Goal: Task Accomplishment & Management: Use online tool/utility

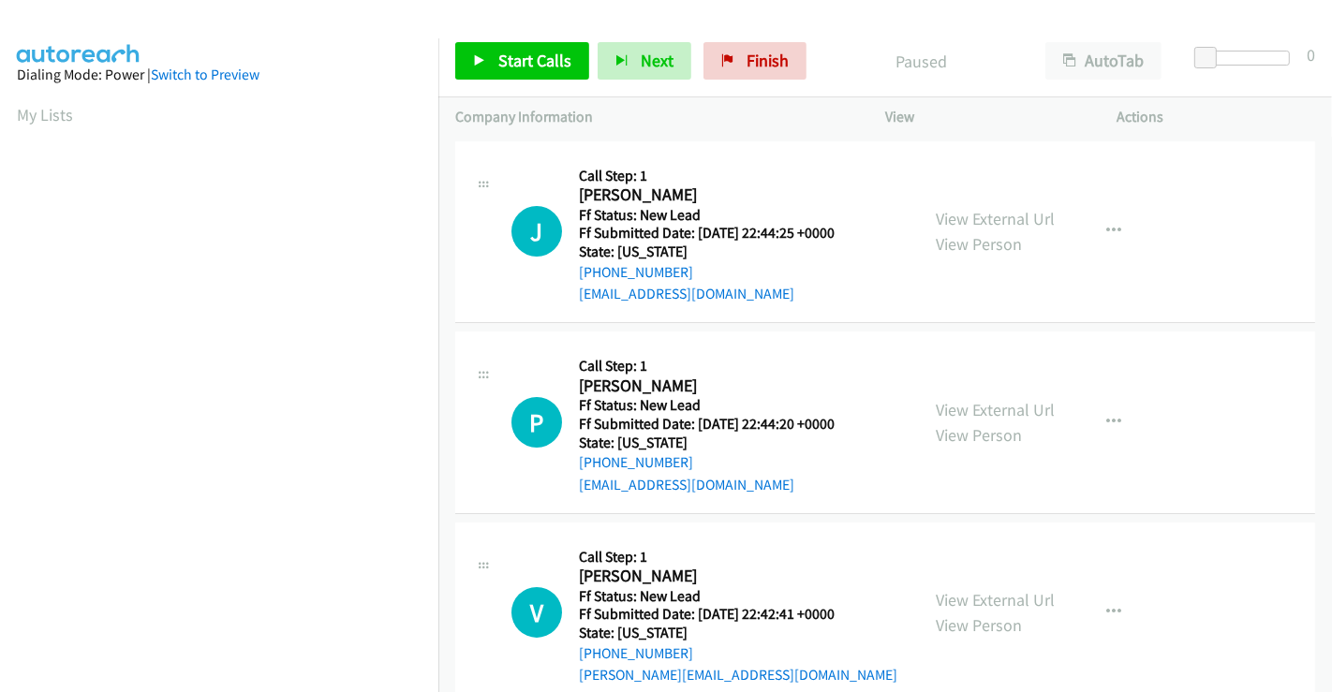
click at [970, 216] on link "View External Url" at bounding box center [995, 219] width 119 height 22
click at [980, 407] on link "View External Url" at bounding box center [995, 410] width 119 height 22
click at [975, 602] on link "View External Url" at bounding box center [995, 600] width 119 height 22
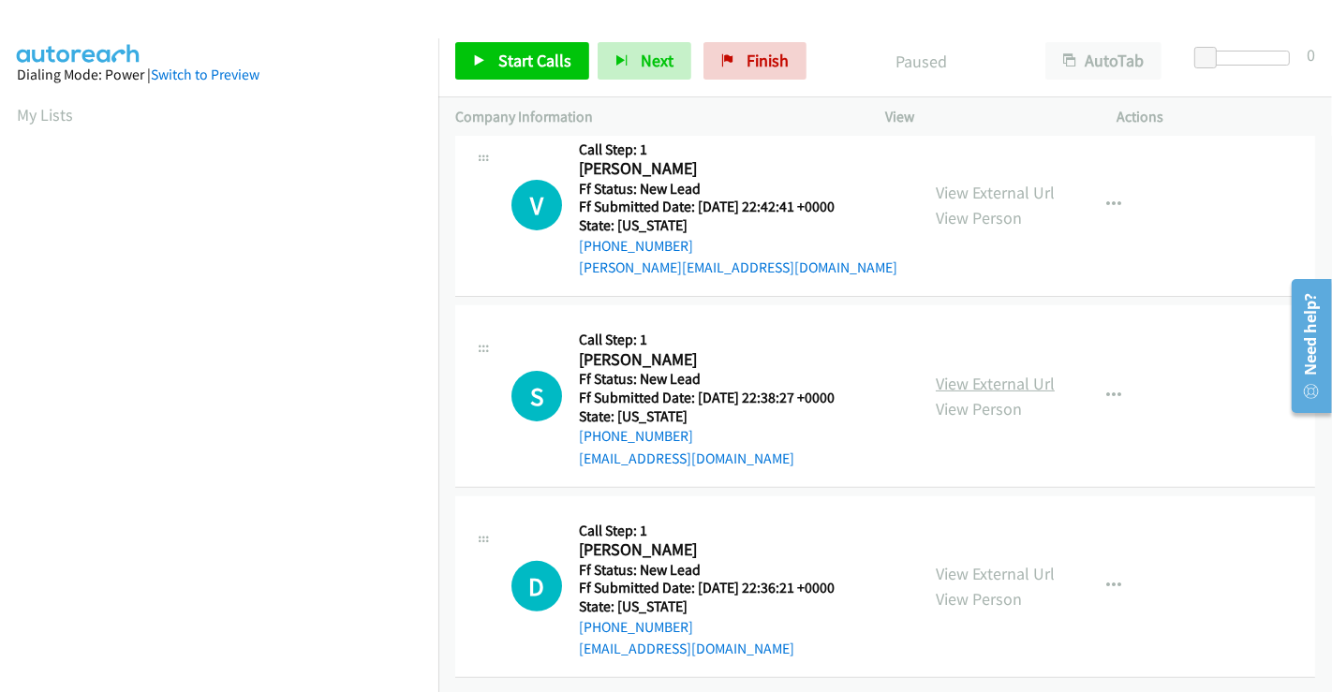
scroll to position [421, 0]
click at [980, 373] on link "View External Url" at bounding box center [995, 384] width 119 height 22
click at [972, 563] on link "View External Url" at bounding box center [995, 574] width 119 height 22
click at [529, 52] on span "Start Calls" at bounding box center [534, 61] width 73 height 22
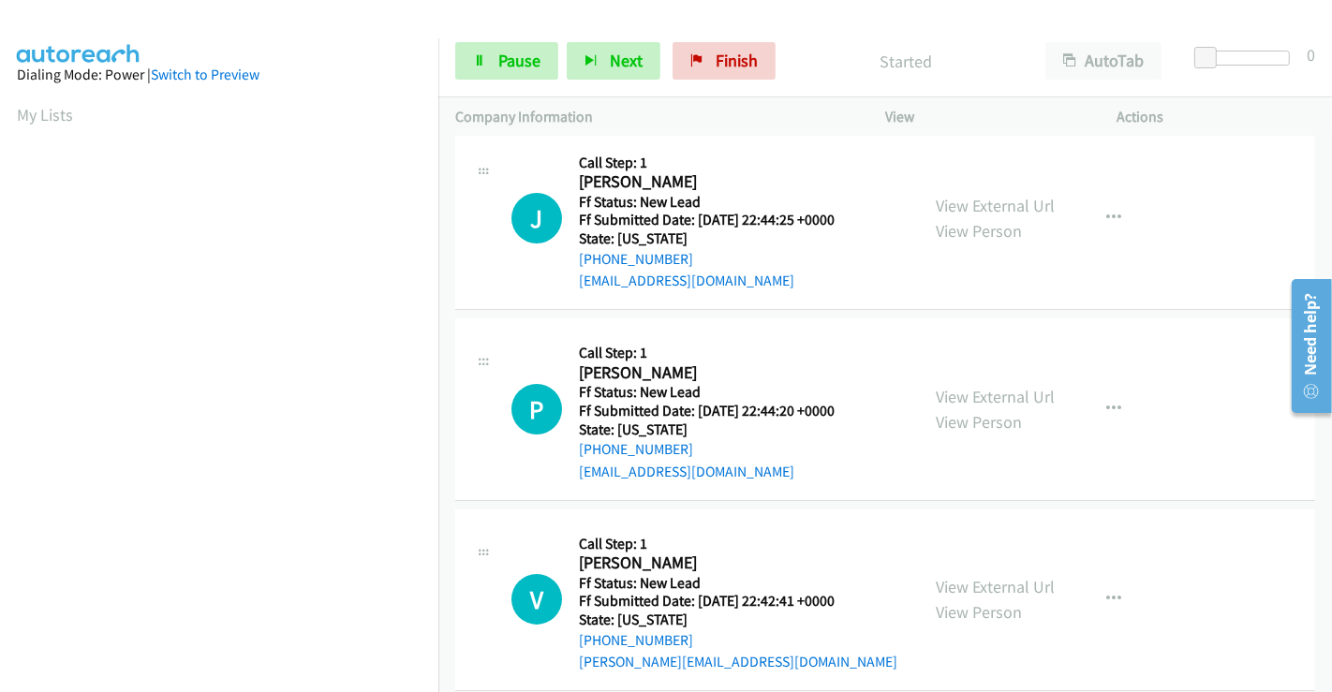
scroll to position [0, 0]
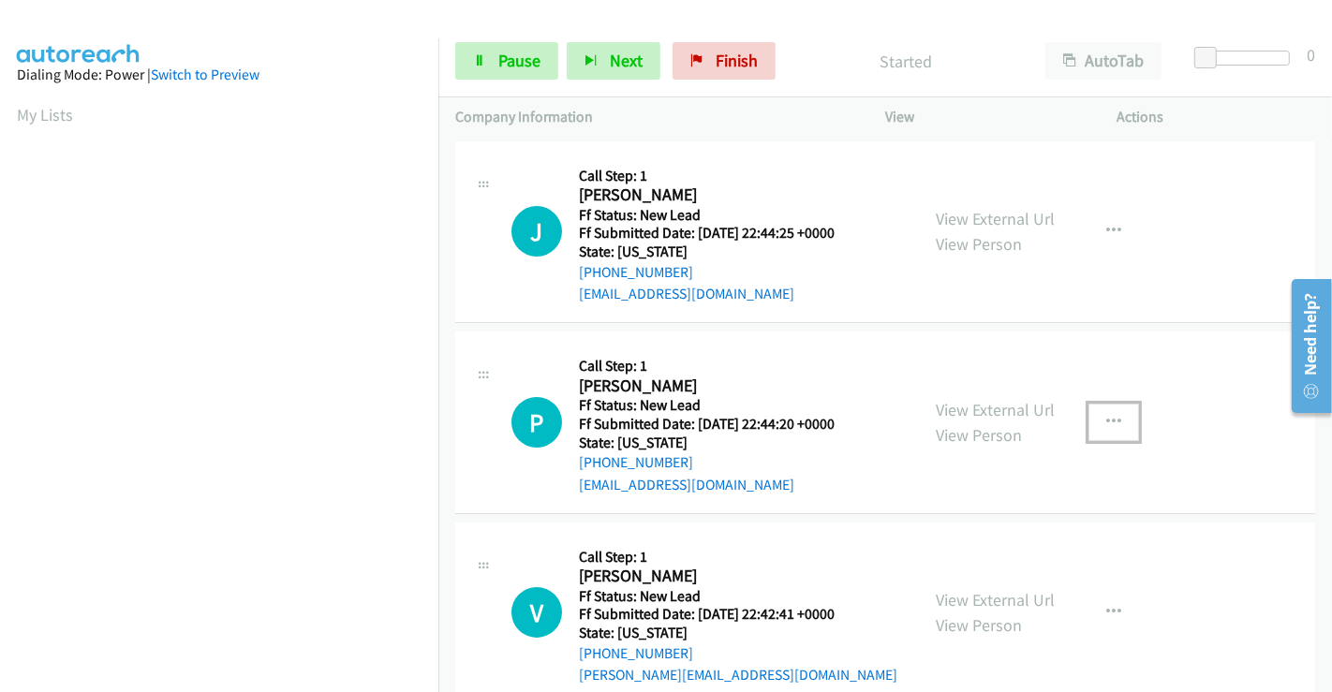
drag, startPoint x: 1121, startPoint y: 422, endPoint x: 1103, endPoint y: 419, distance: 18.0
click at [1116, 422] on button "button" at bounding box center [1113, 422] width 51 height 37
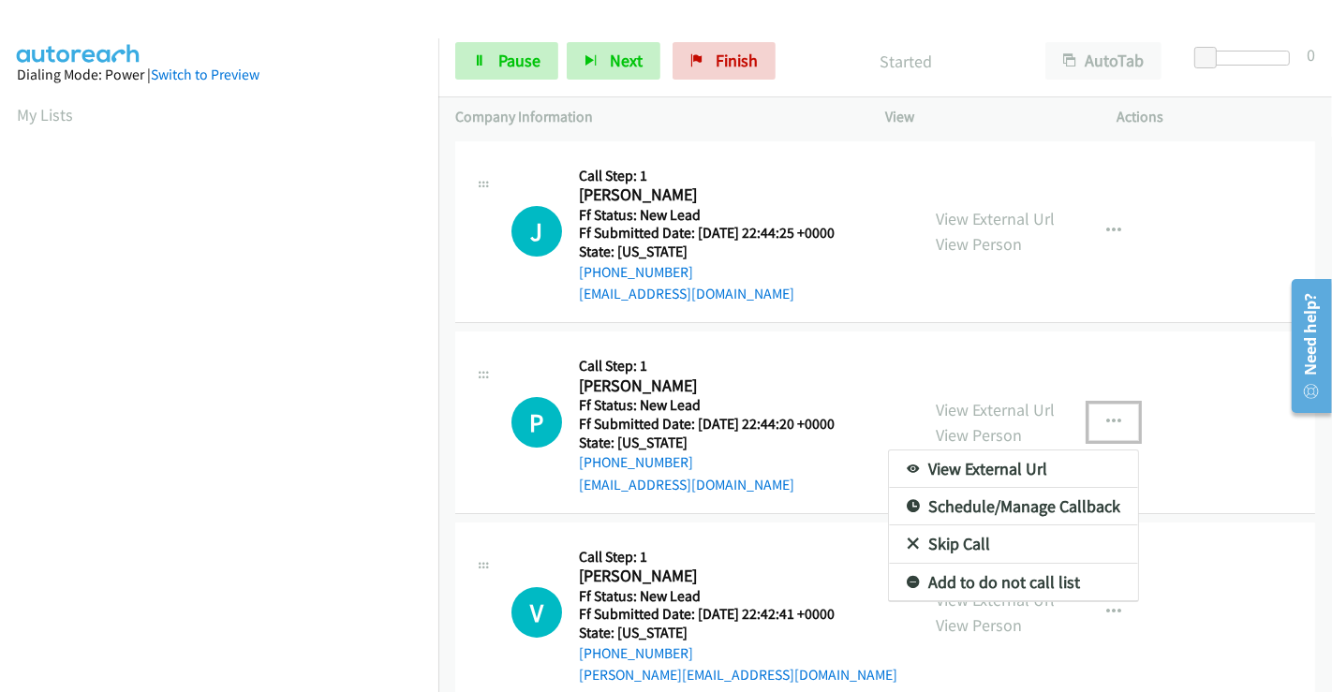
click at [965, 543] on link "Skip Call" at bounding box center [1013, 544] width 249 height 37
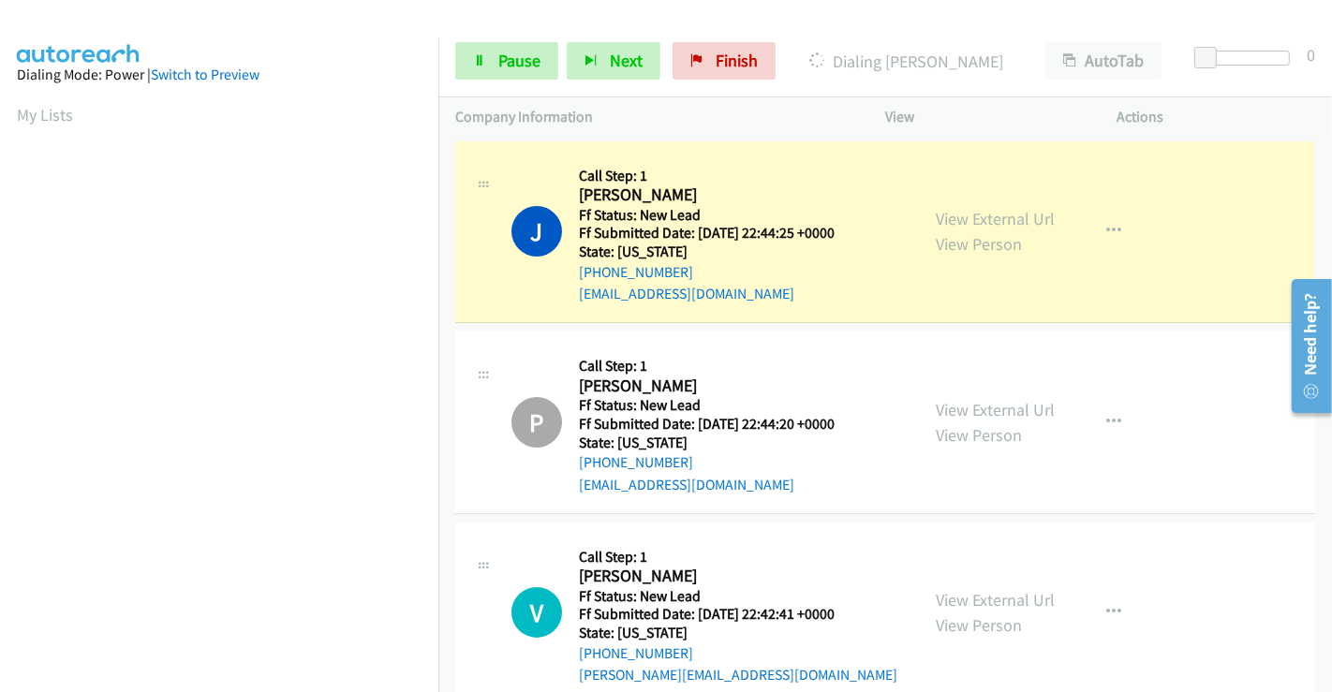
scroll to position [361, 0]
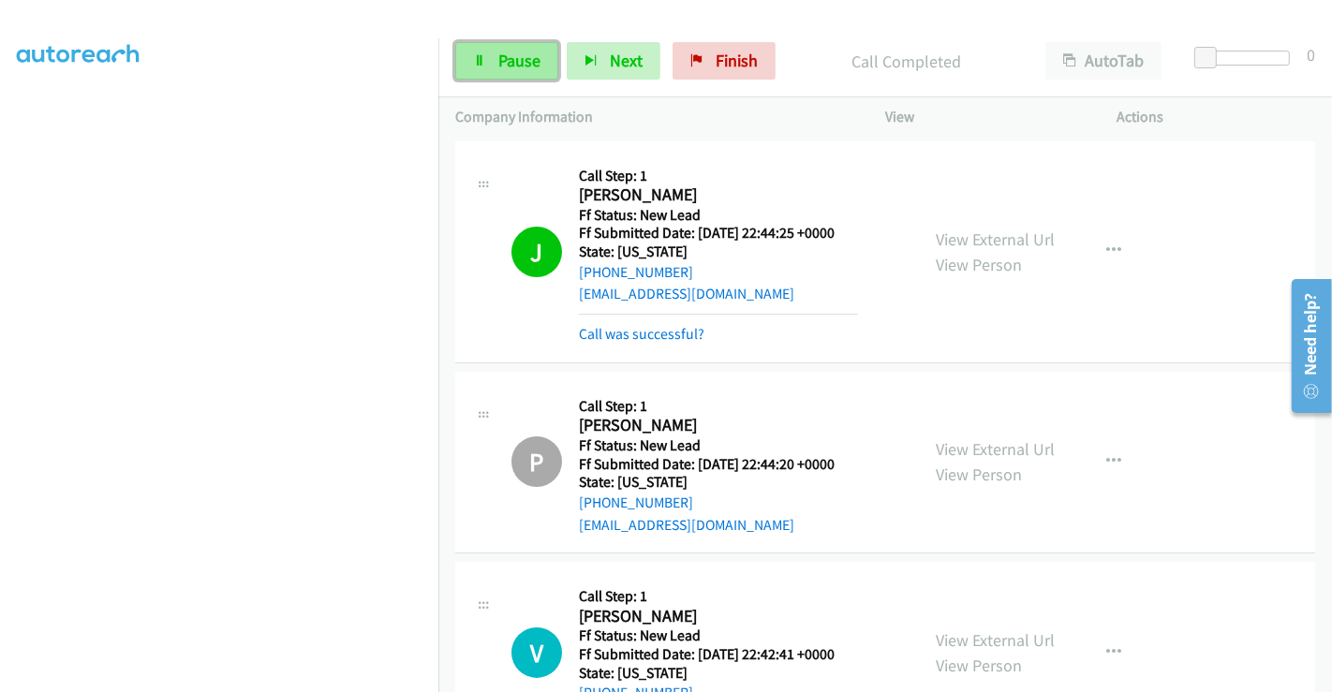
click at [498, 67] on span "Pause" at bounding box center [519, 61] width 42 height 22
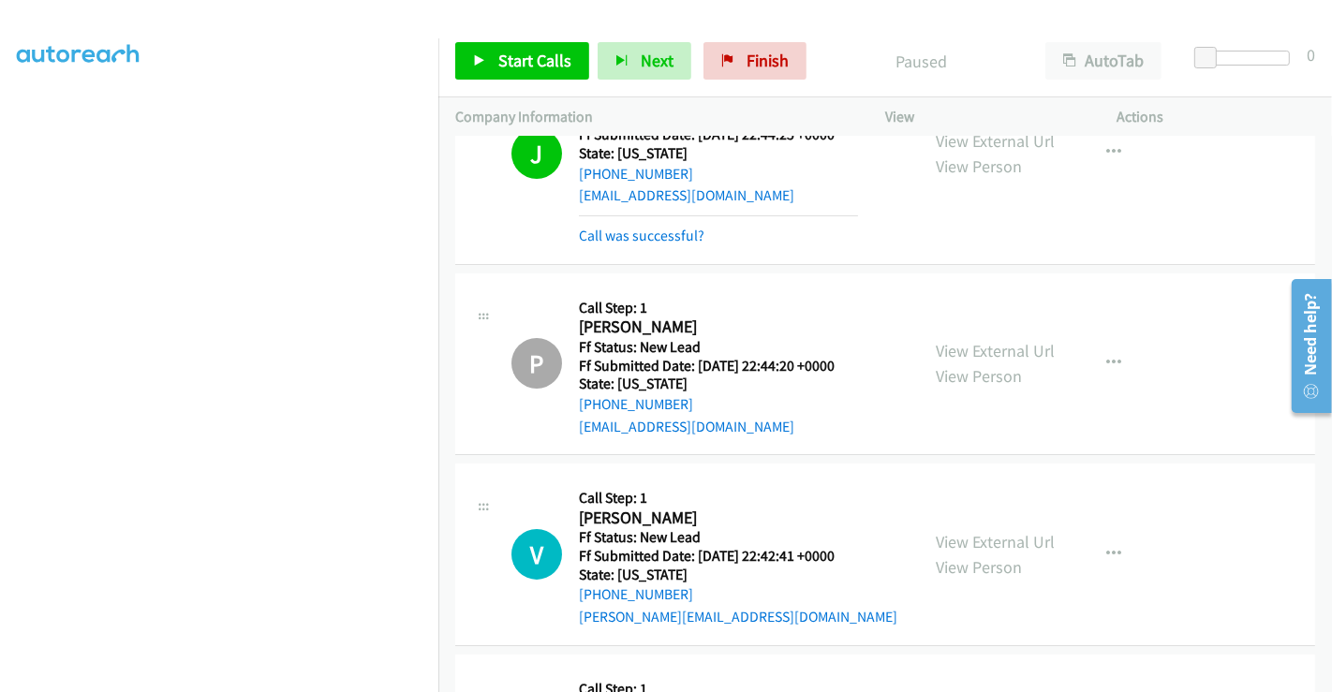
scroll to position [208, 0]
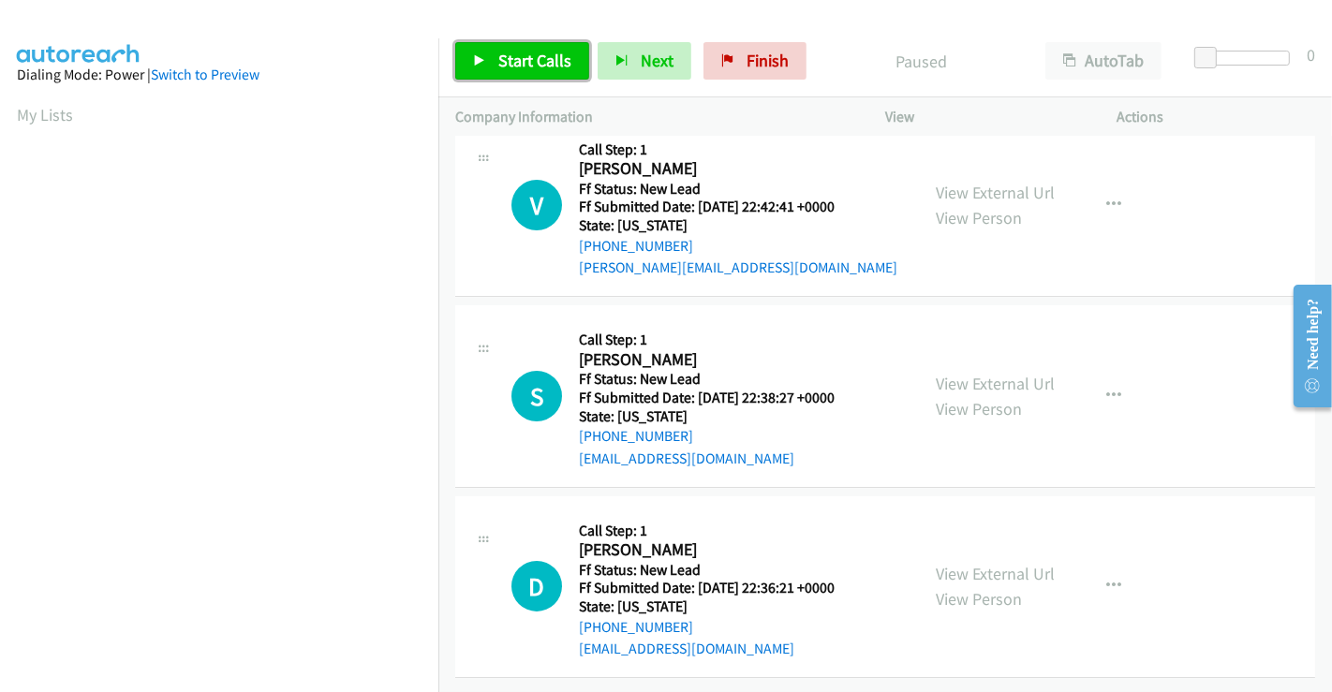
click at [527, 65] on span "Start Calls" at bounding box center [534, 61] width 73 height 22
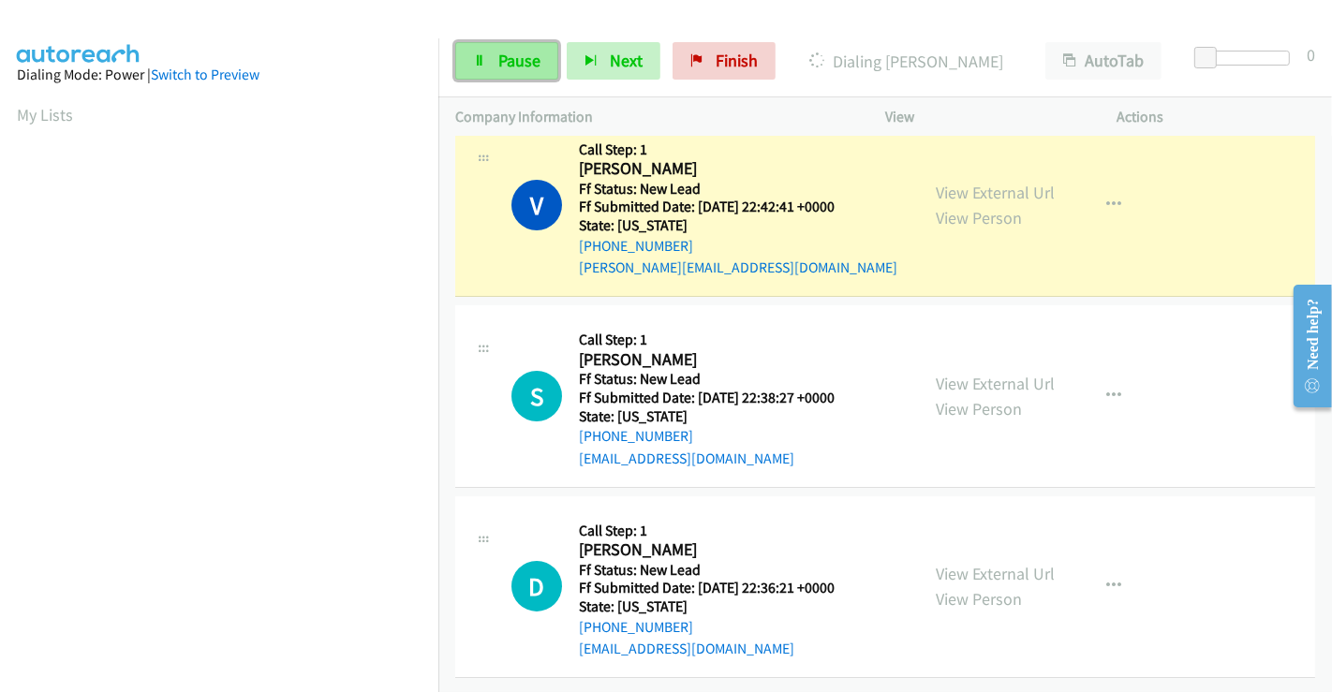
click at [507, 69] on span "Pause" at bounding box center [519, 61] width 42 height 22
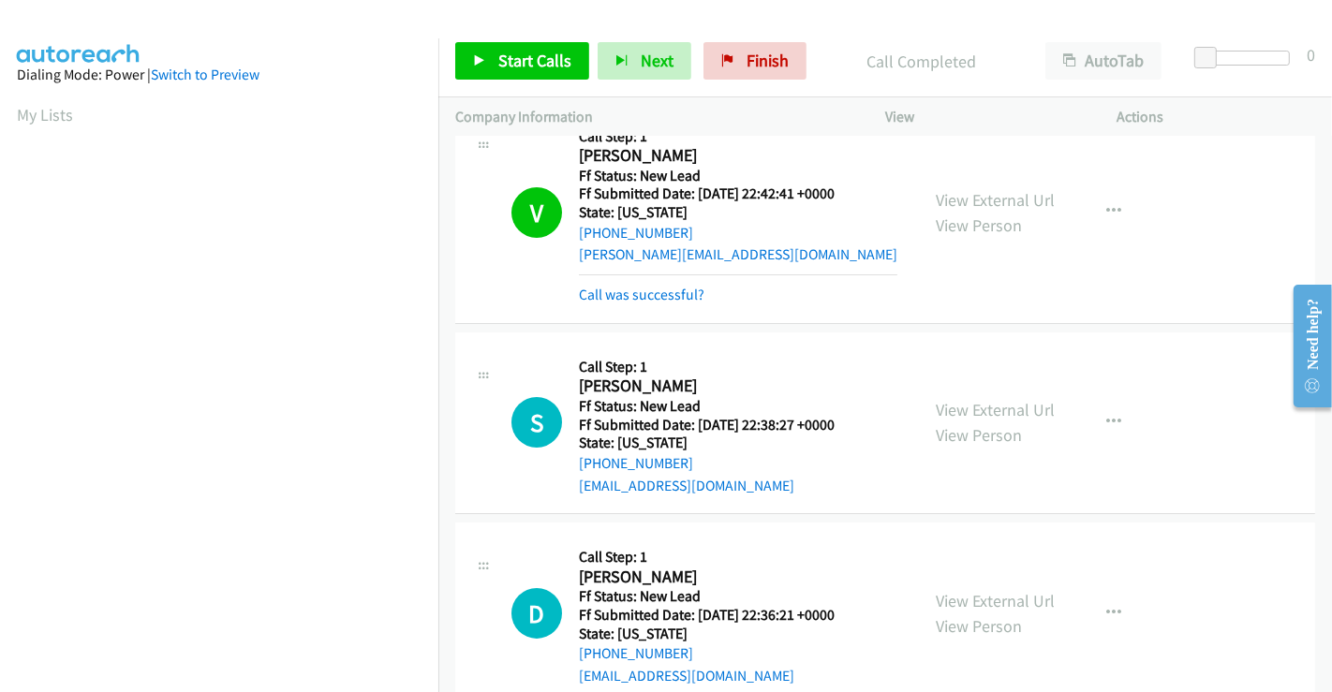
scroll to position [361, 0]
click at [527, 67] on span "Start Calls" at bounding box center [534, 61] width 73 height 22
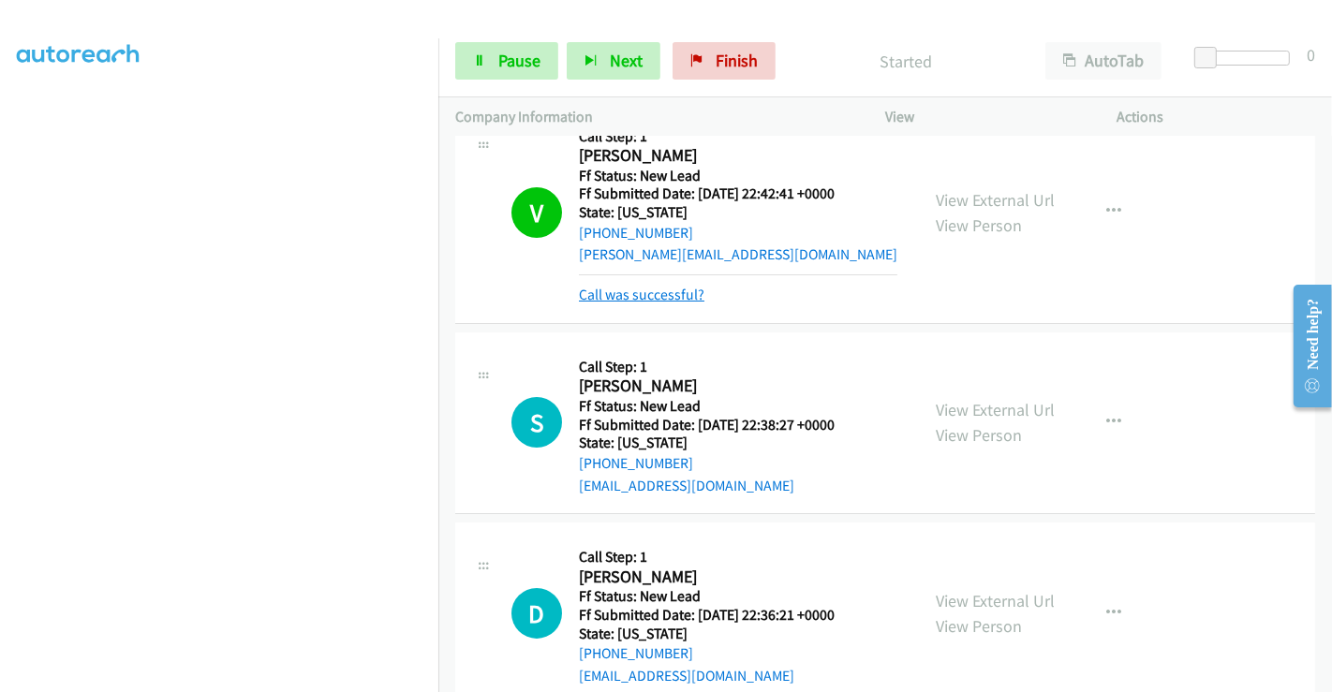
click at [658, 301] on link "Call was successful?" at bounding box center [642, 295] width 126 height 18
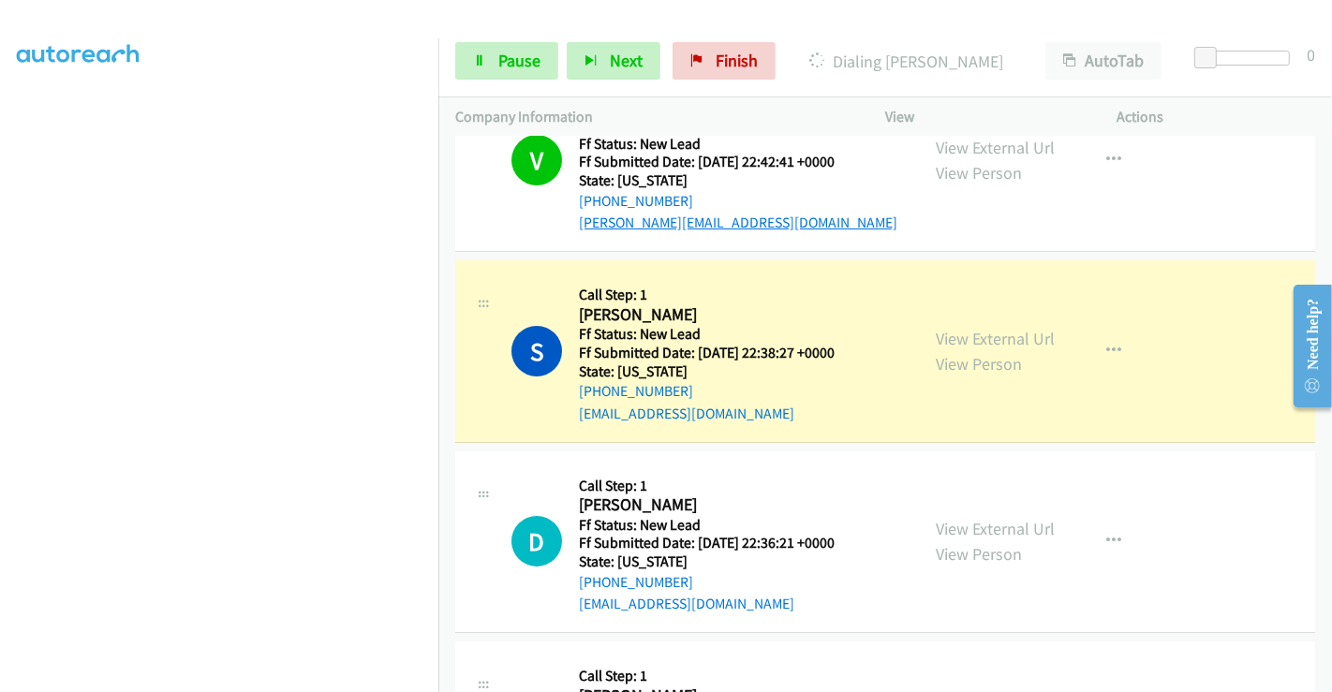
scroll to position [104, 0]
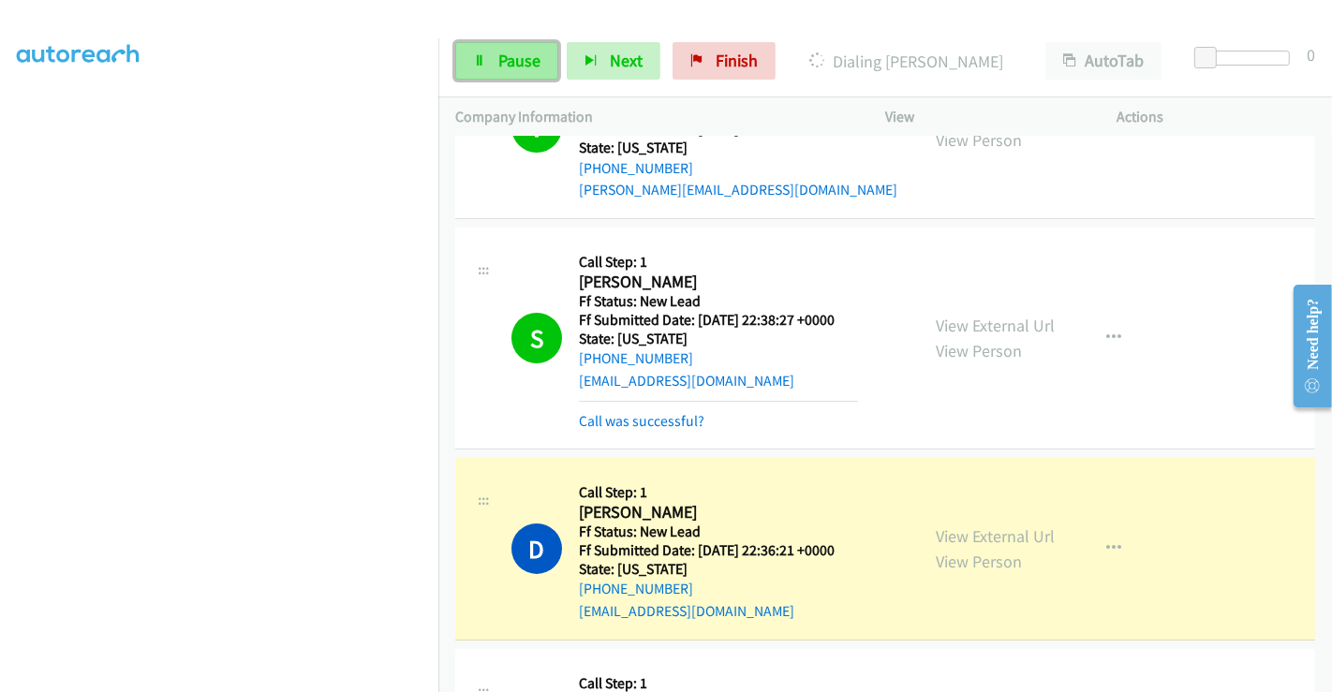
click at [511, 47] on link "Pause" at bounding box center [506, 60] width 103 height 37
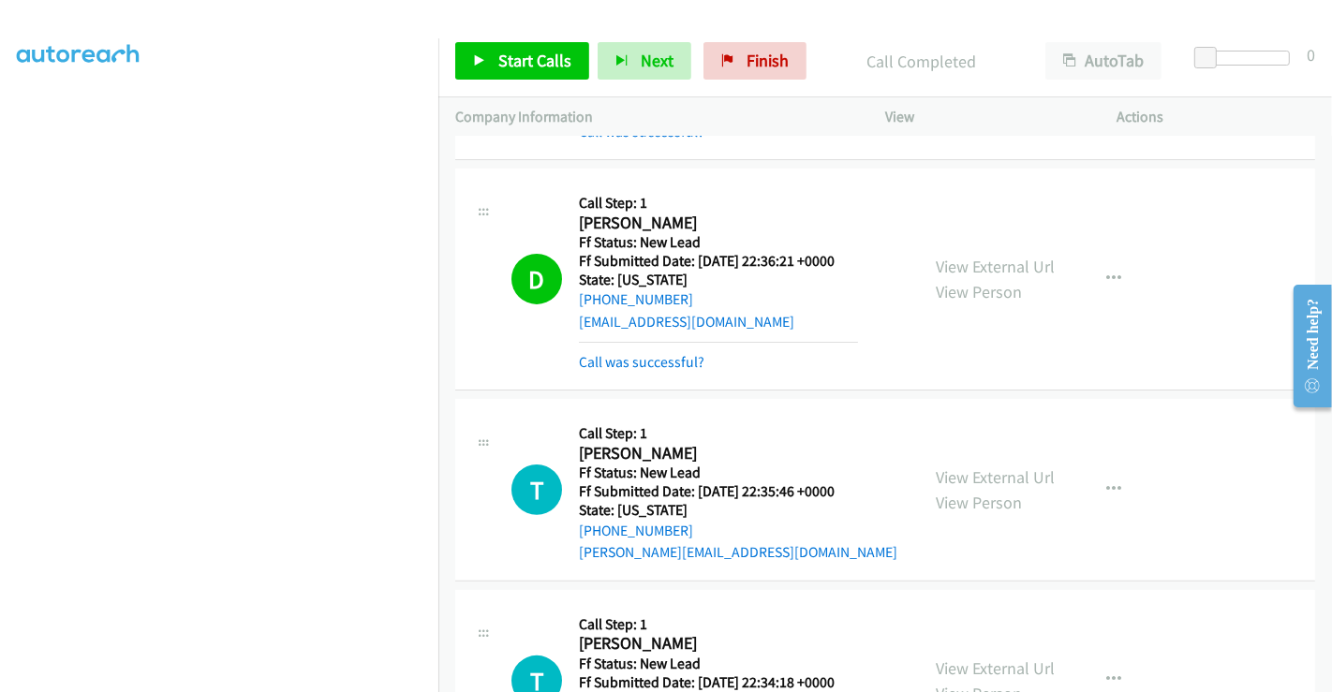
scroll to position [416, 0]
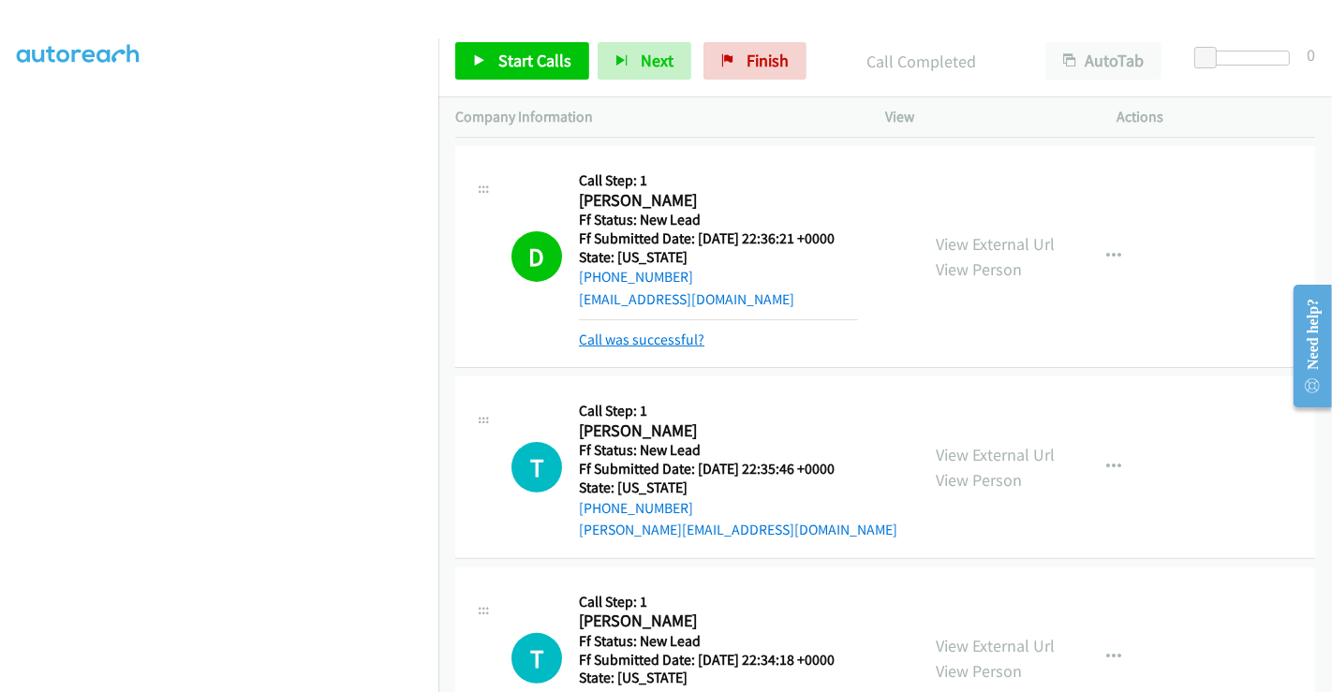
click at [651, 339] on link "Call was successful?" at bounding box center [642, 340] width 126 height 18
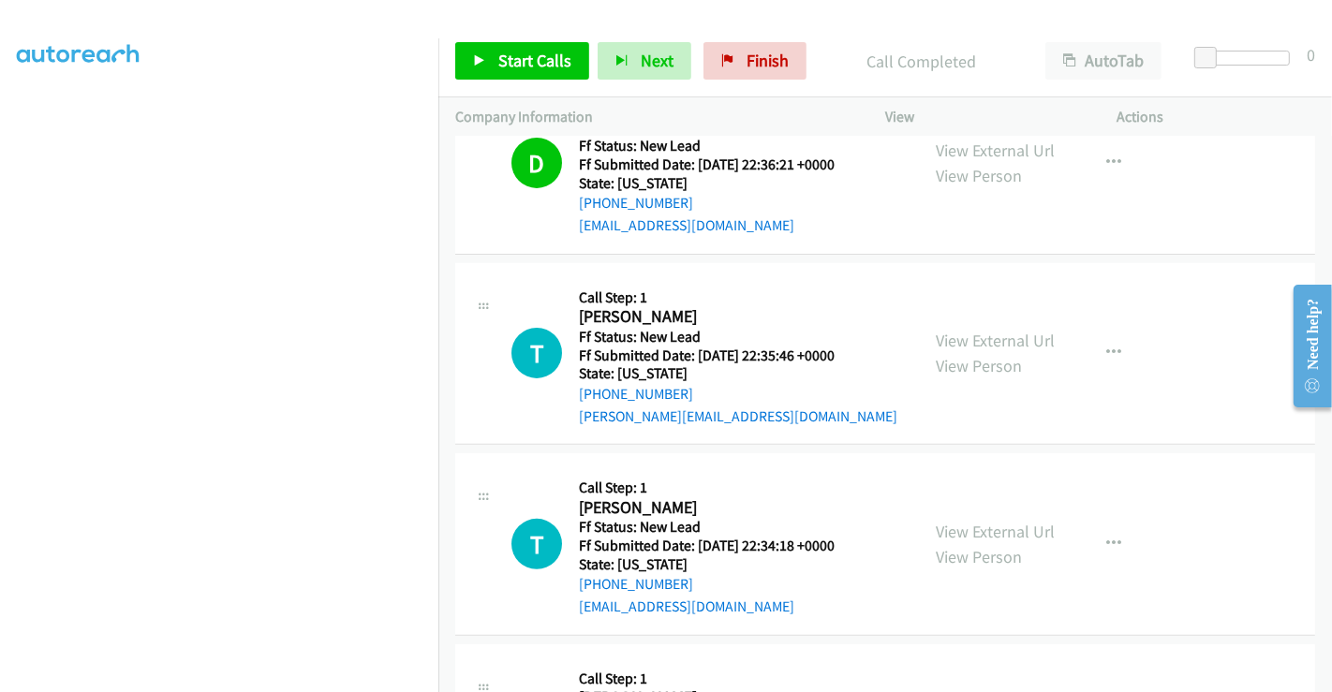
scroll to position [624, 0]
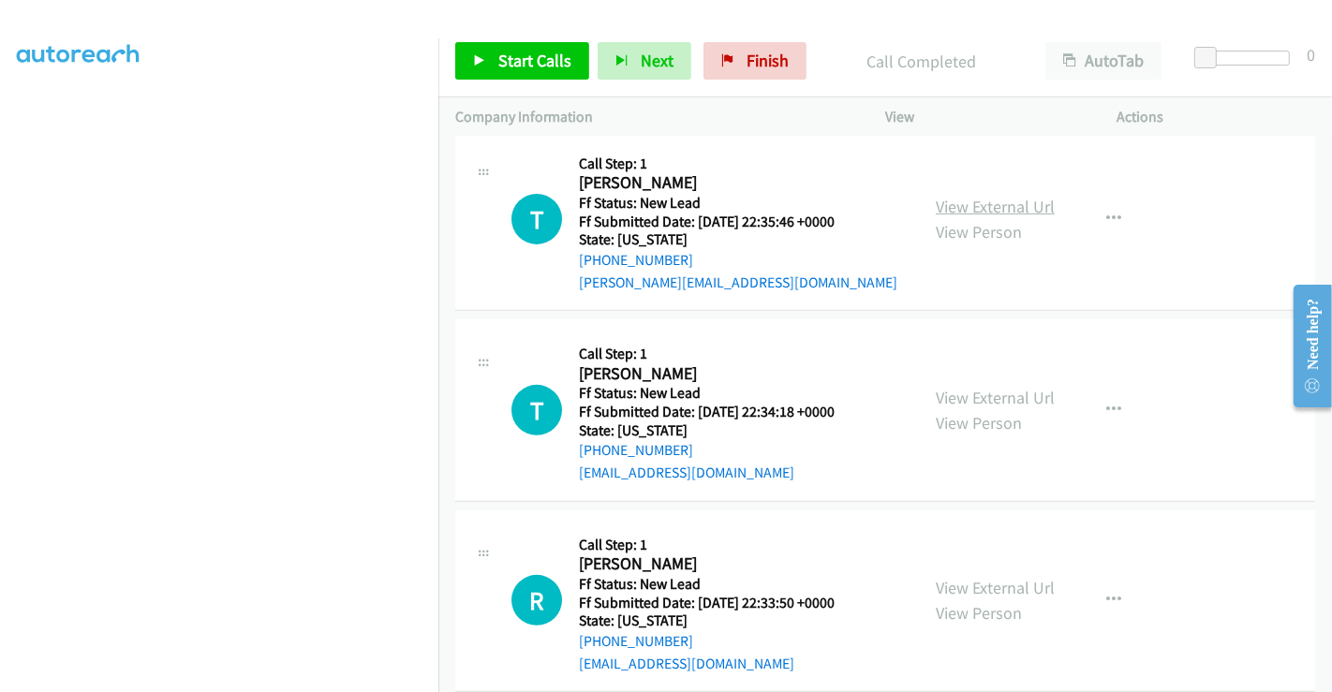
click at [954, 205] on link "View External Url" at bounding box center [995, 207] width 119 height 22
click at [966, 395] on link "View External Url" at bounding box center [995, 398] width 119 height 22
click at [979, 581] on link "View External Url" at bounding box center [995, 588] width 119 height 22
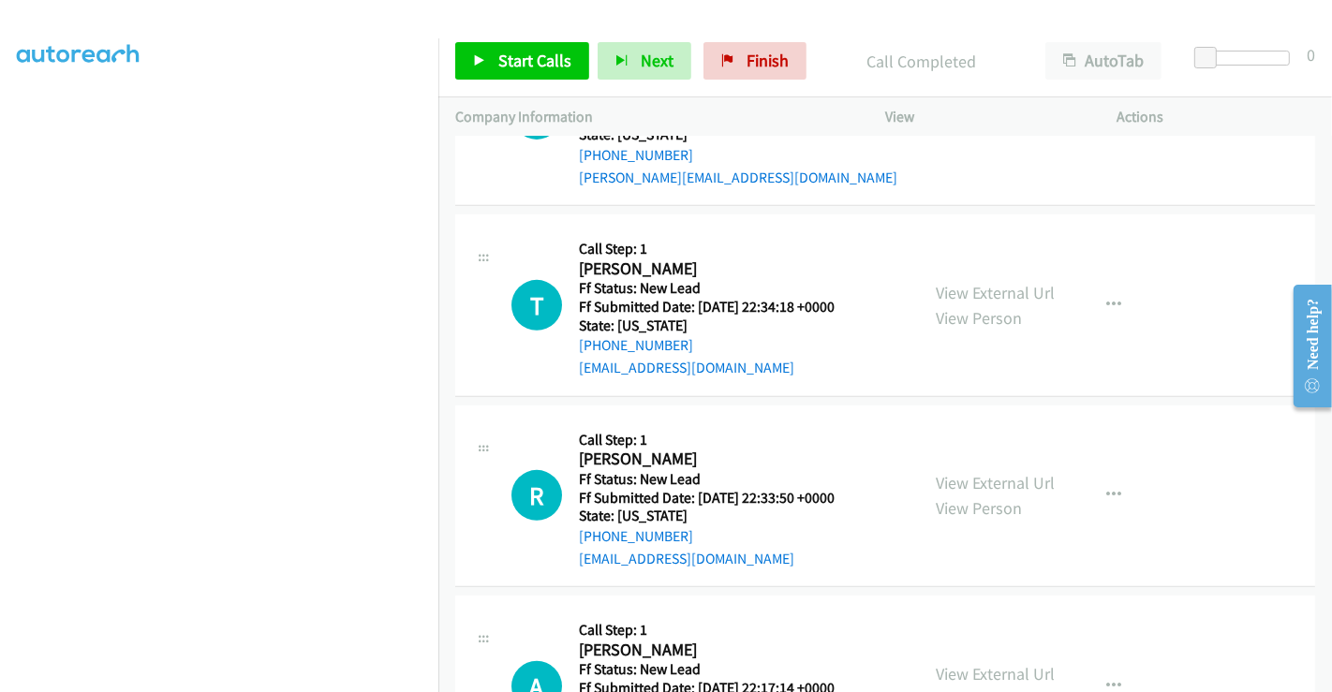
scroll to position [841, 0]
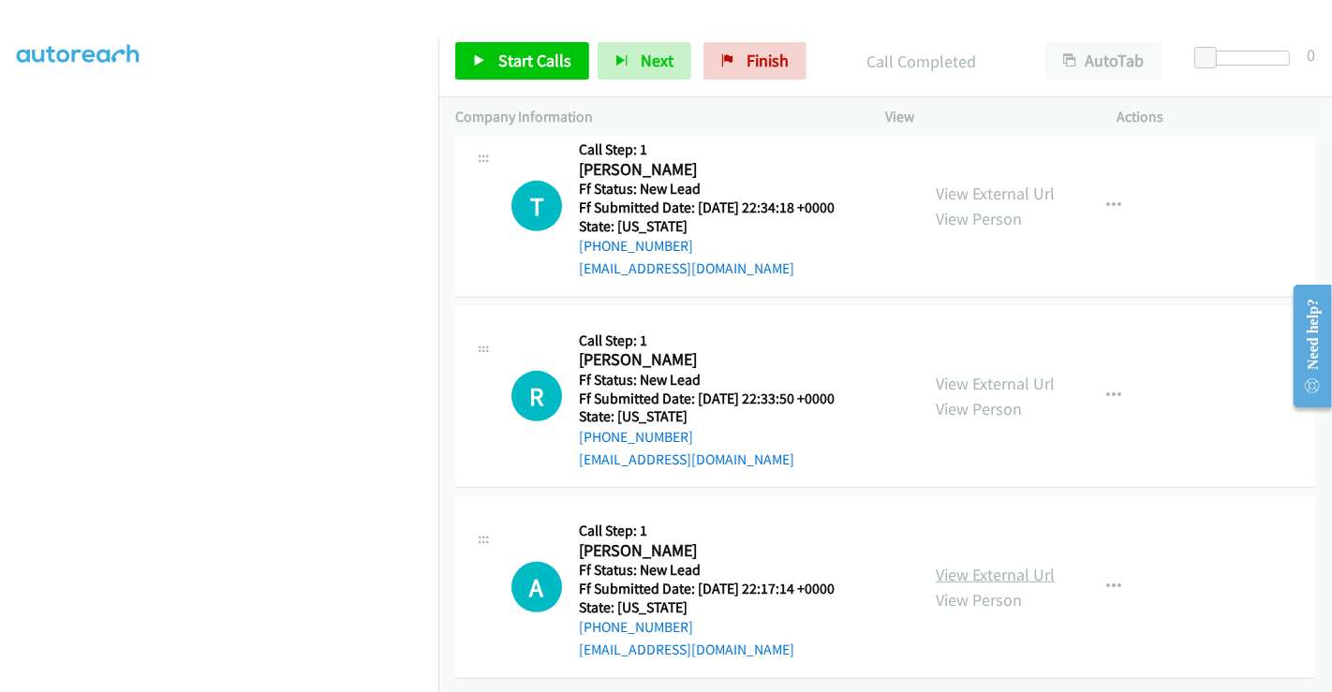
click at [963, 564] on link "View External Url" at bounding box center [995, 575] width 119 height 22
click at [500, 60] on span "Start Calls" at bounding box center [534, 61] width 73 height 22
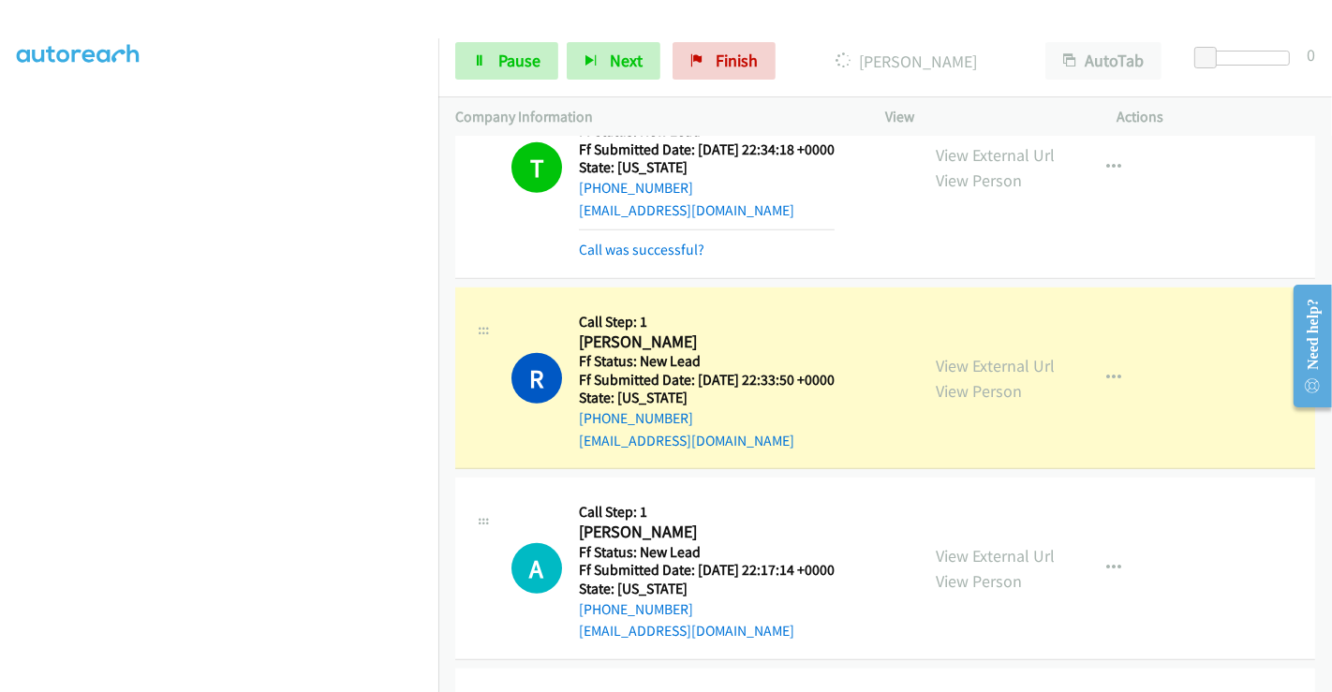
scroll to position [1049, 0]
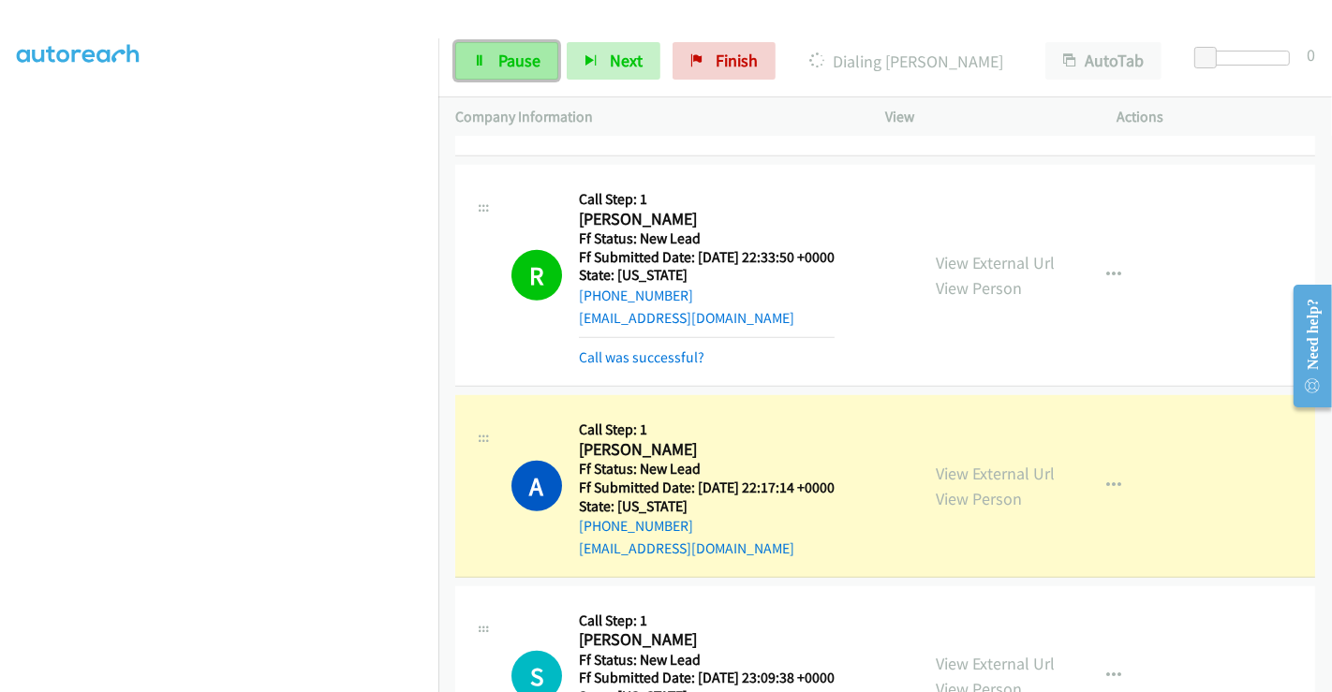
click at [522, 52] on span "Pause" at bounding box center [519, 61] width 42 height 22
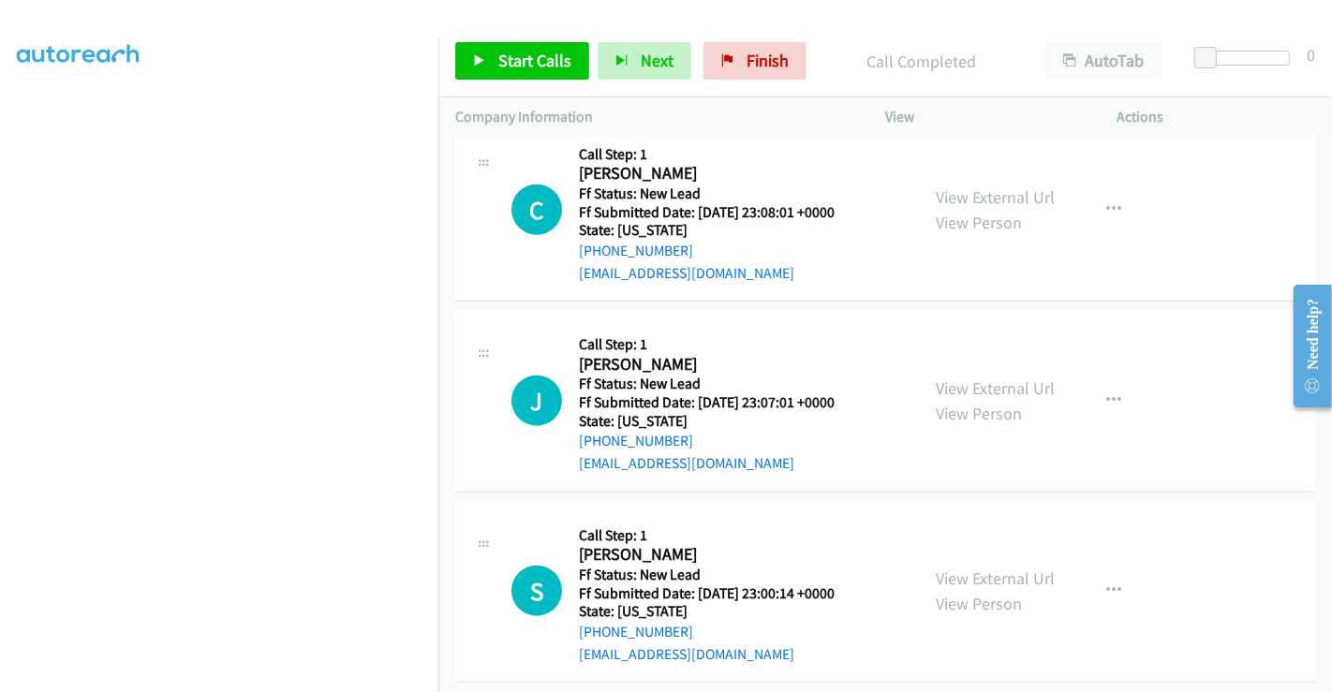
scroll to position [1761, 0]
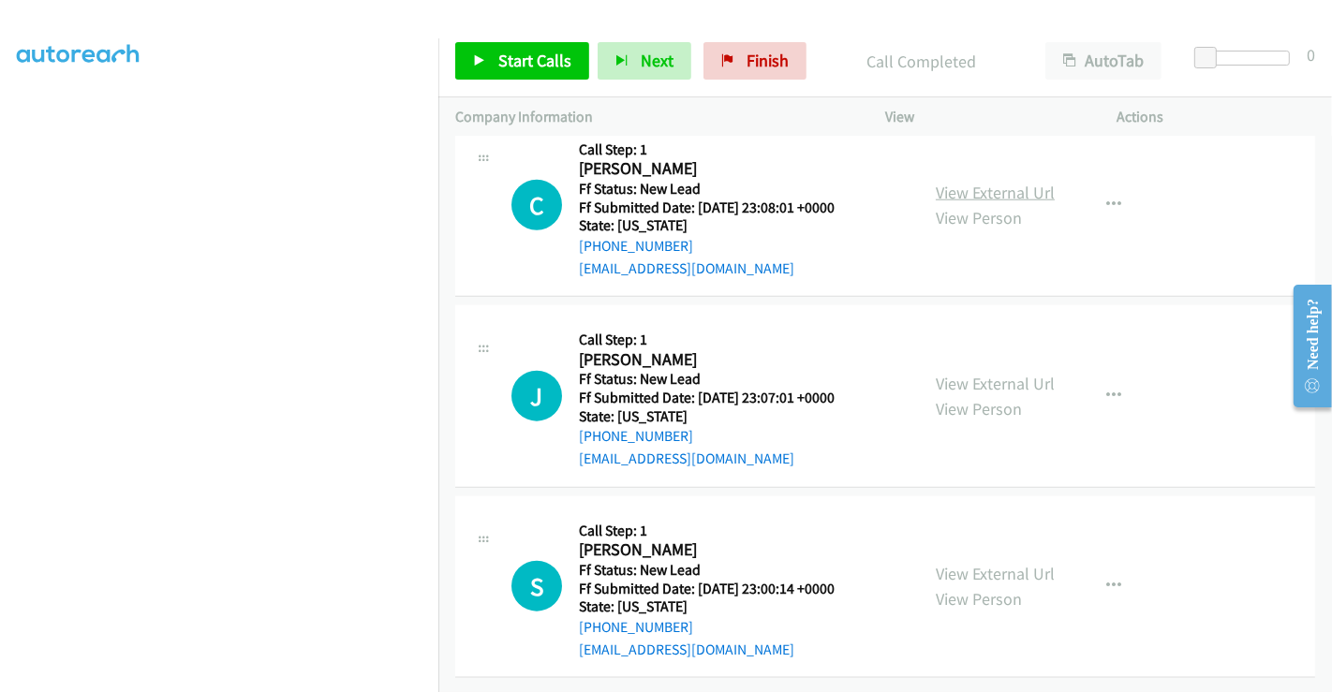
click at [985, 182] on link "View External Url" at bounding box center [995, 193] width 119 height 22
click at [979, 373] on link "View External Url" at bounding box center [995, 384] width 119 height 22
click at [974, 563] on link "View External Url" at bounding box center [995, 574] width 119 height 22
click at [524, 80] on div "Start Calls Pause Next Finish Call Completed AutoTab AutoTab 0" at bounding box center [885, 61] width 894 height 72
click at [519, 60] on span "Start Calls" at bounding box center [534, 61] width 73 height 22
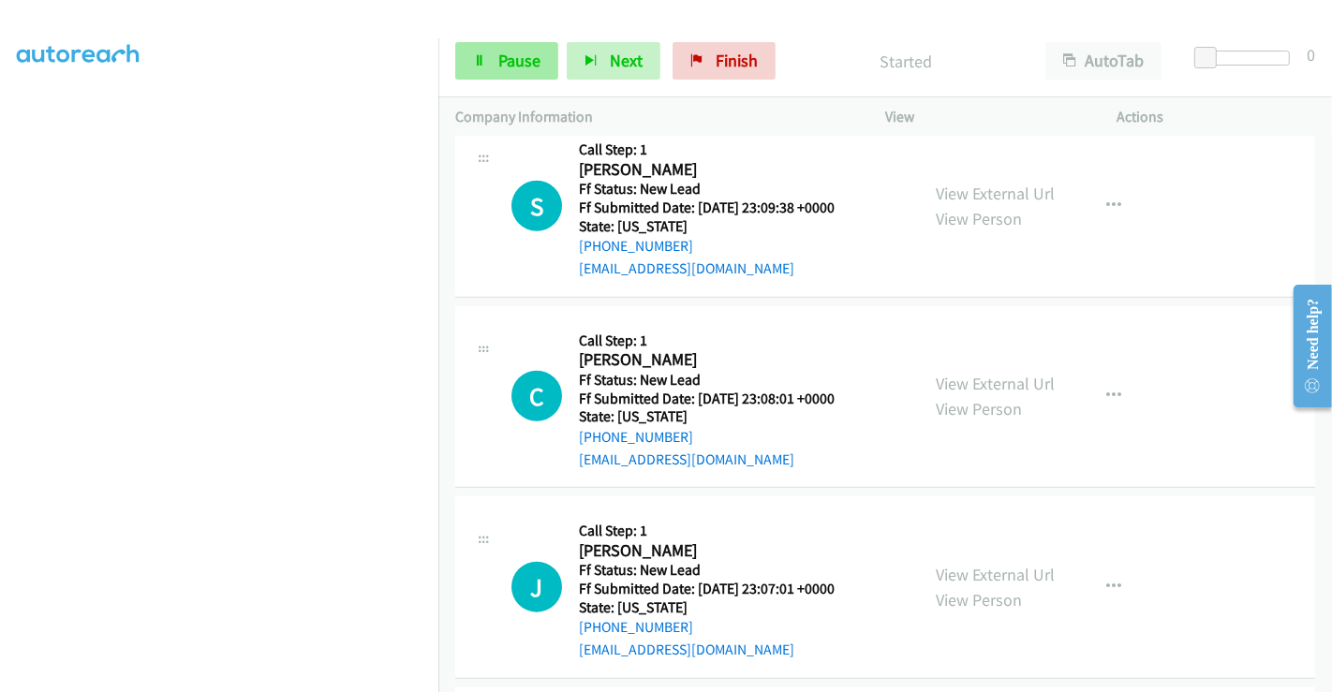
scroll to position [1553, 0]
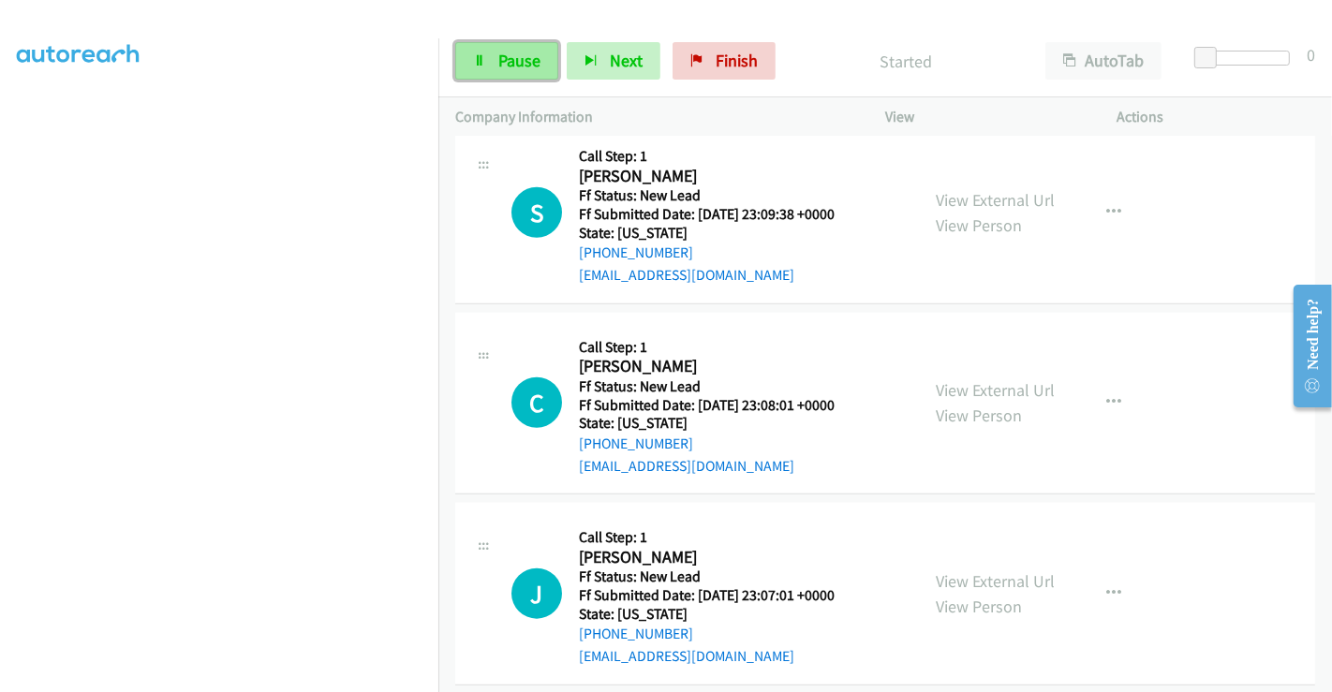
click at [529, 60] on span "Pause" at bounding box center [519, 61] width 42 height 22
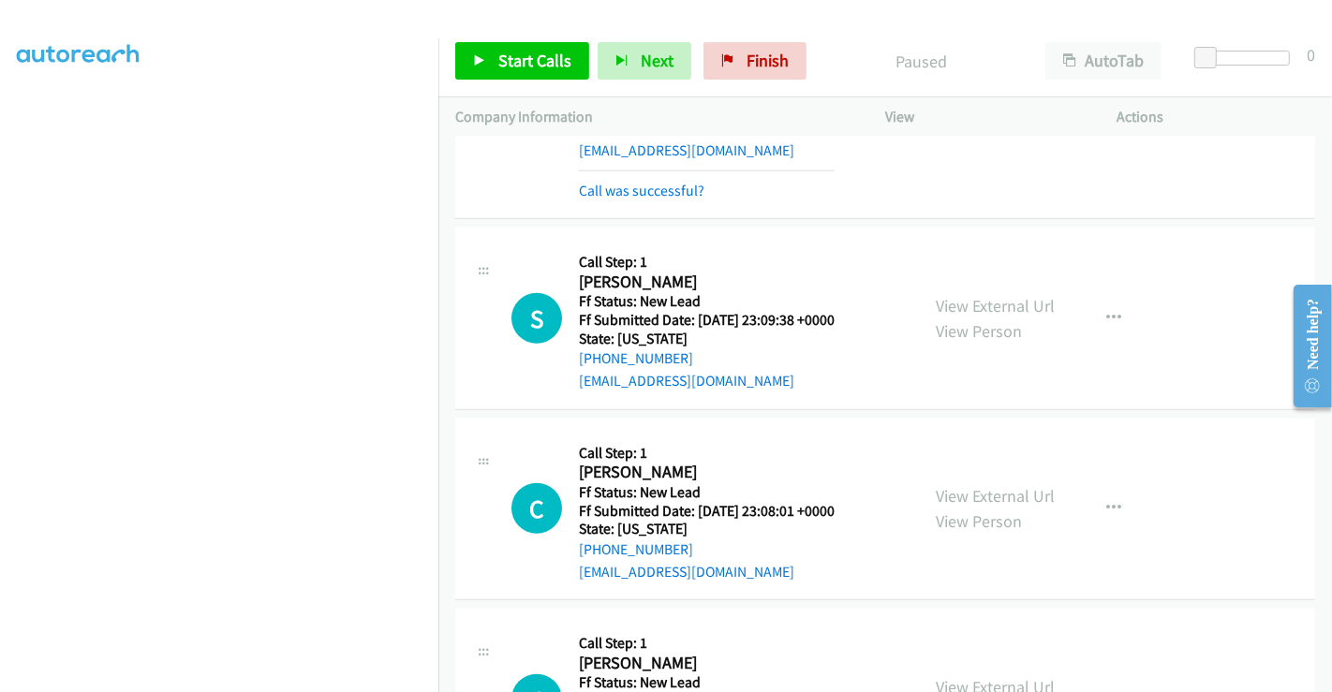
scroll to position [1345, 0]
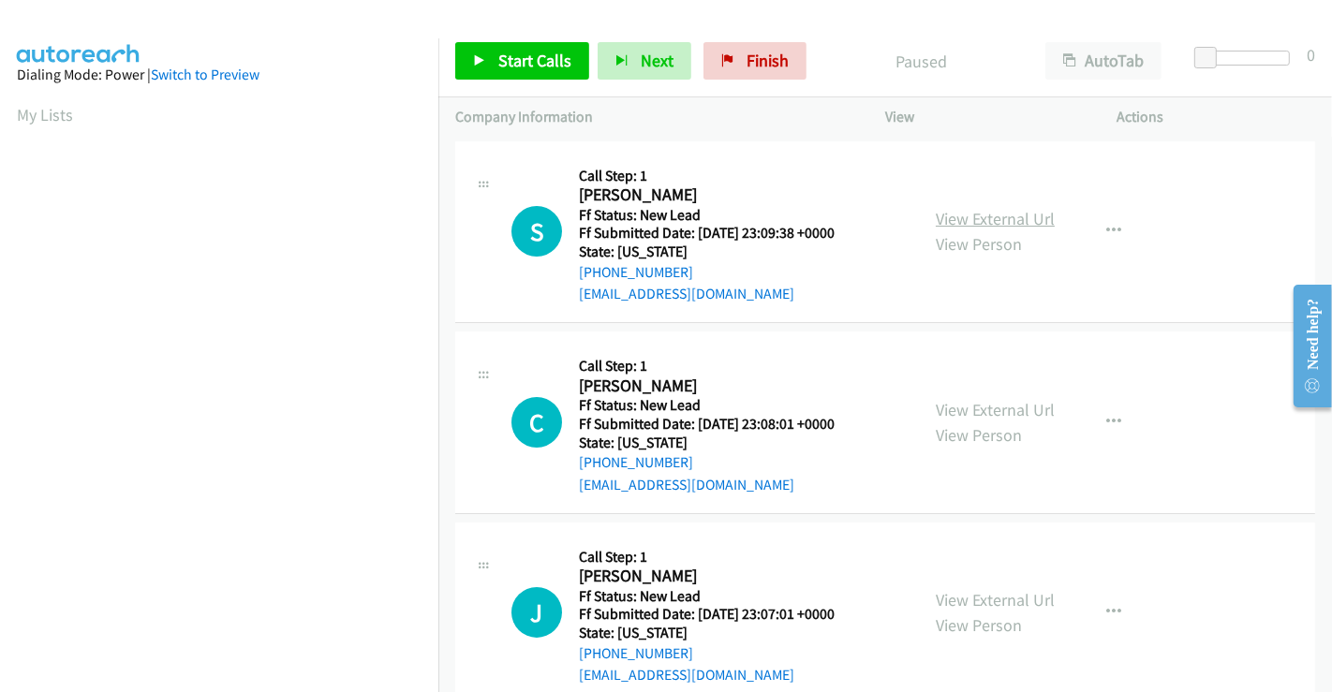
click at [964, 217] on link "View External Url" at bounding box center [995, 219] width 119 height 22
click at [488, 50] on link "Start Calls" at bounding box center [522, 60] width 134 height 37
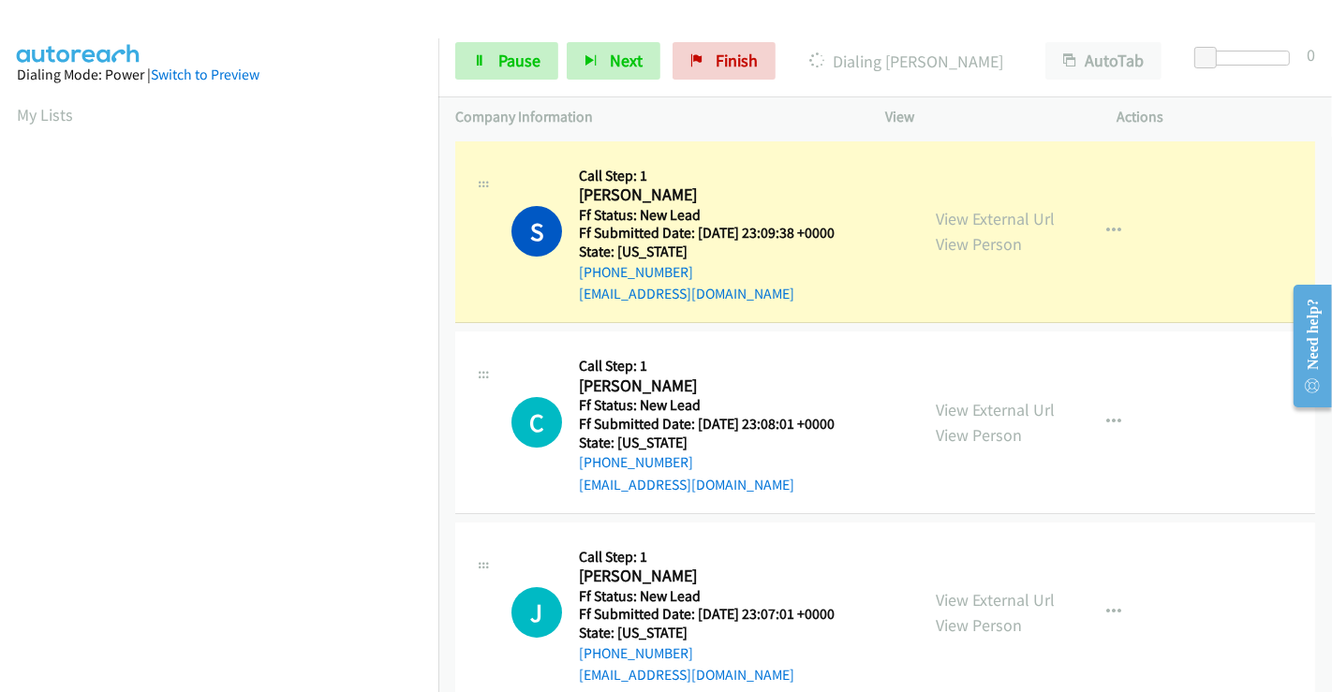
scroll to position [361, 0]
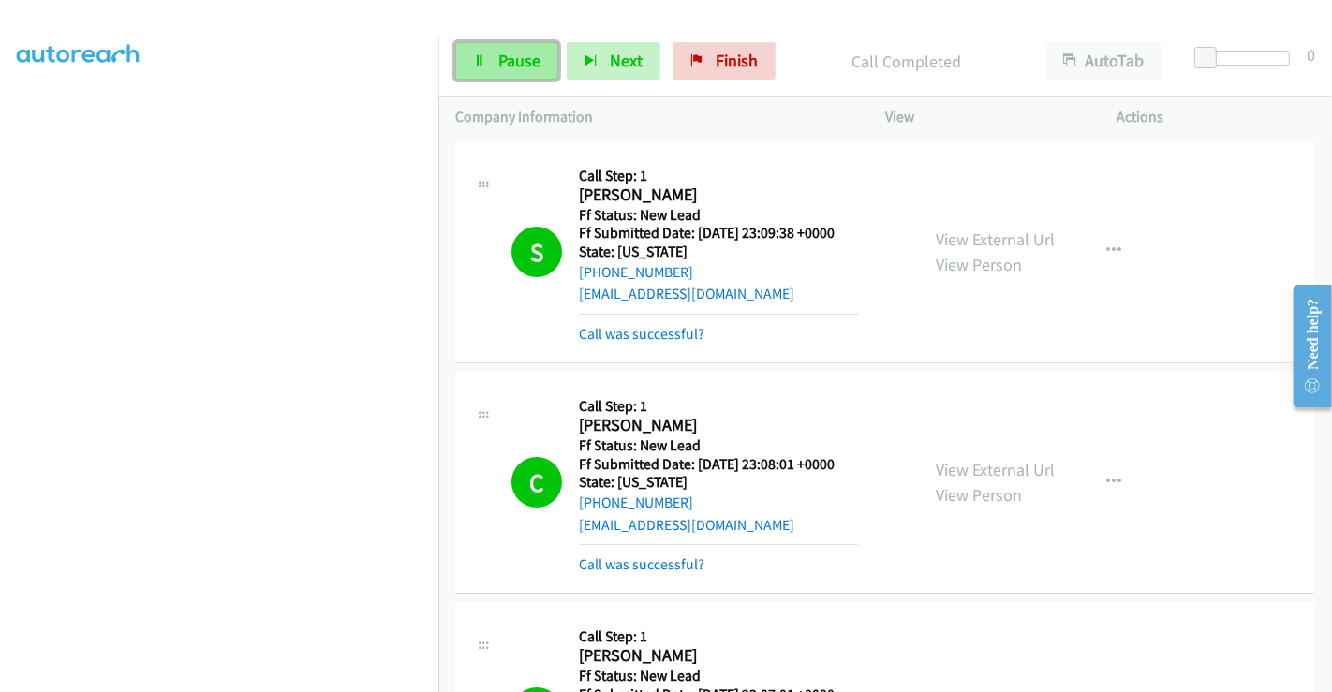
click at [513, 67] on span "Pause" at bounding box center [519, 61] width 42 height 22
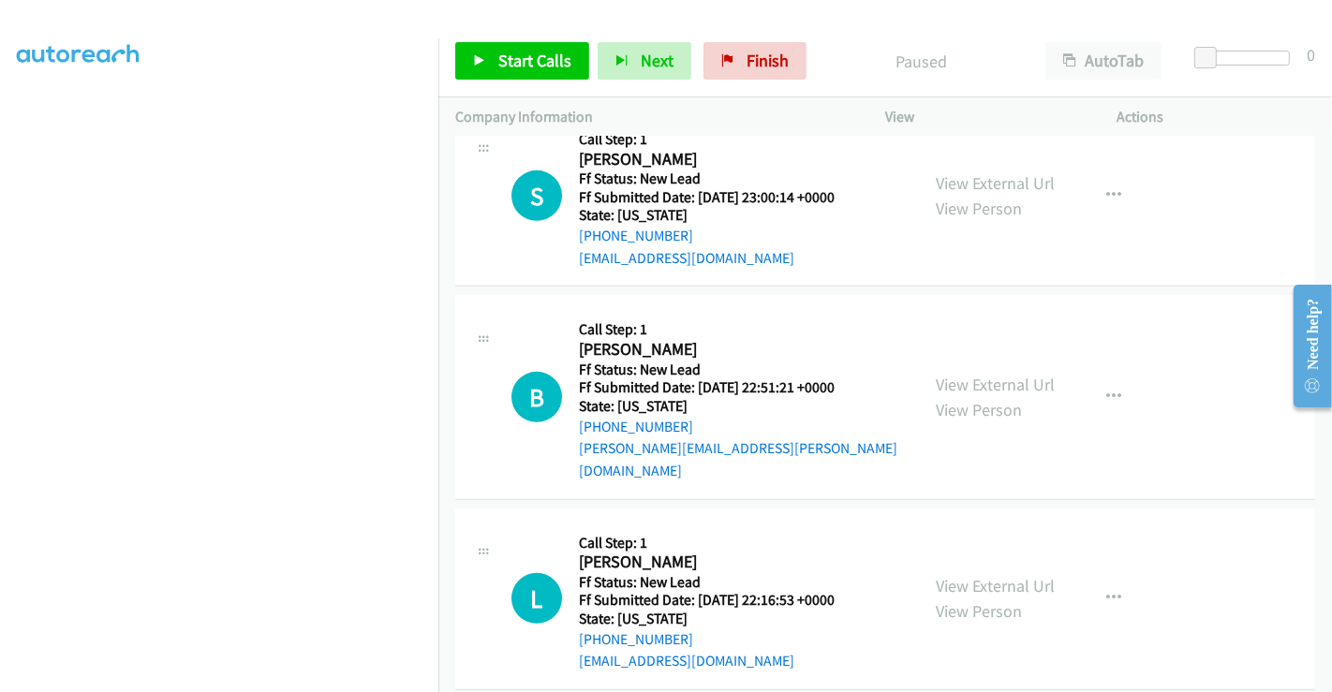
scroll to position [731, 0]
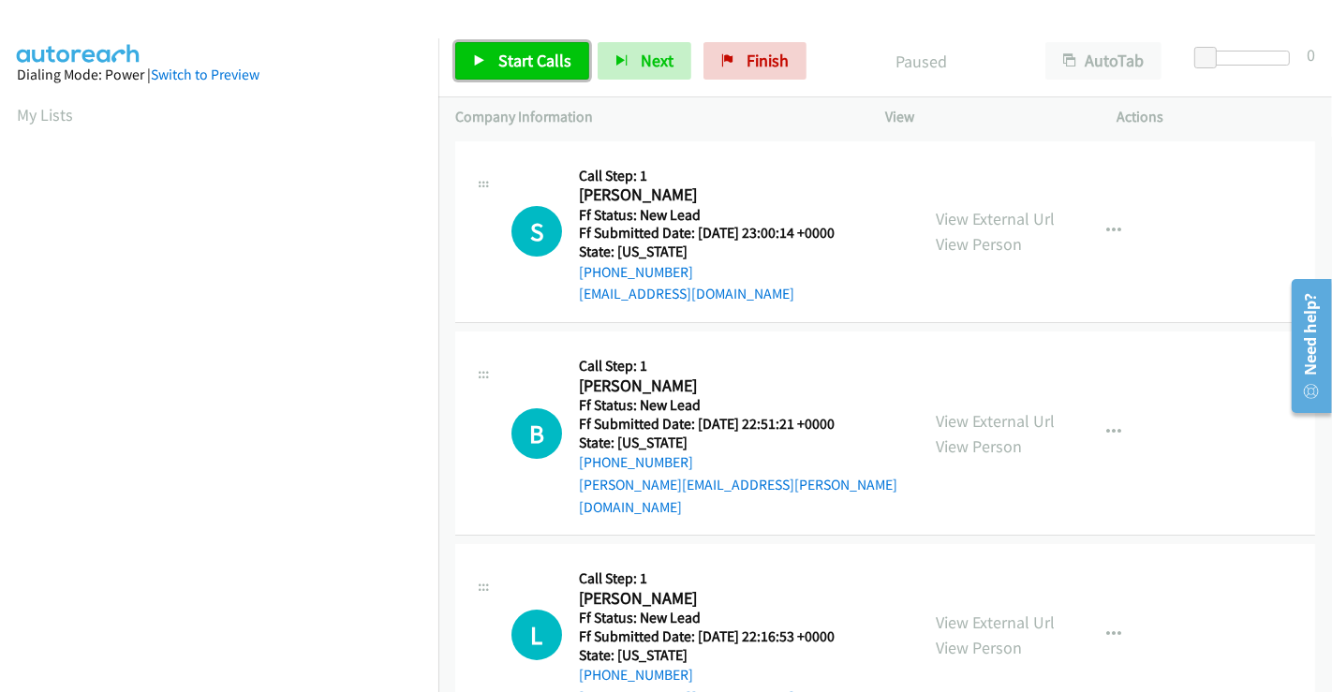
click at [514, 63] on span "Start Calls" at bounding box center [534, 61] width 73 height 22
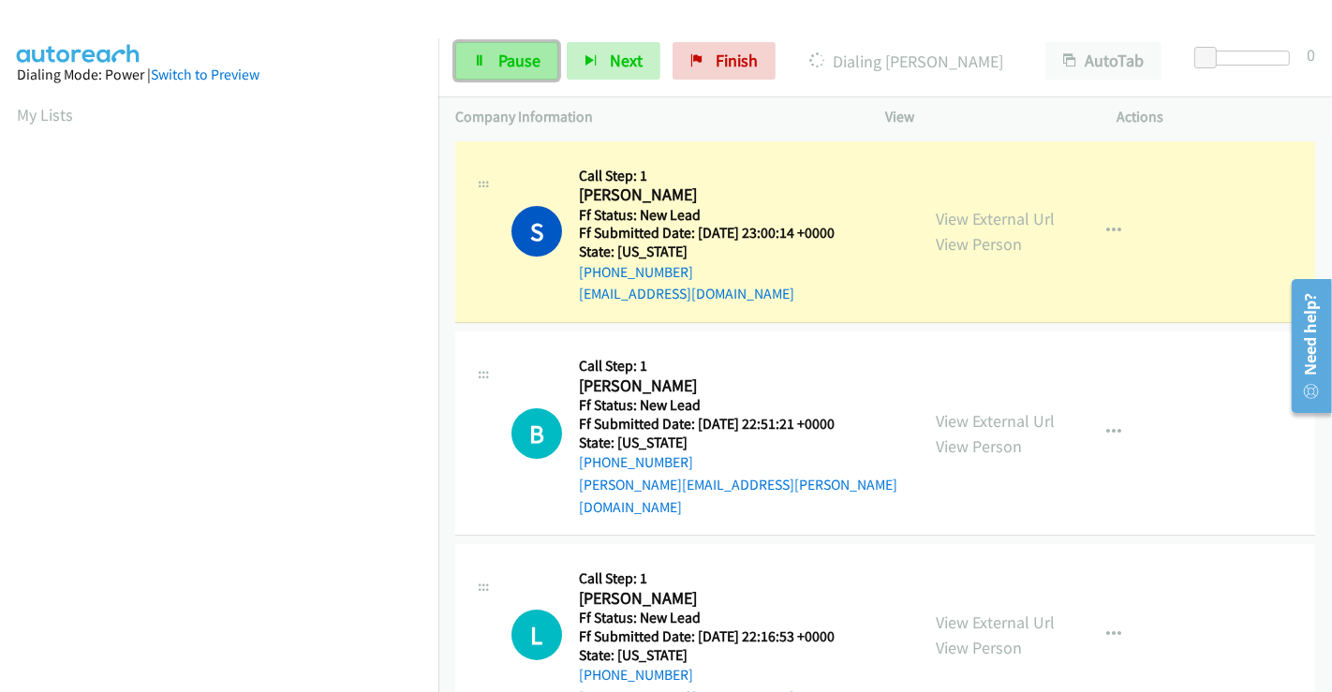
click at [510, 54] on span "Pause" at bounding box center [519, 61] width 42 height 22
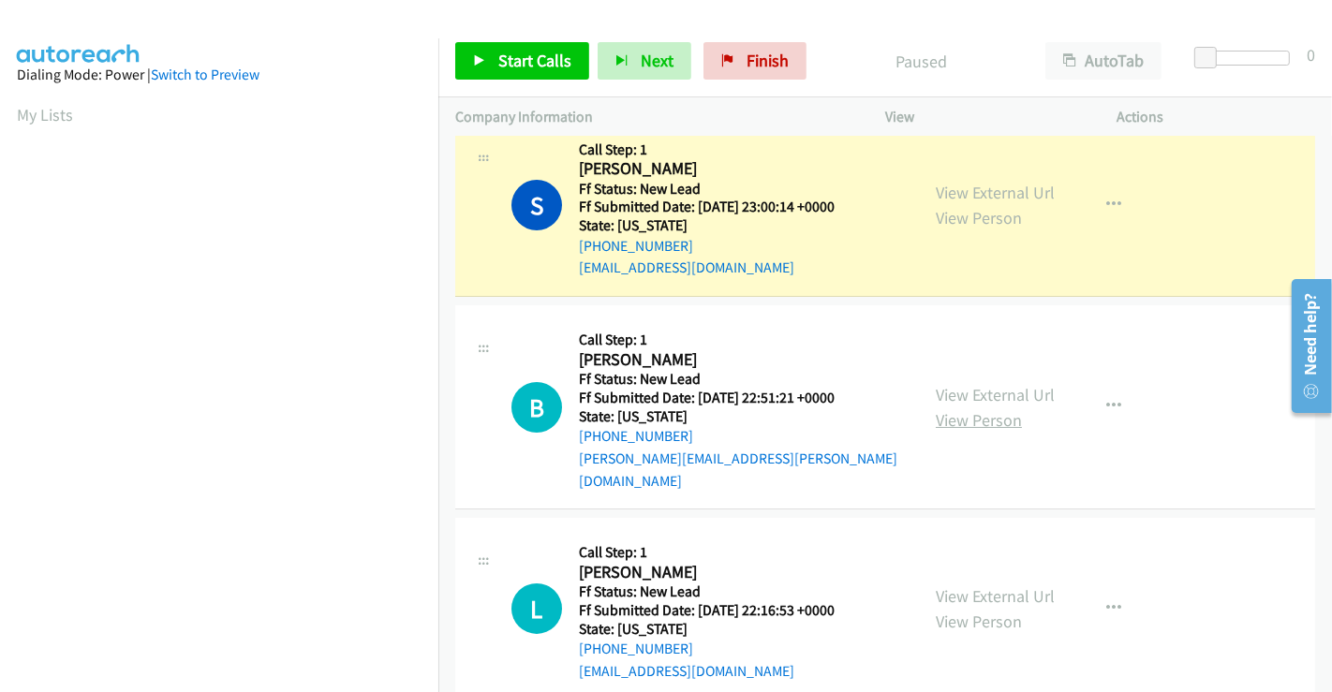
scroll to position [39, 0]
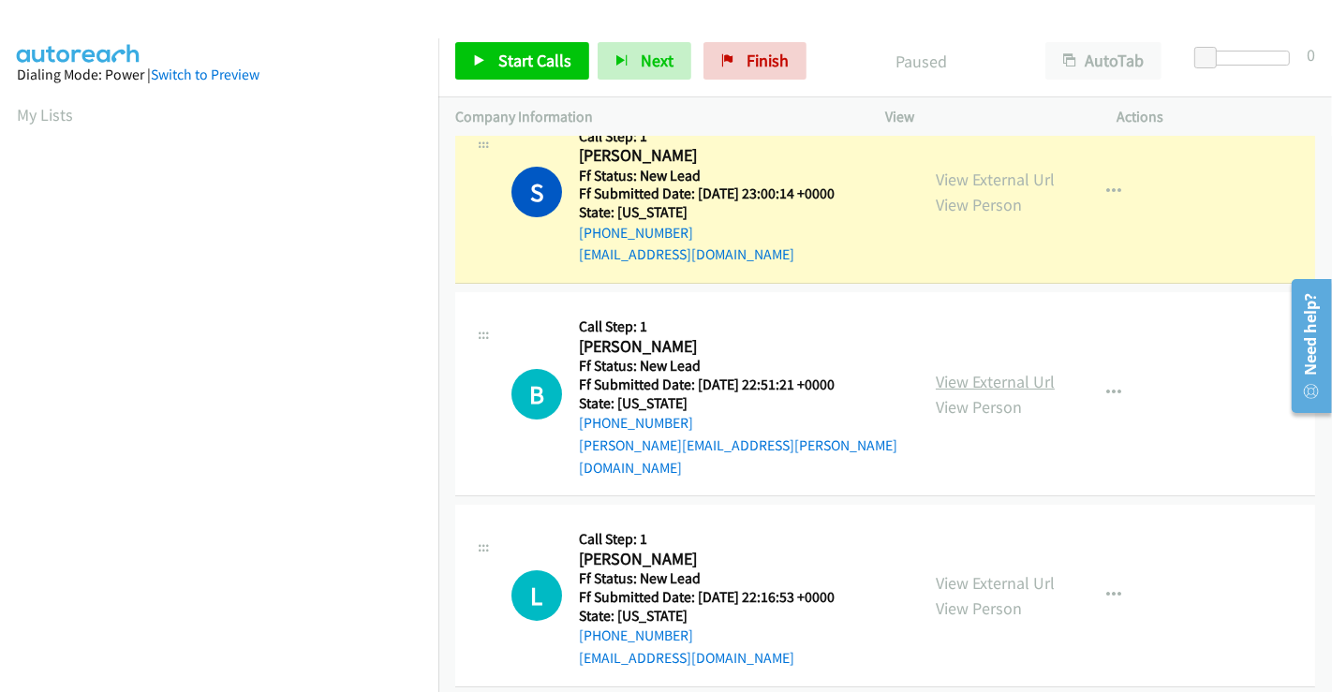
click at [983, 371] on link "View External Url" at bounding box center [995, 382] width 119 height 22
click at [974, 572] on link "View External Url" at bounding box center [995, 583] width 119 height 22
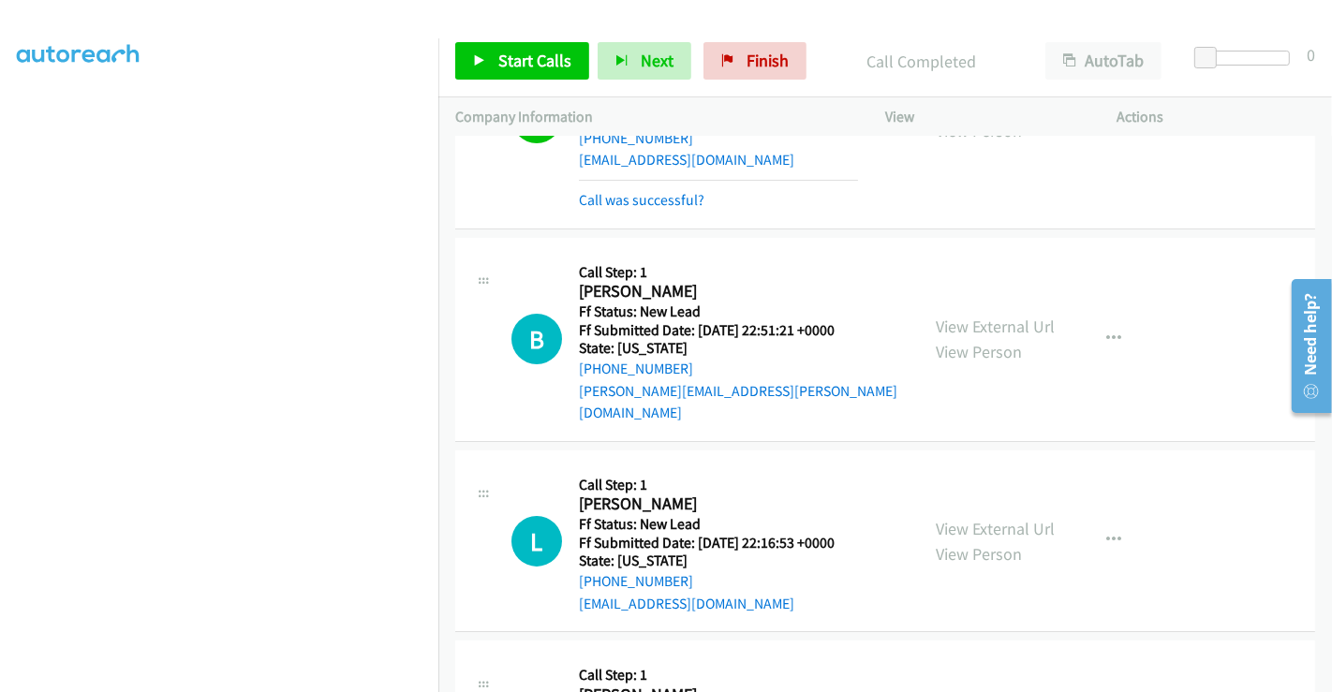
scroll to position [131, 0]
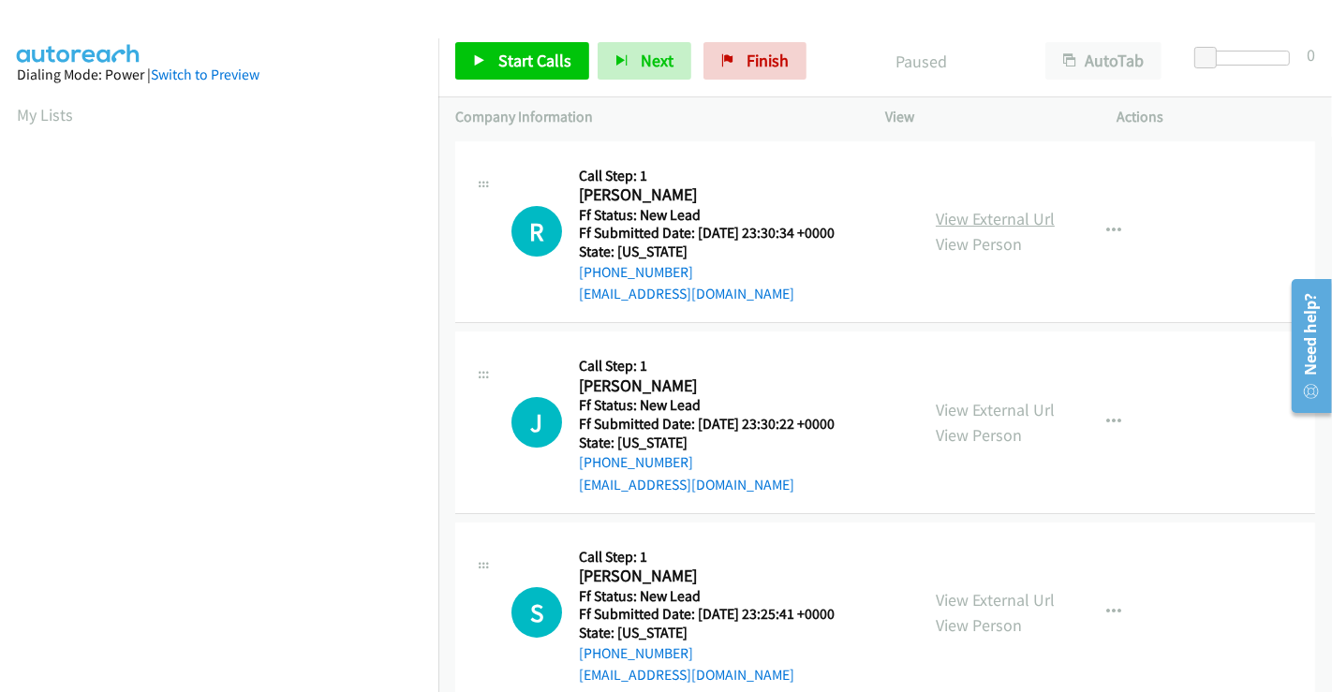
click at [982, 220] on link "View External Url" at bounding box center [995, 219] width 119 height 22
click at [975, 407] on link "View External Url" at bounding box center [995, 410] width 119 height 22
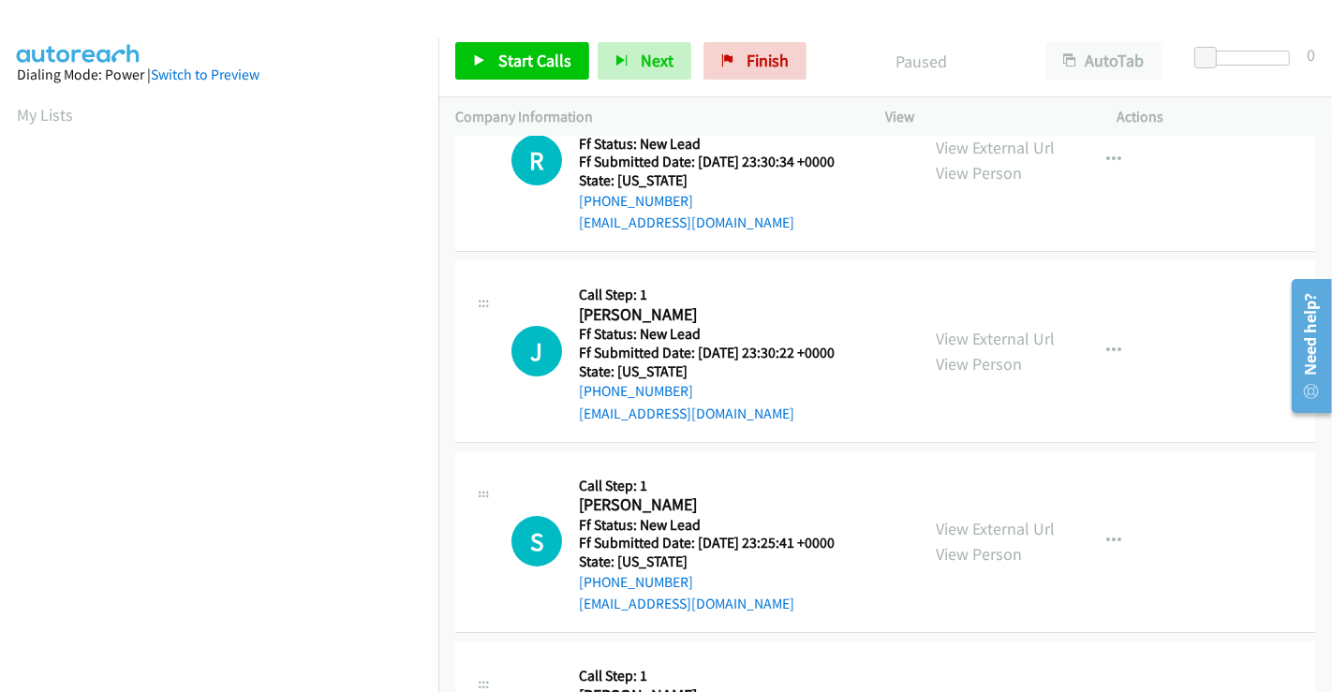
scroll to position [104, 0]
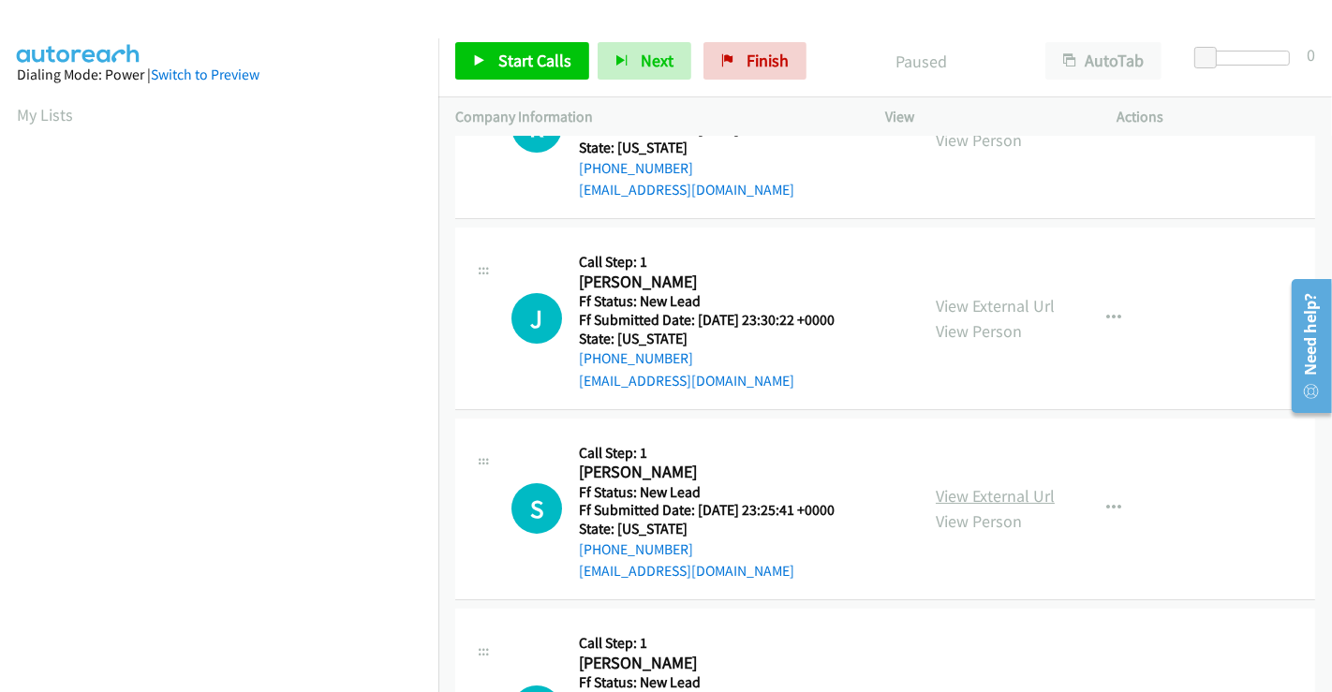
click at [975, 494] on link "View External Url" at bounding box center [995, 496] width 119 height 22
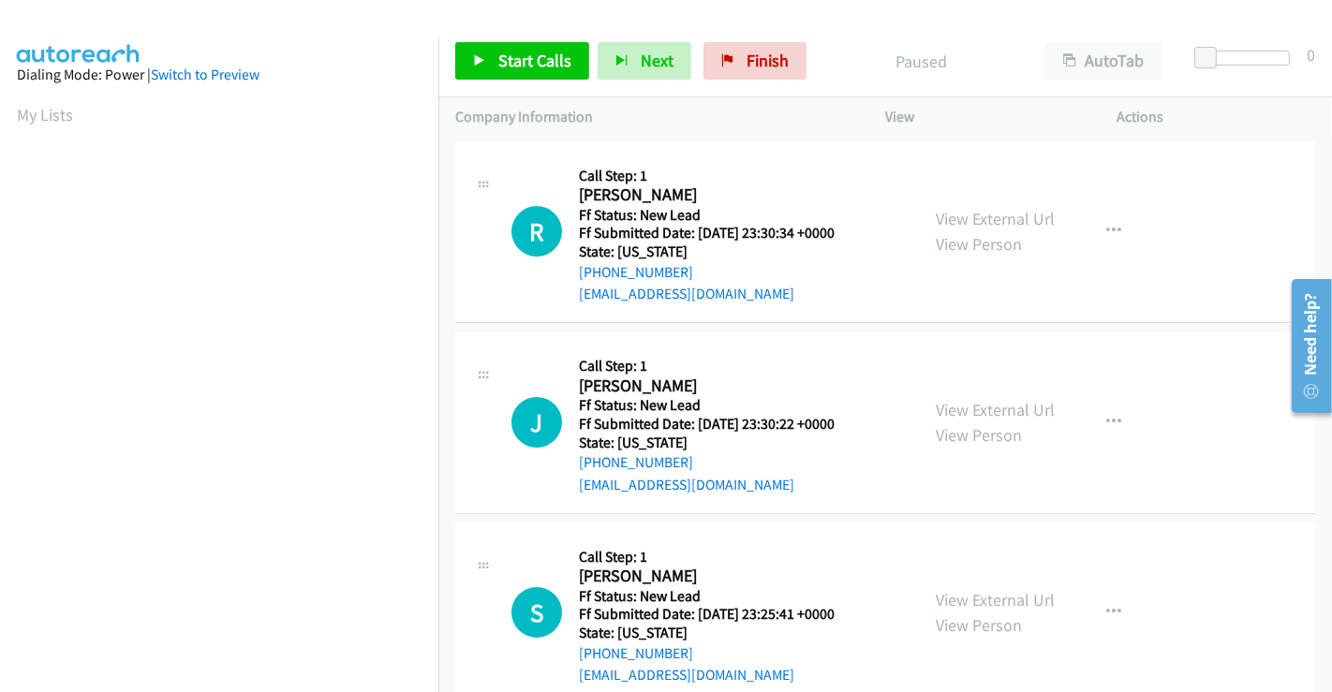
scroll to position [0, 0]
click at [1106, 416] on icon "button" at bounding box center [1113, 422] width 15 height 15
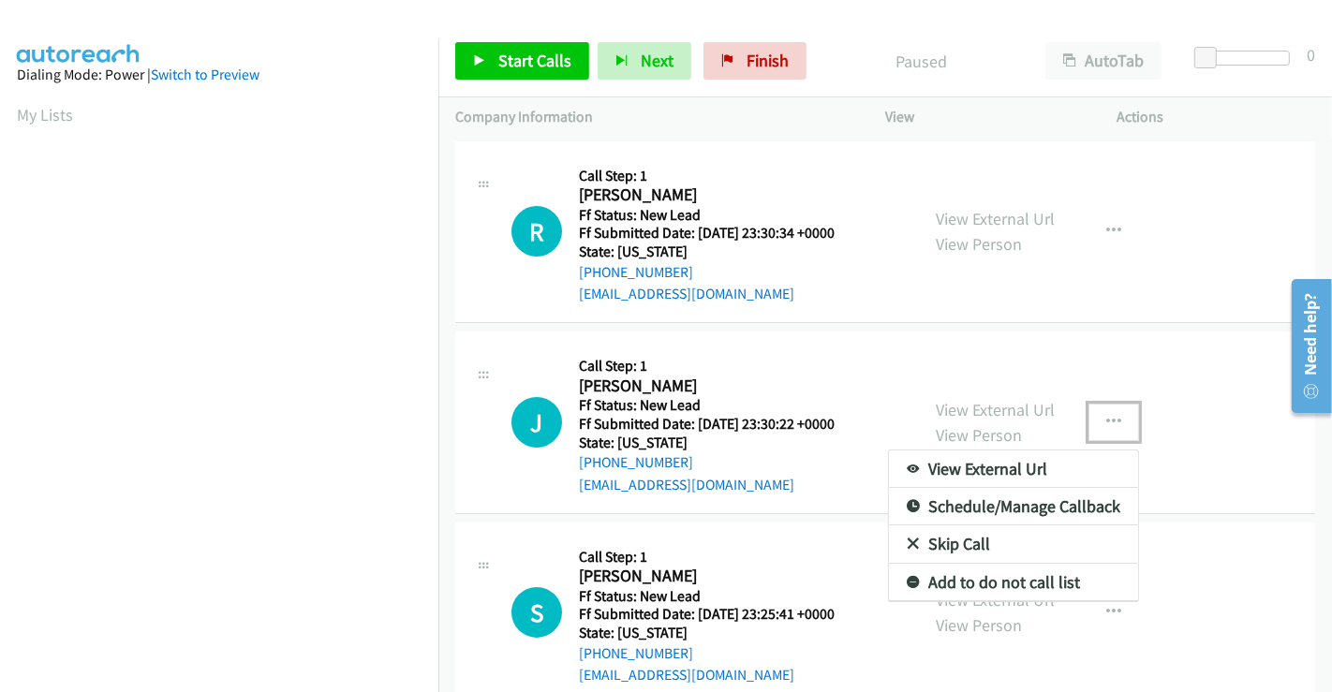
click at [960, 538] on link "Skip Call" at bounding box center [1013, 544] width 249 height 37
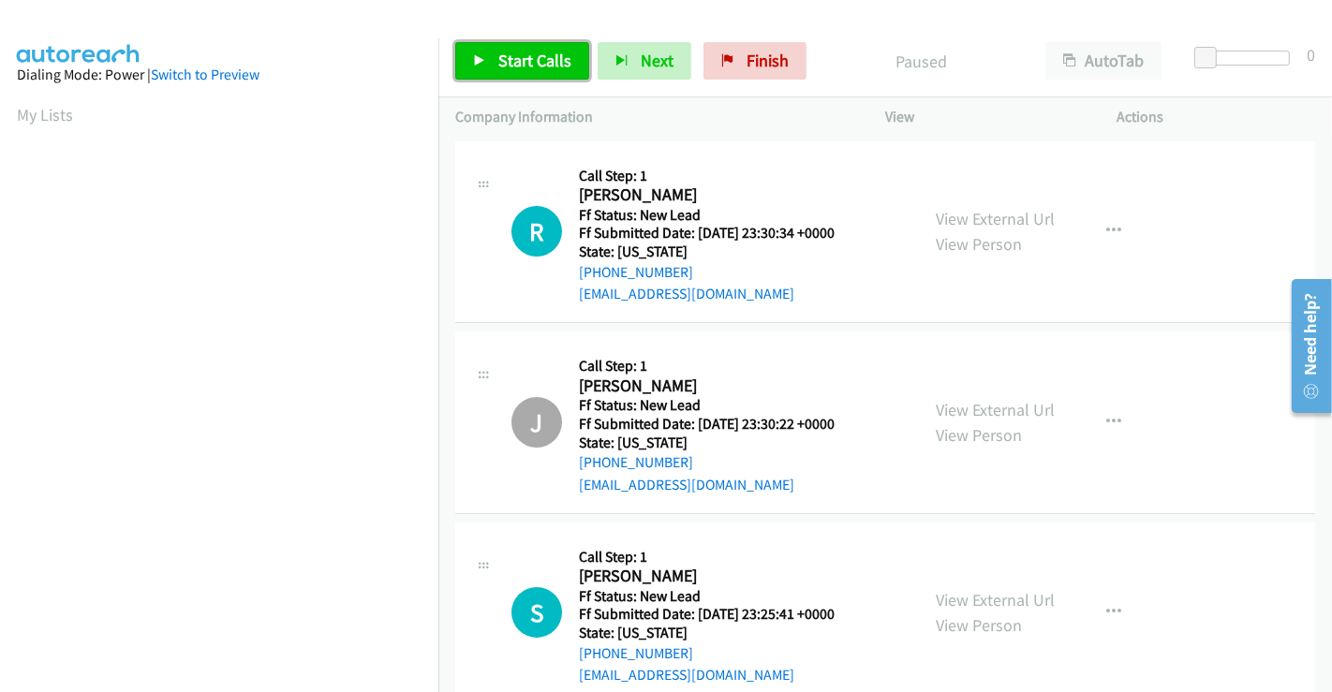
click at [526, 56] on span "Start Calls" at bounding box center [534, 61] width 73 height 22
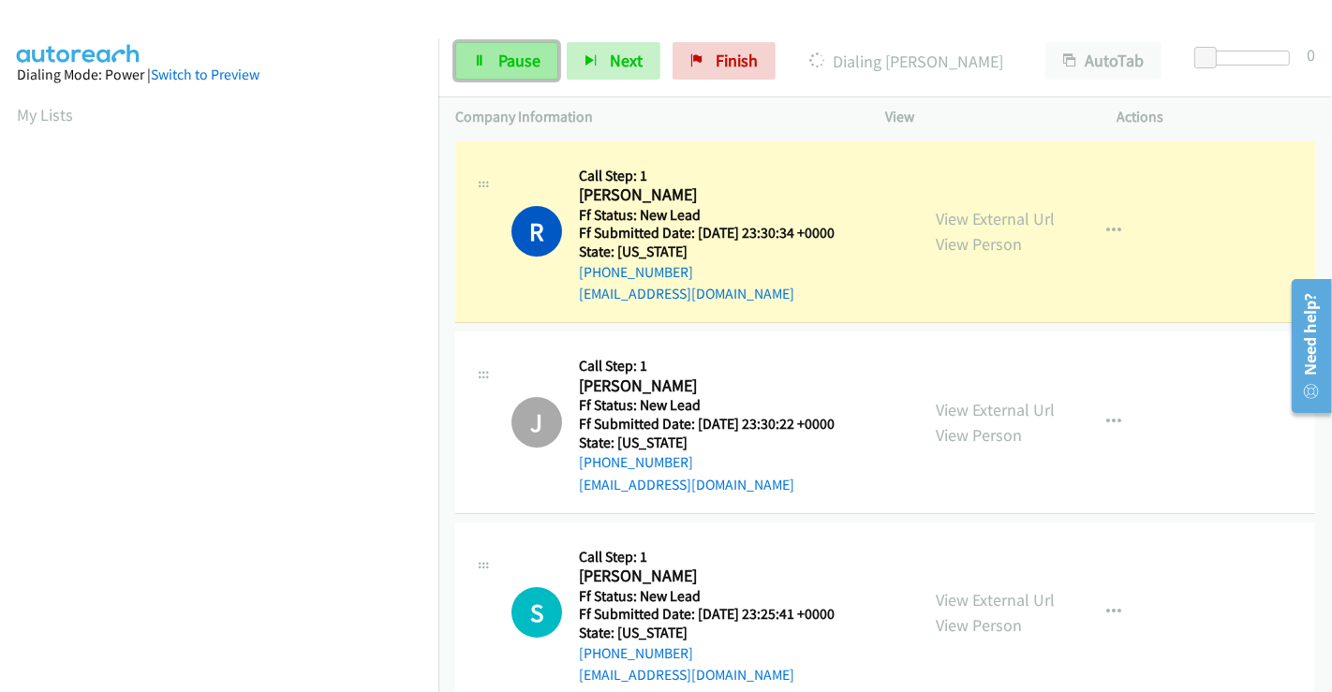
click at [511, 58] on span "Pause" at bounding box center [519, 61] width 42 height 22
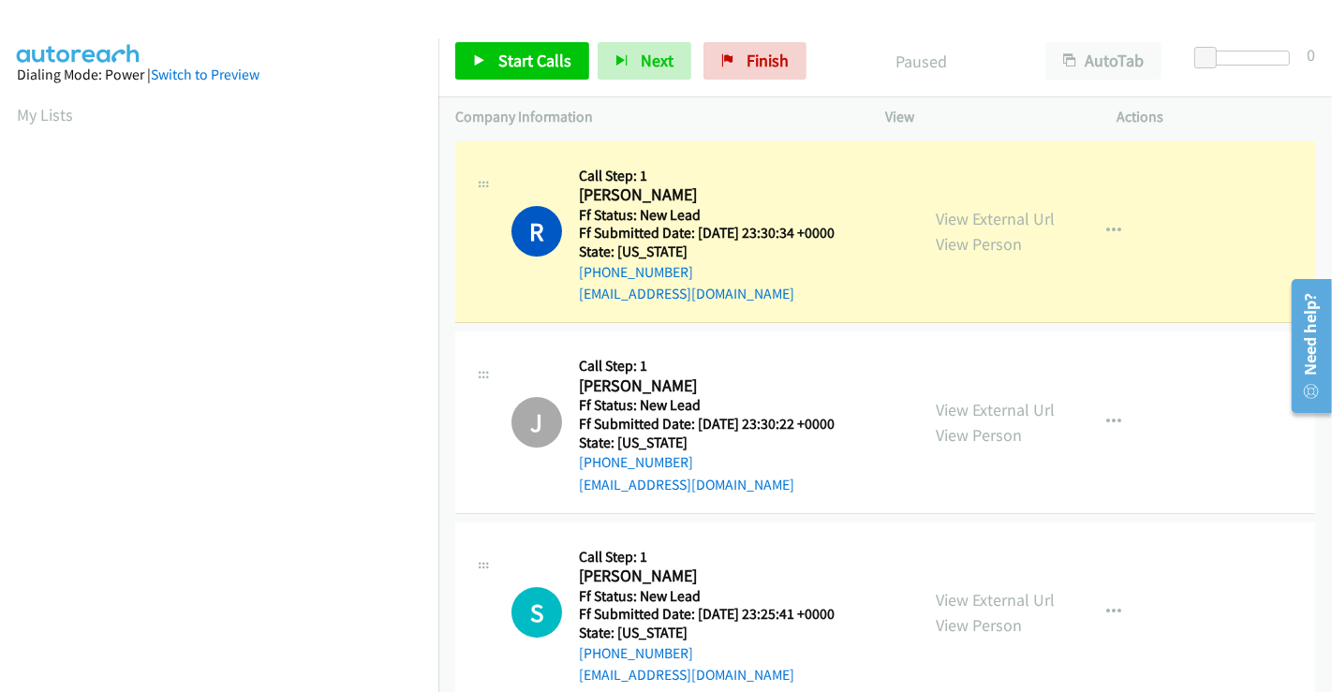
scroll to position [361, 0]
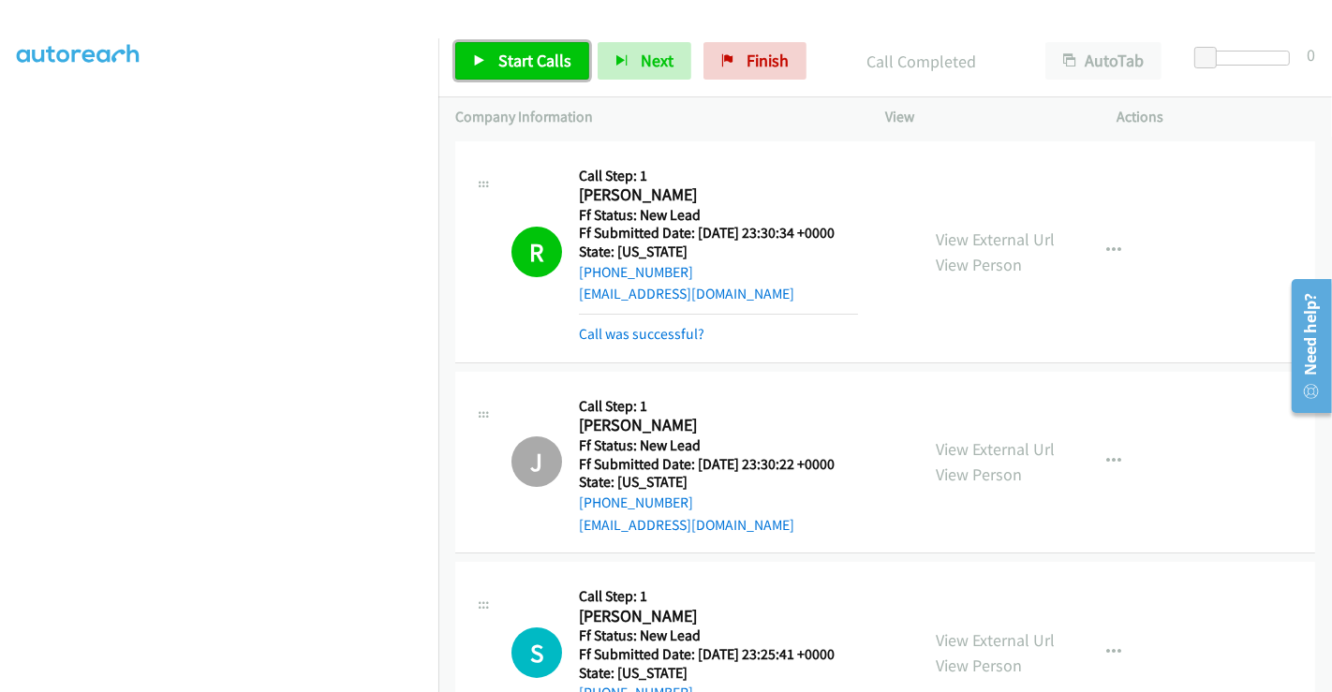
click at [514, 56] on span "Start Calls" at bounding box center [534, 61] width 73 height 22
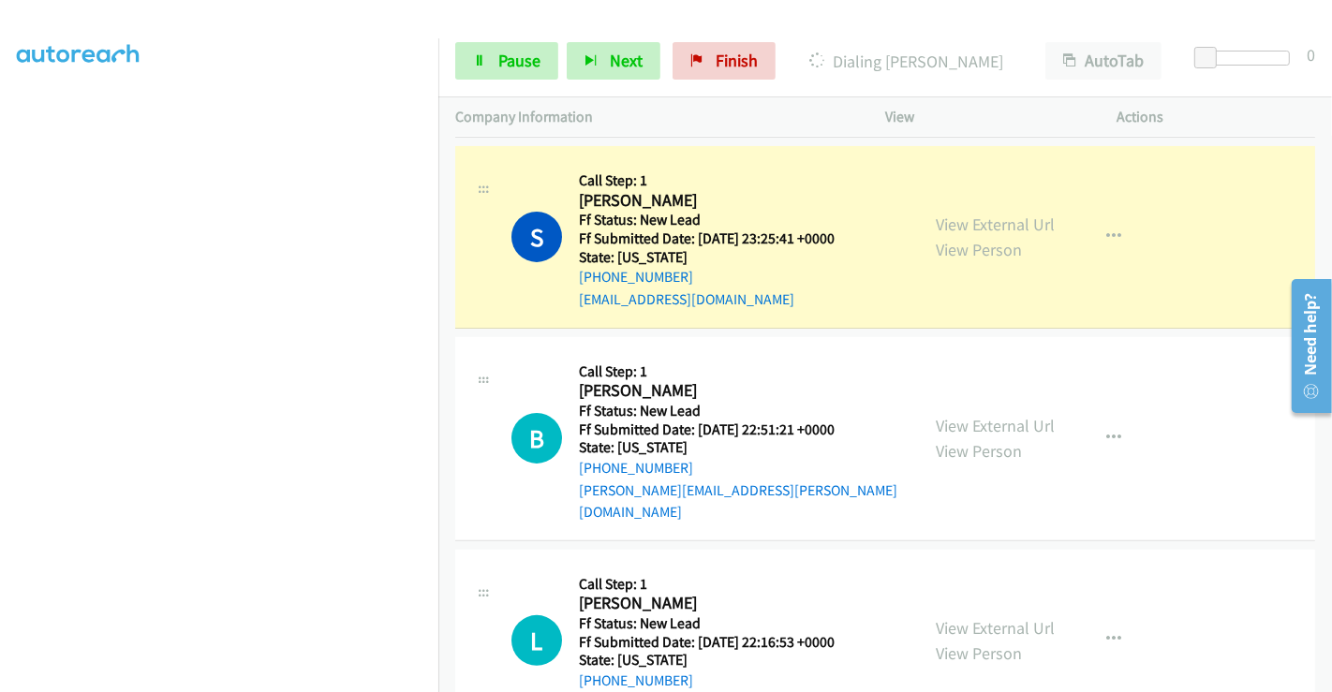
scroll to position [460, 0]
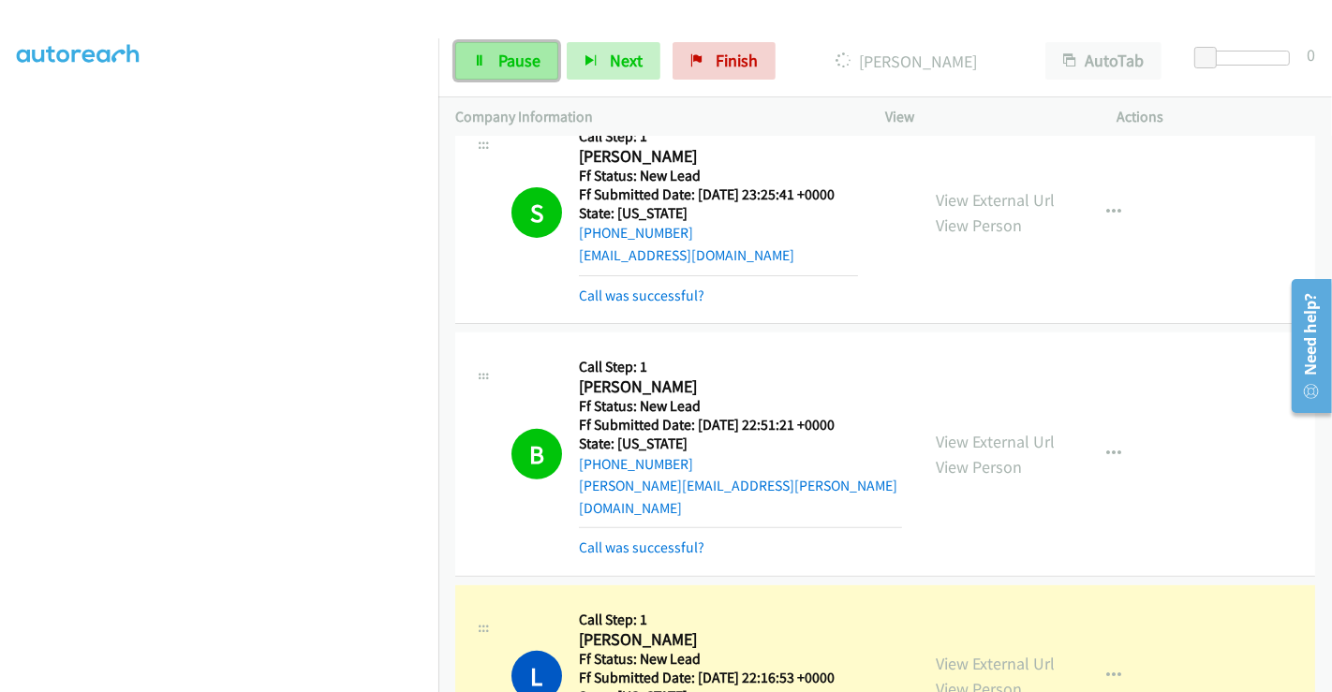
click at [512, 58] on span "Pause" at bounding box center [519, 61] width 42 height 22
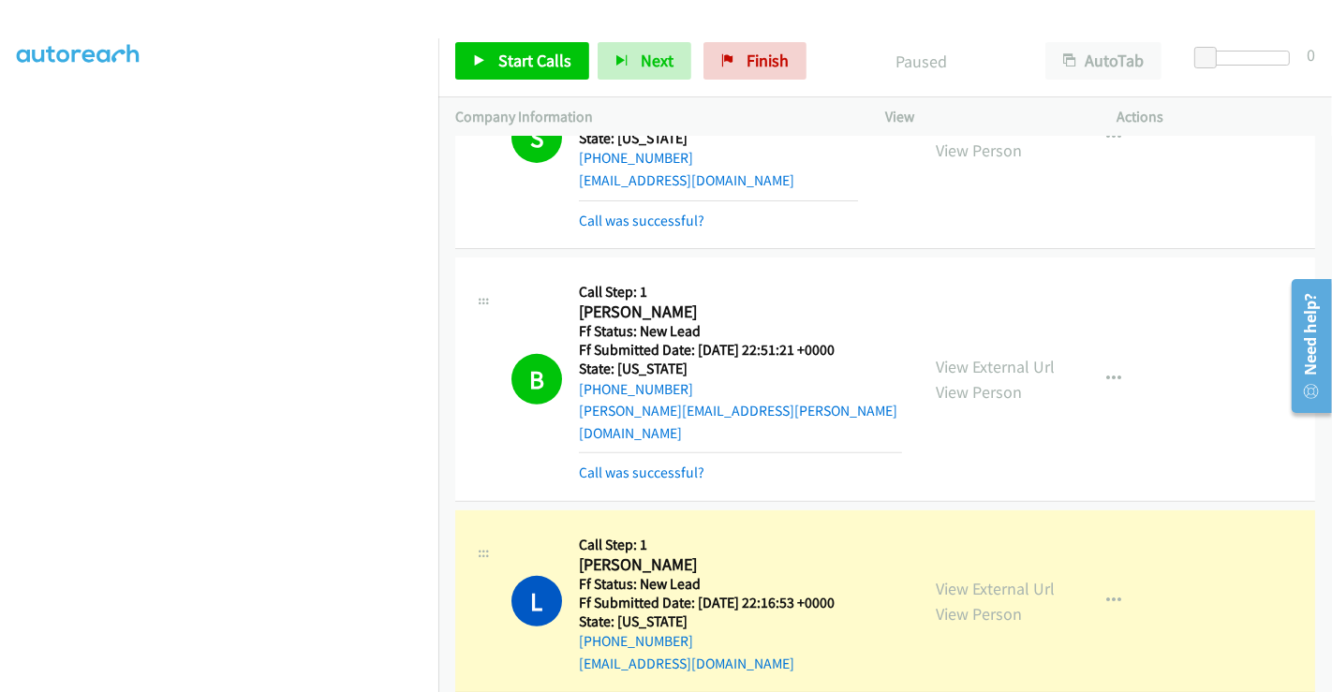
scroll to position [669, 0]
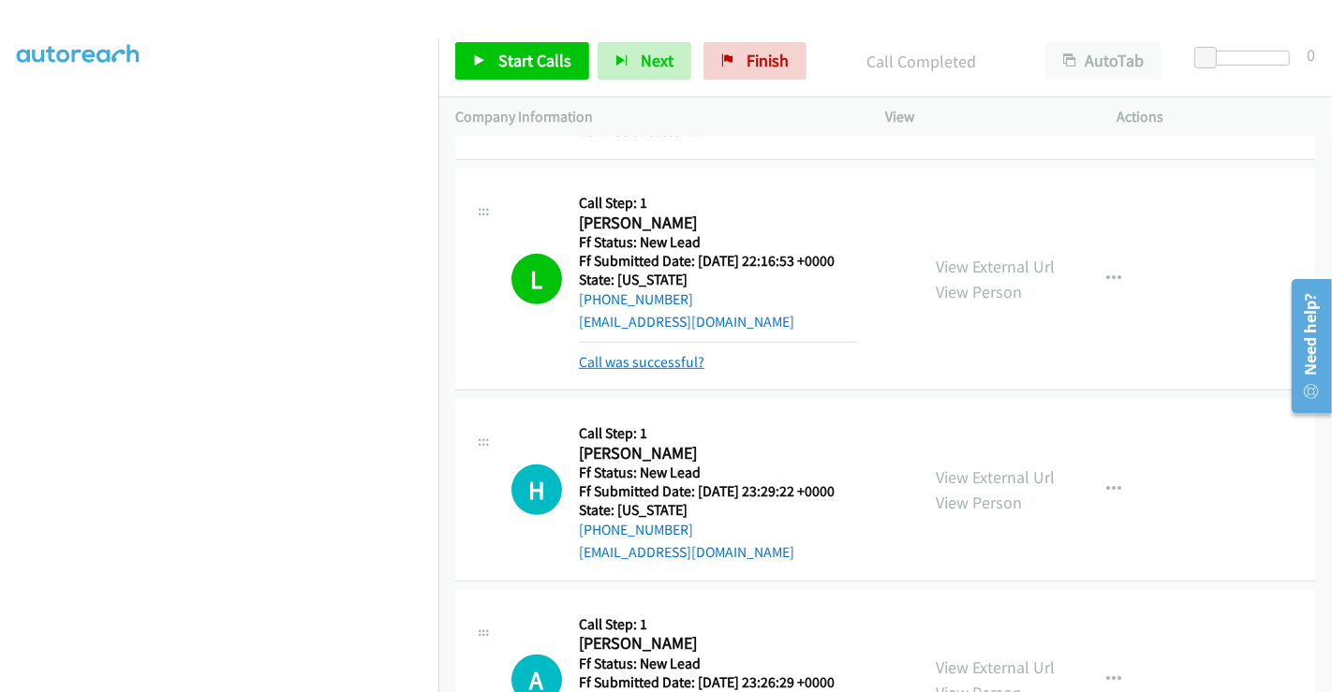
click at [653, 353] on link "Call was successful?" at bounding box center [642, 362] width 126 height 18
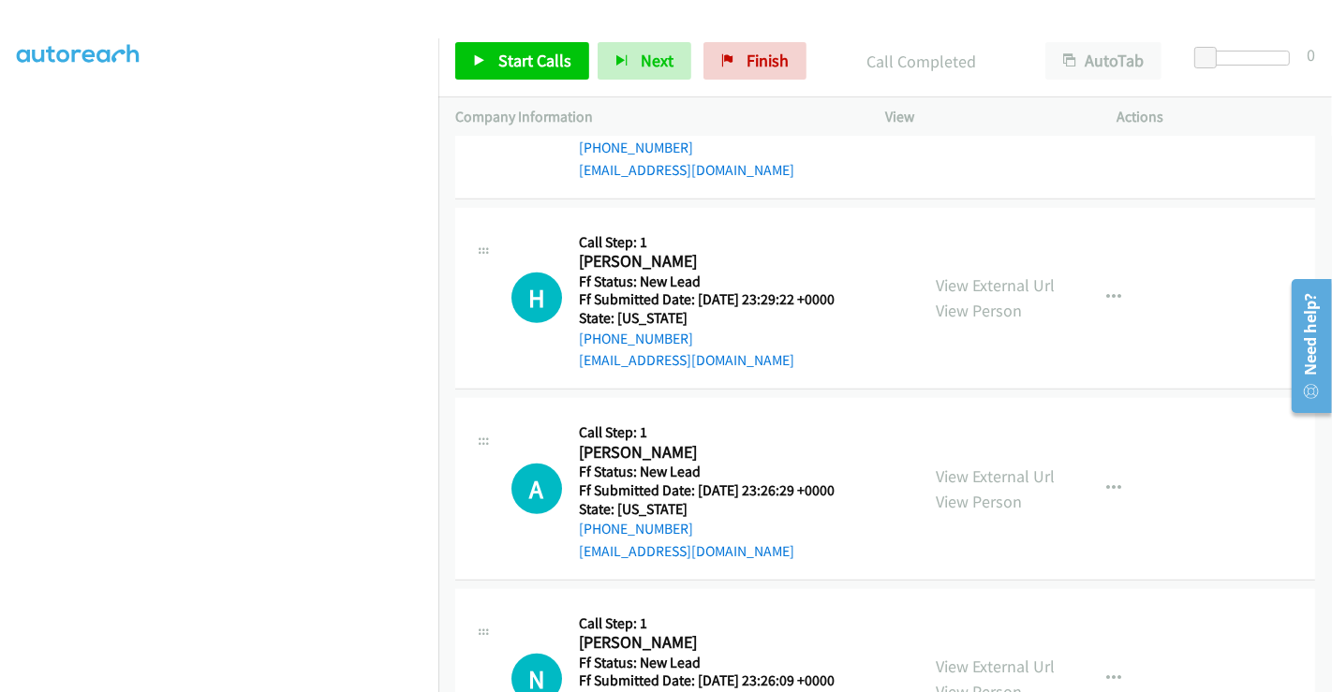
scroll to position [1111, 0]
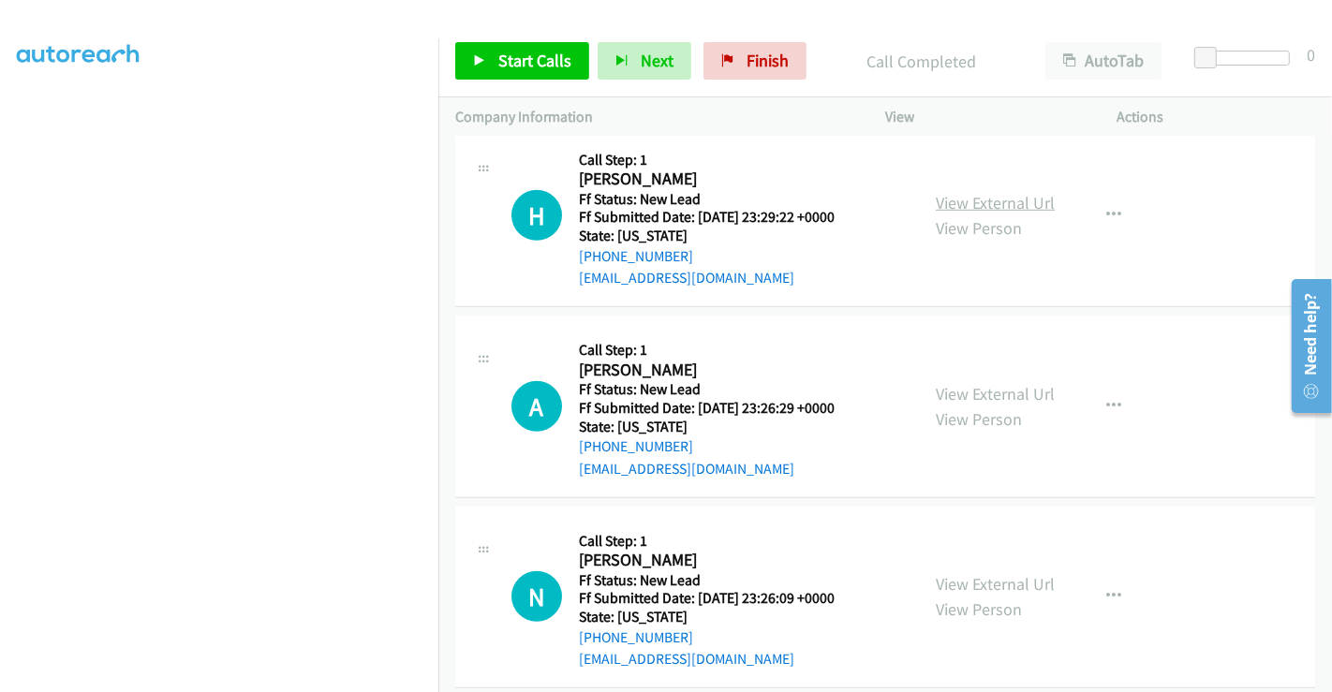
click at [979, 192] on link "View External Url" at bounding box center [995, 203] width 119 height 22
click at [952, 383] on link "View External Url" at bounding box center [995, 394] width 119 height 22
click at [963, 573] on link "View External Url" at bounding box center [995, 584] width 119 height 22
click at [506, 50] on span "Start Calls" at bounding box center [534, 61] width 73 height 22
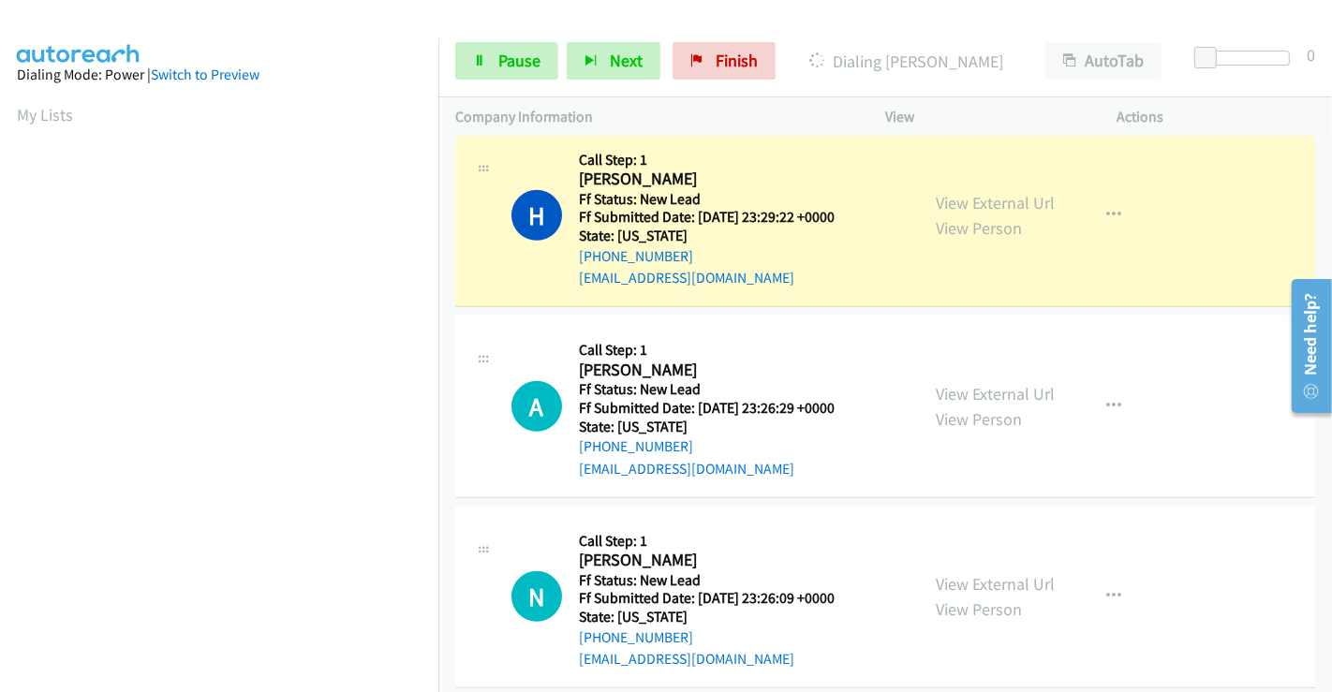
scroll to position [361, 0]
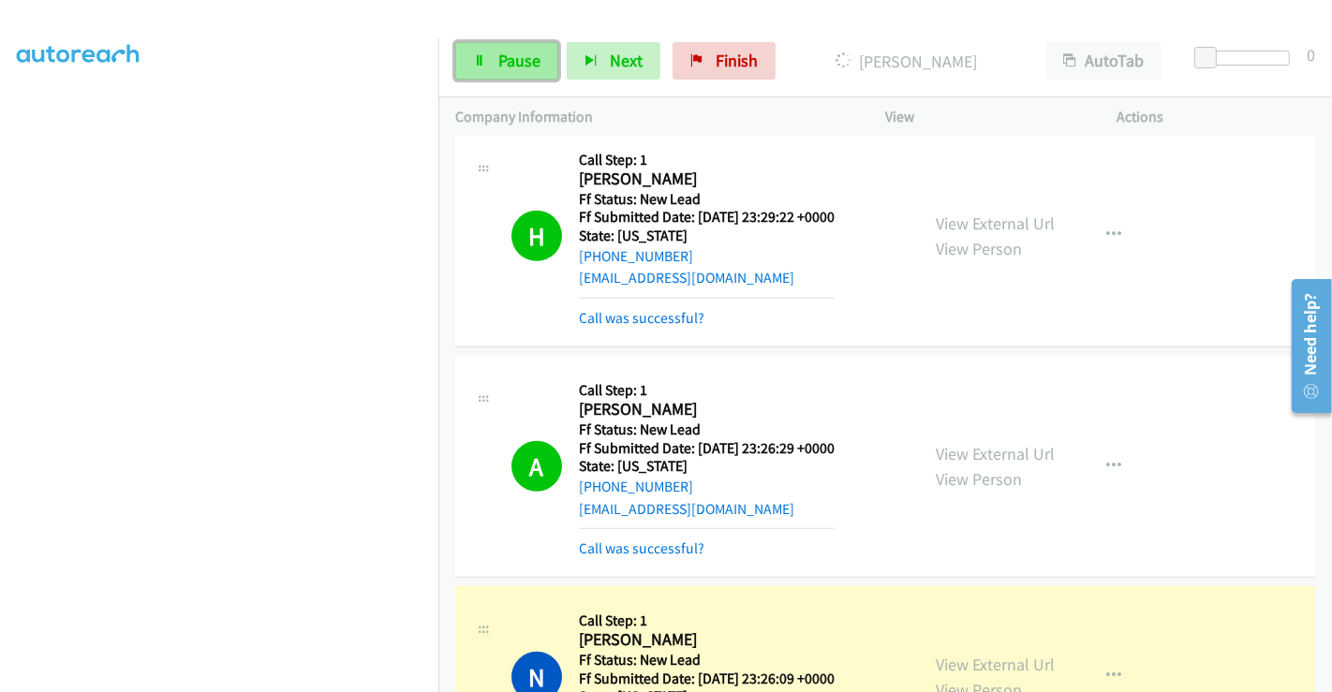
click at [525, 58] on span "Pause" at bounding box center [519, 61] width 42 height 22
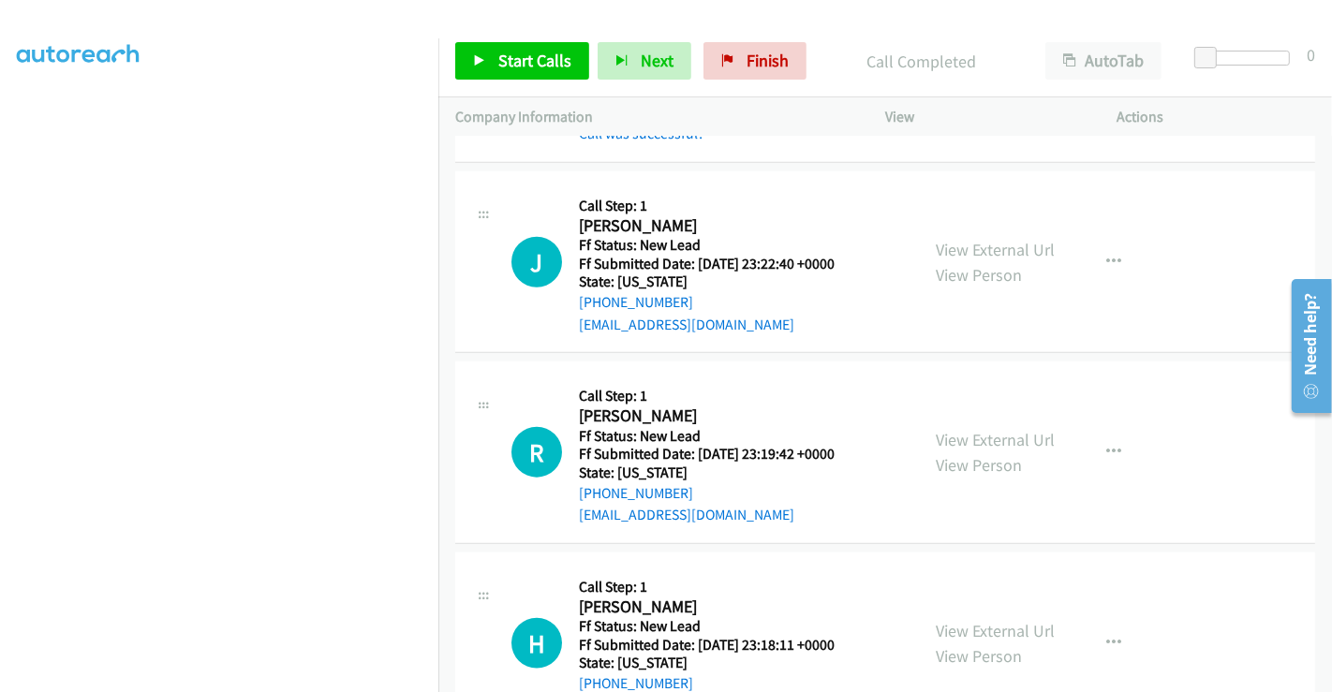
scroll to position [1761, 0]
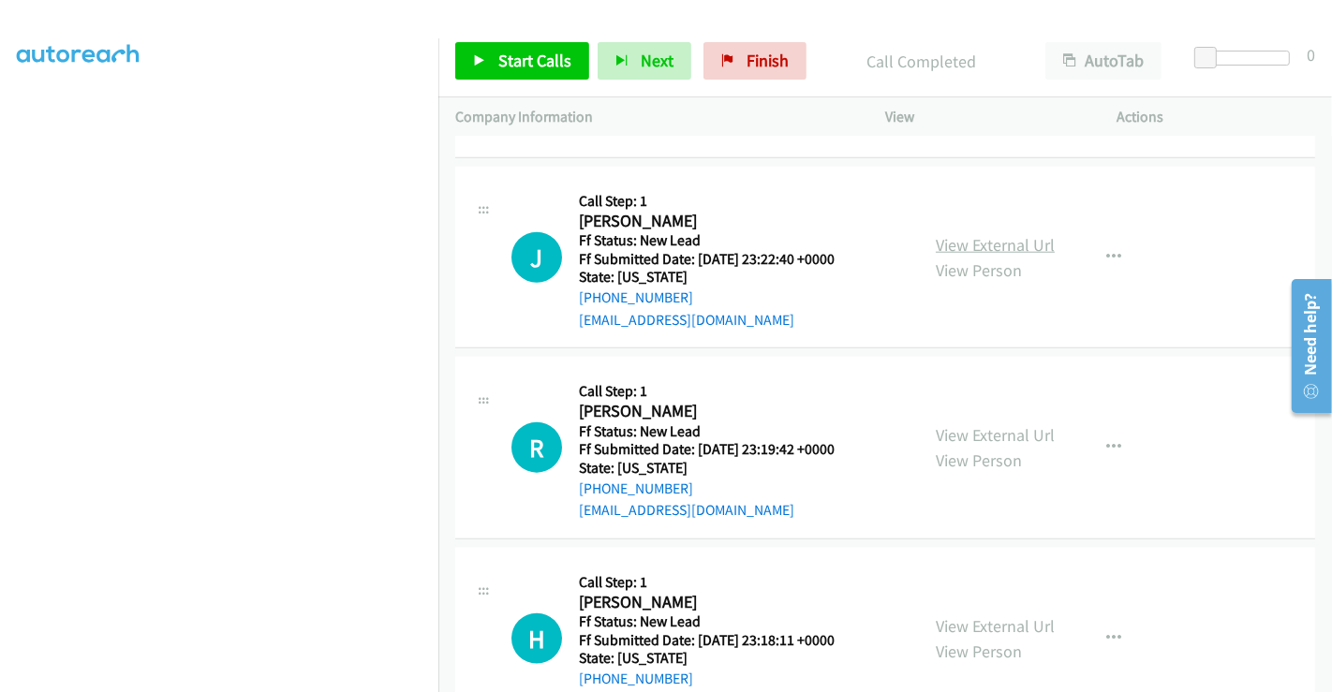
click at [985, 234] on link "View External Url" at bounding box center [995, 245] width 119 height 22
click at [980, 424] on link "View External Url" at bounding box center [995, 435] width 119 height 22
click at [982, 615] on link "View External Url" at bounding box center [995, 626] width 119 height 22
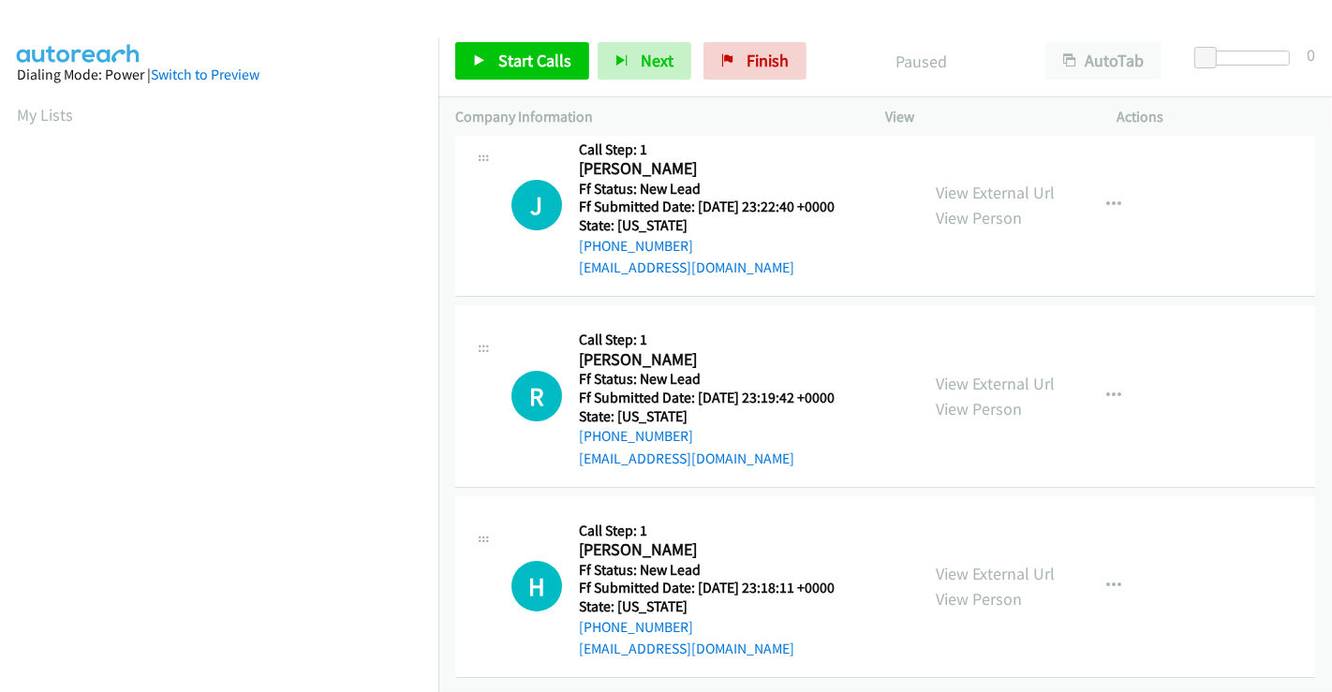
scroll to position [39, 0]
click at [733, 40] on div "Start Calls Pause Next Finish Paused AutoTab AutoTab 0" at bounding box center [885, 61] width 894 height 72
click at [735, 42] on link "Finish" at bounding box center [754, 60] width 103 height 37
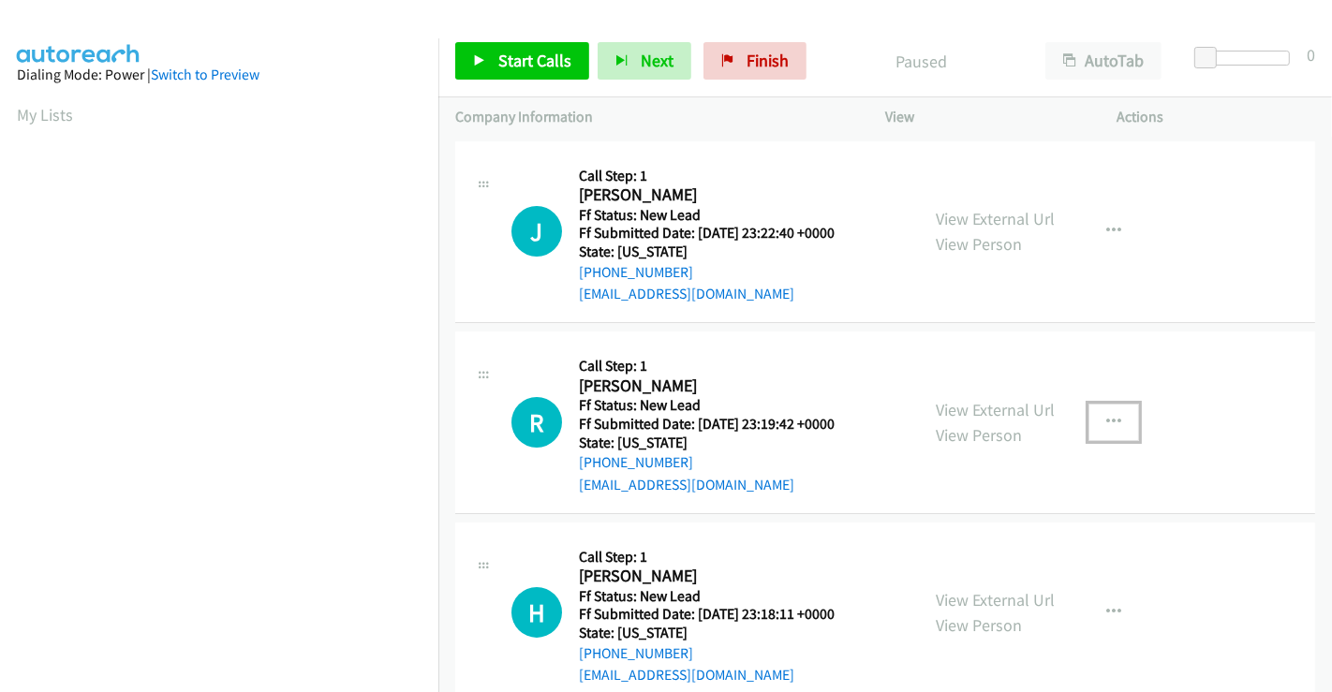
click at [1113, 421] on button "button" at bounding box center [1113, 422] width 51 height 37
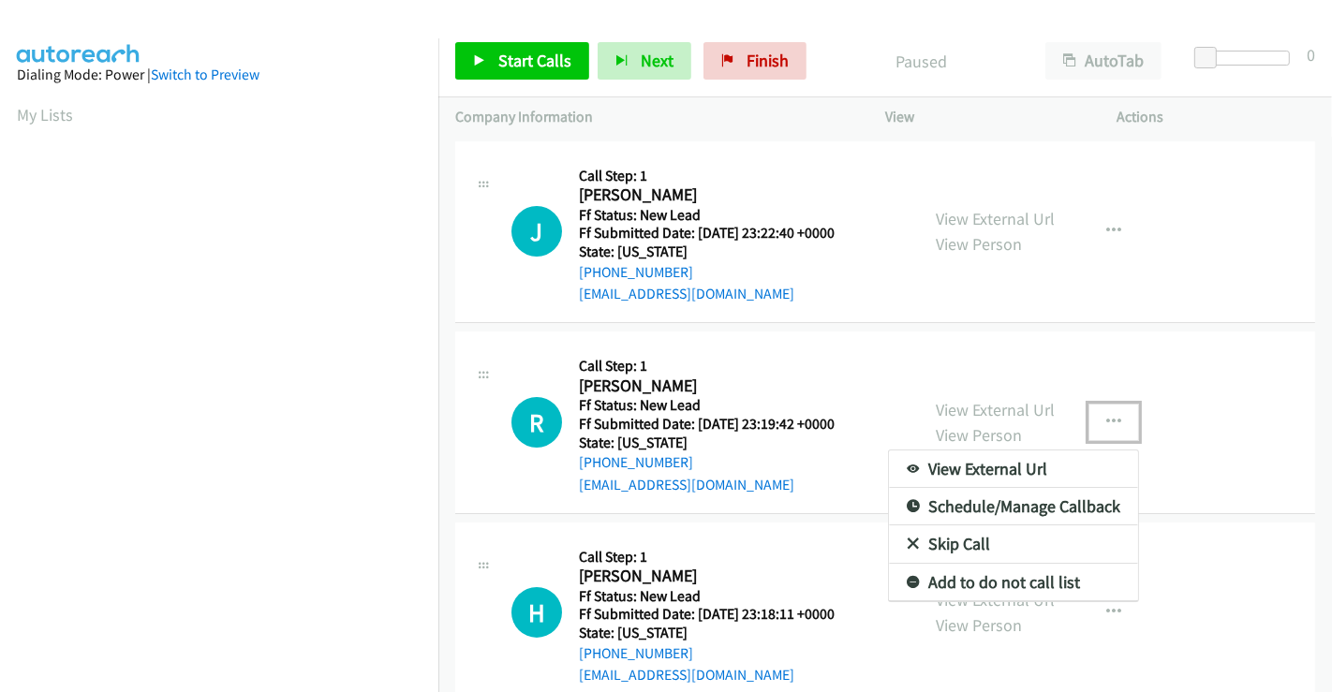
click at [969, 535] on link "Skip Call" at bounding box center [1013, 544] width 249 height 37
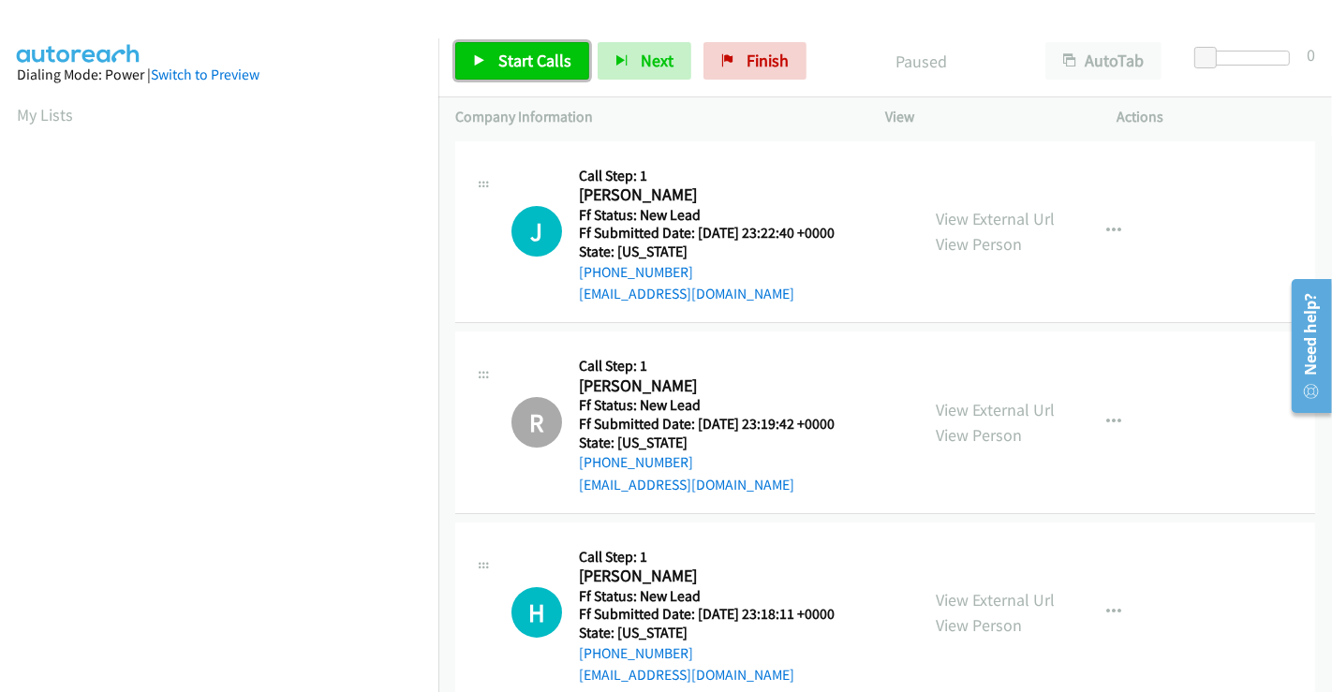
click at [536, 65] on span "Start Calls" at bounding box center [534, 61] width 73 height 22
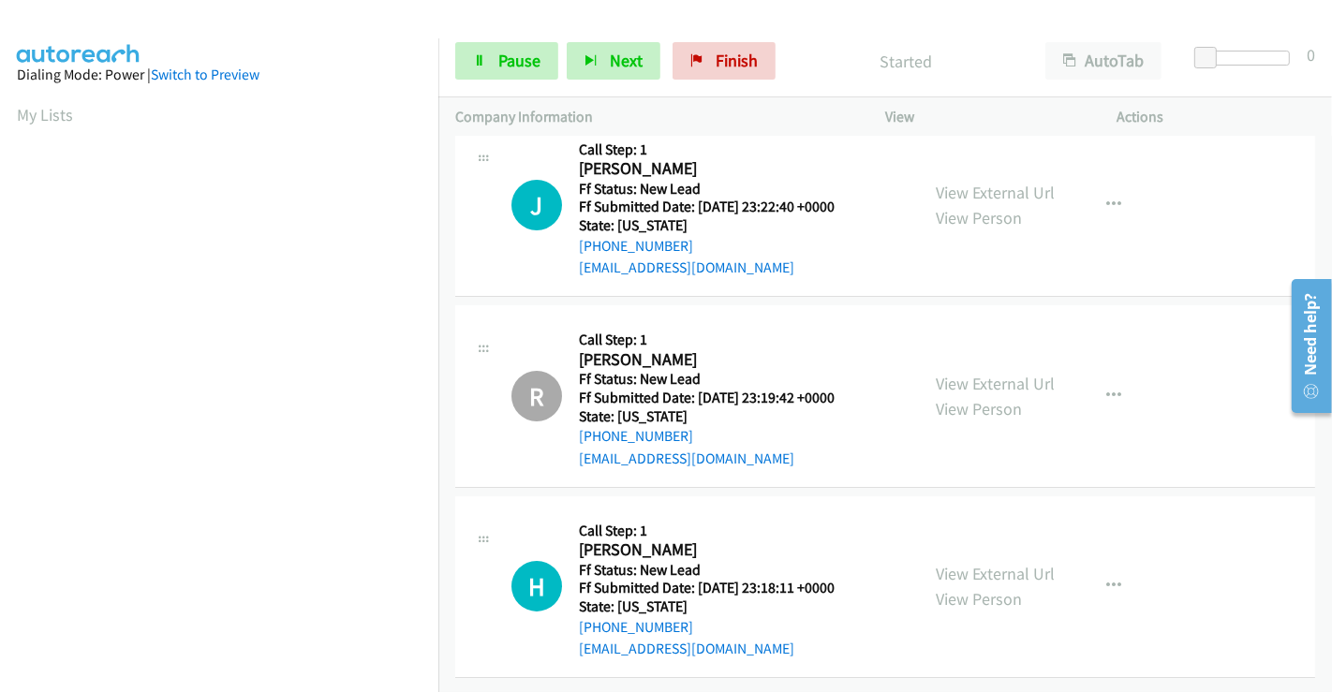
scroll to position [39, 0]
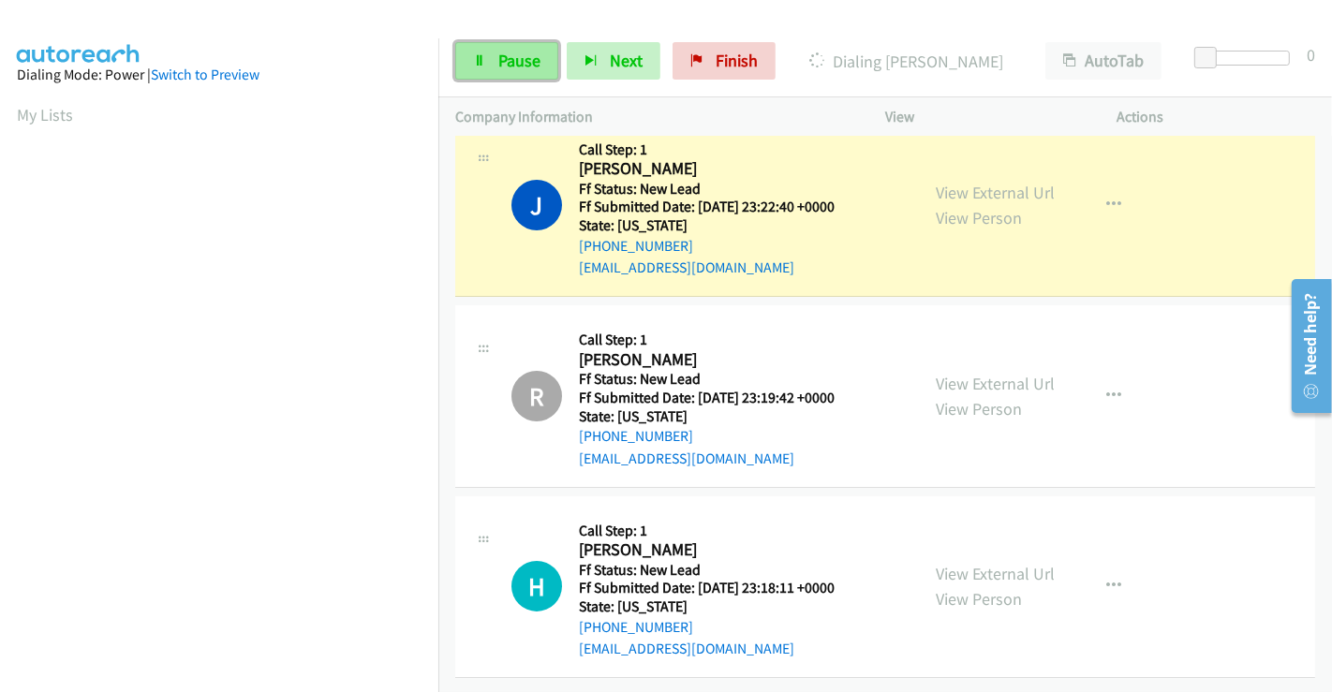
click at [508, 56] on span "Pause" at bounding box center [519, 61] width 42 height 22
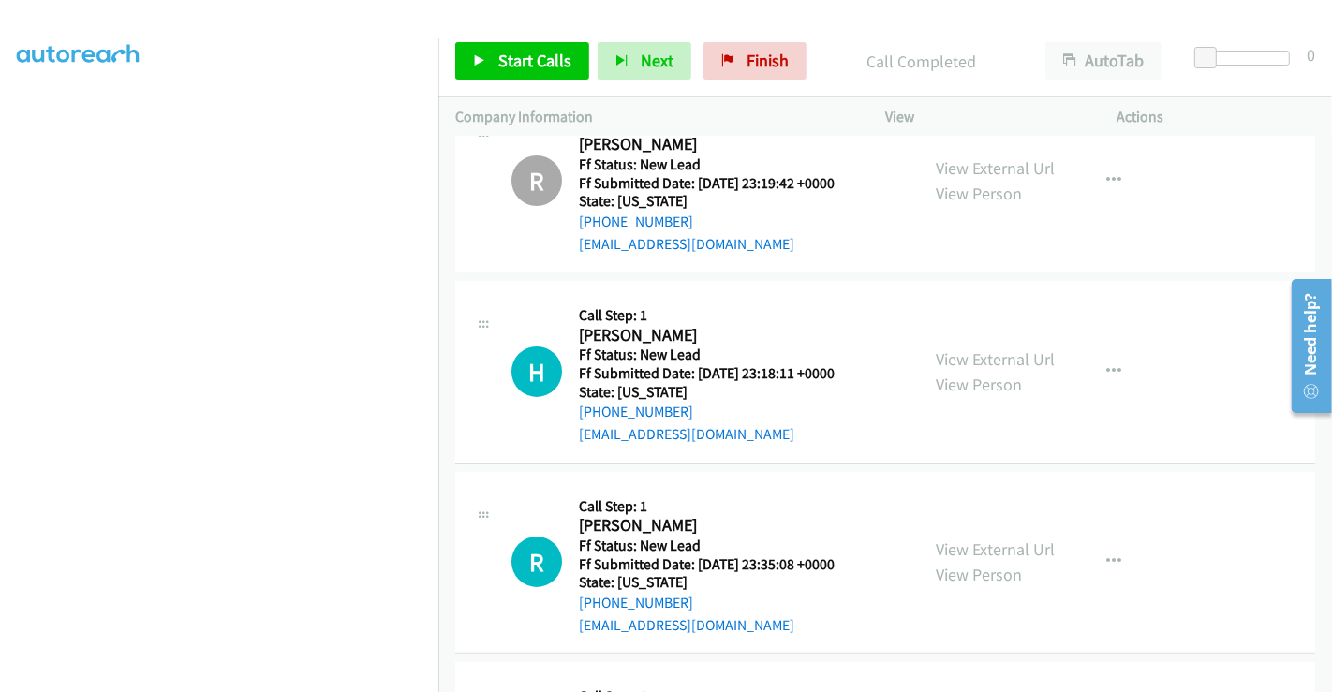
scroll to position [131, 0]
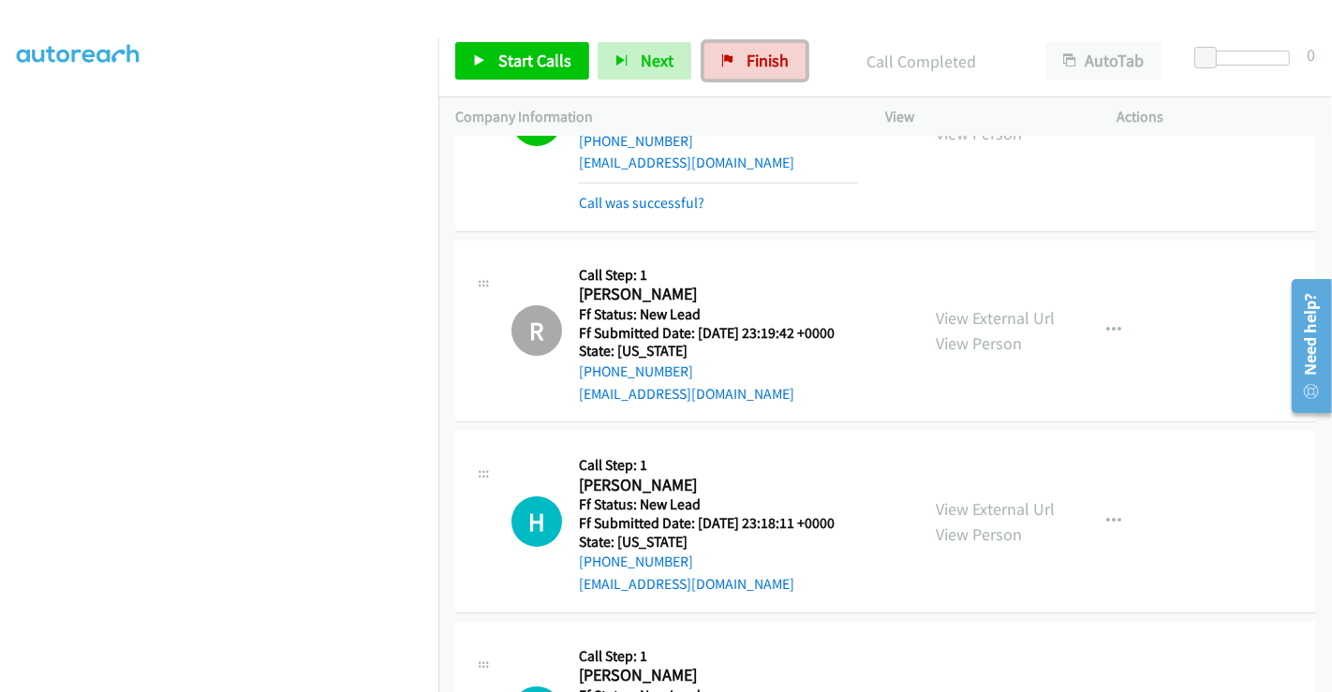
drag, startPoint x: 729, startPoint y: 66, endPoint x: 726, endPoint y: 98, distance: 32.9
click at [729, 66] on link "Finish" at bounding box center [754, 60] width 103 height 37
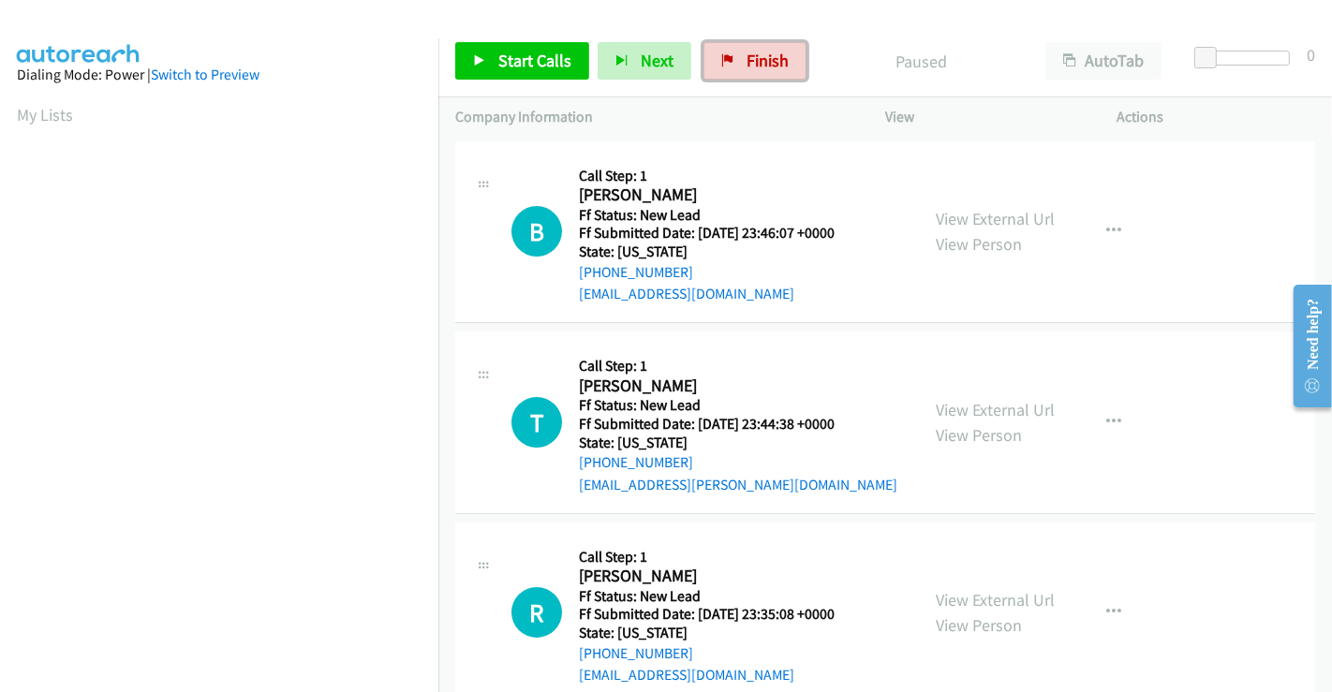
drag, startPoint x: 754, startPoint y: 55, endPoint x: 731, endPoint y: 111, distance: 60.0
click at [754, 54] on span "Finish" at bounding box center [768, 61] width 42 height 22
click at [985, 219] on link "View External Url" at bounding box center [995, 219] width 119 height 22
click at [972, 404] on link "View External Url" at bounding box center [995, 410] width 119 height 22
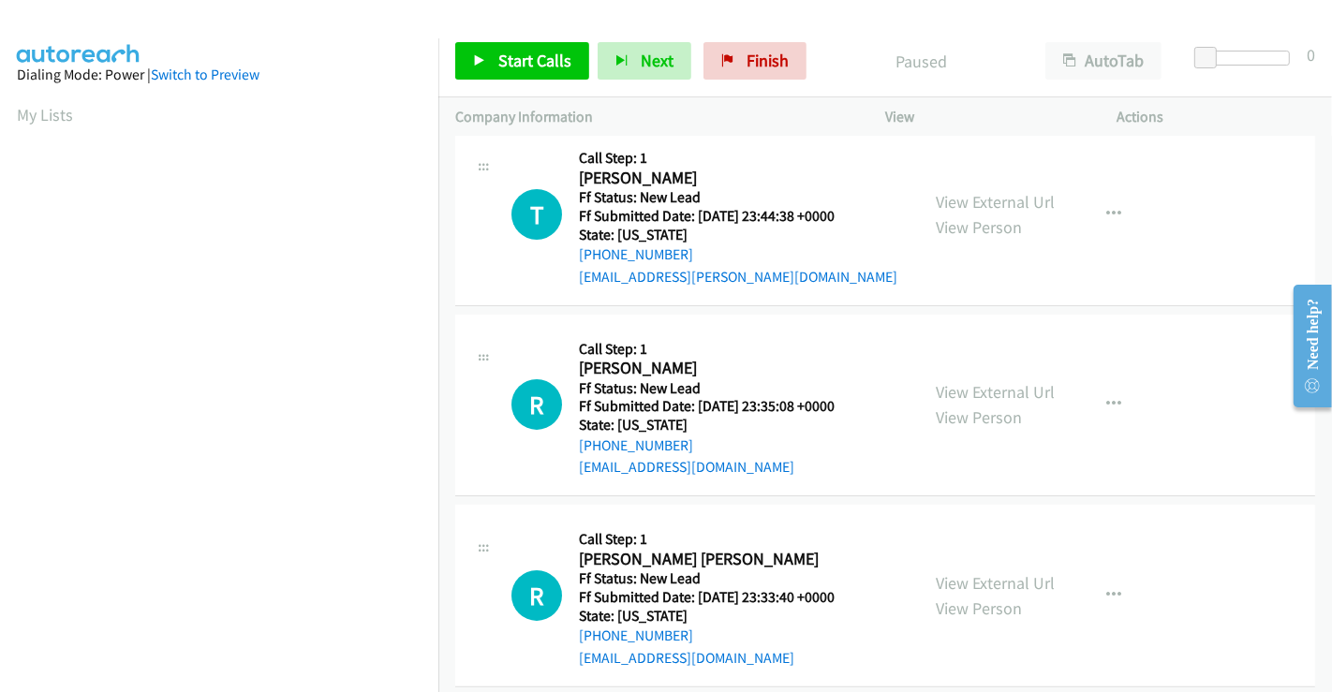
scroll to position [312, 0]
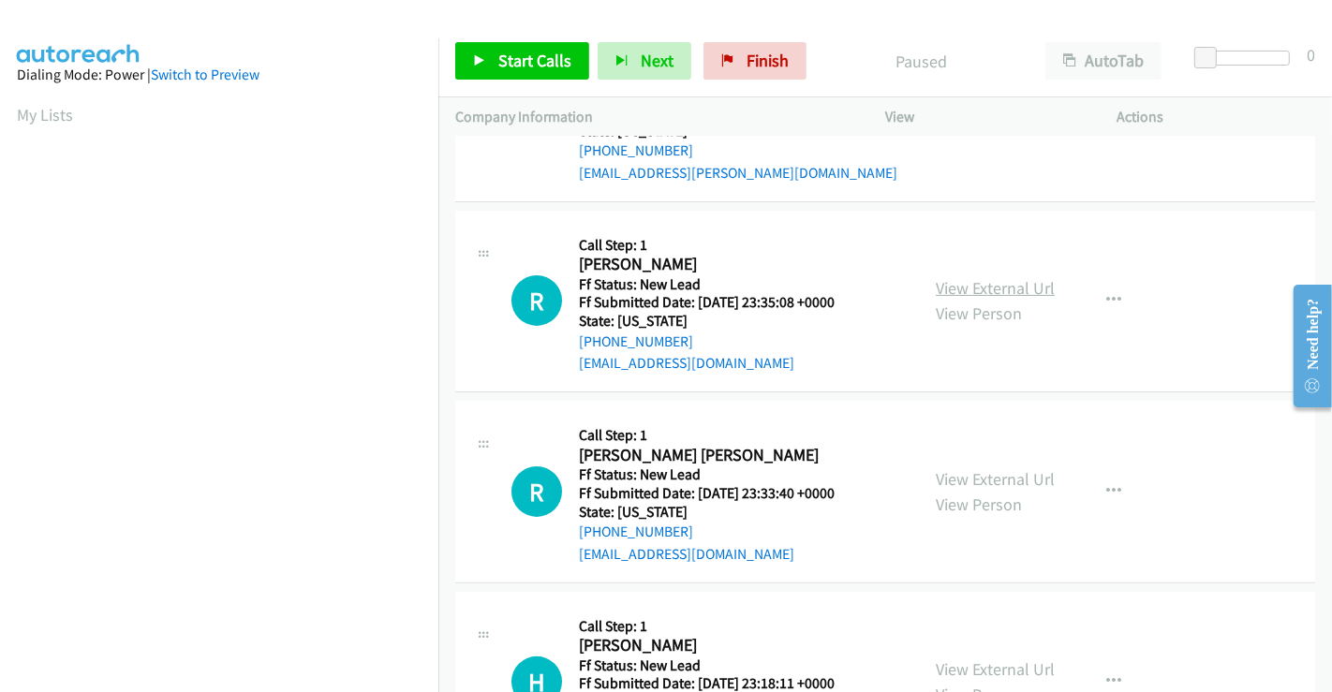
click at [966, 285] on link "View External Url" at bounding box center [995, 288] width 119 height 22
click at [966, 469] on link "View External Url" at bounding box center [995, 479] width 119 height 22
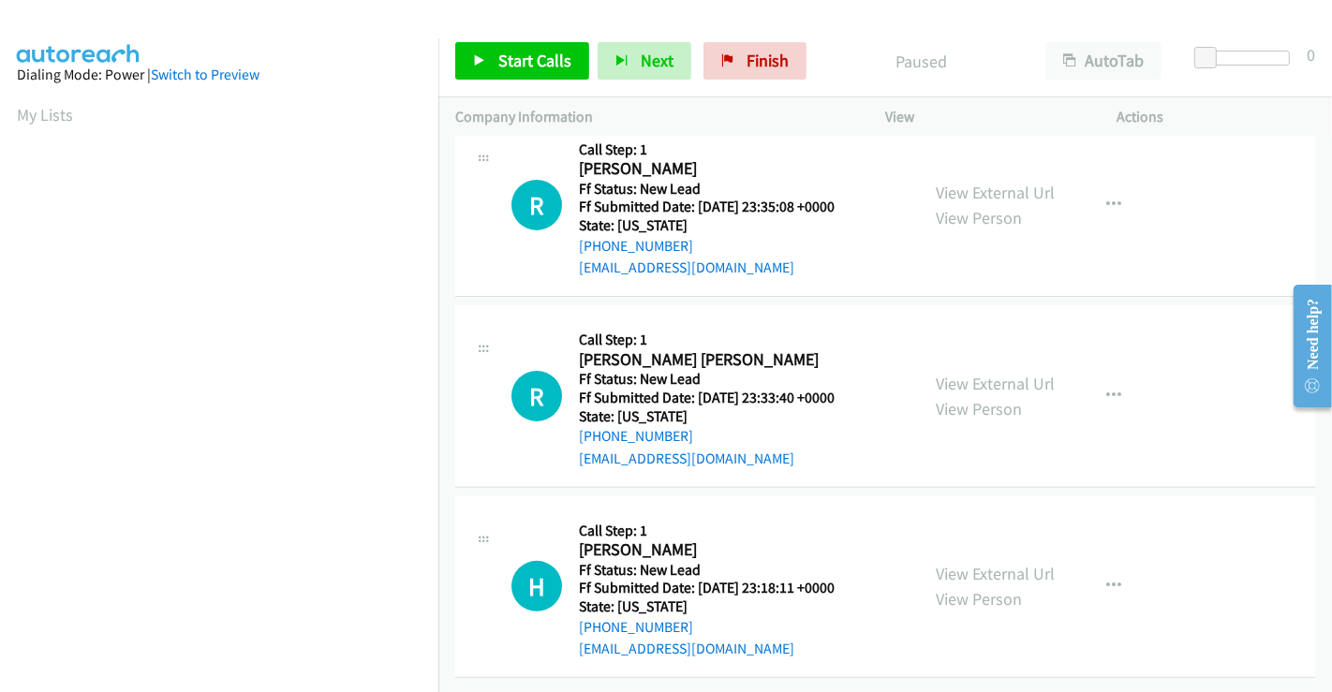
scroll to position [421, 0]
click at [972, 563] on link "View External Url" at bounding box center [995, 574] width 119 height 22
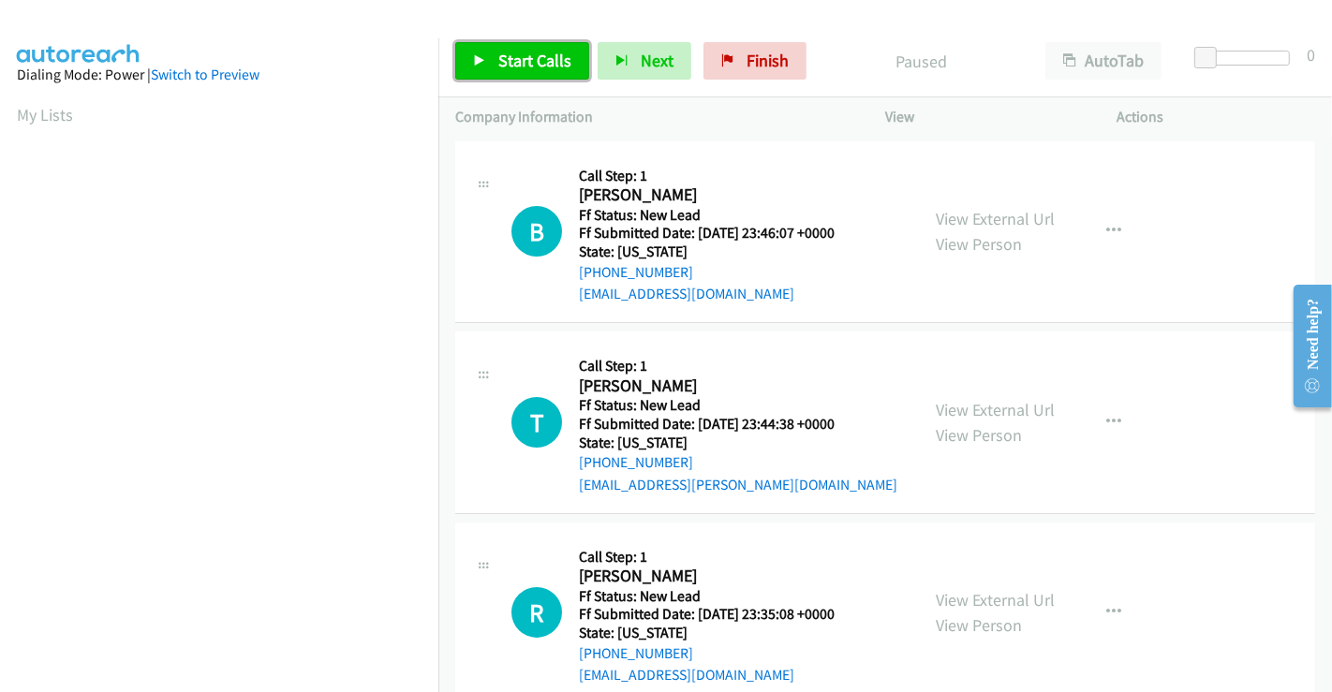
click at [511, 67] on span "Start Calls" at bounding box center [534, 61] width 73 height 22
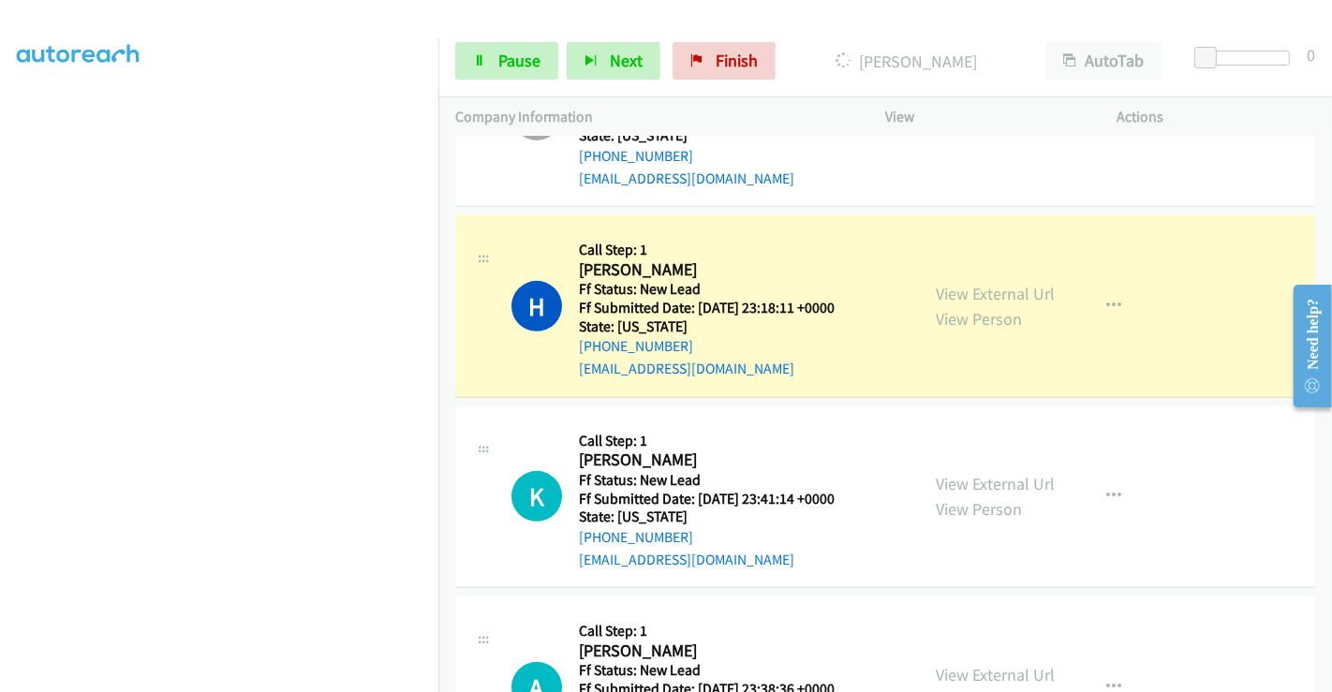
scroll to position [832, 0]
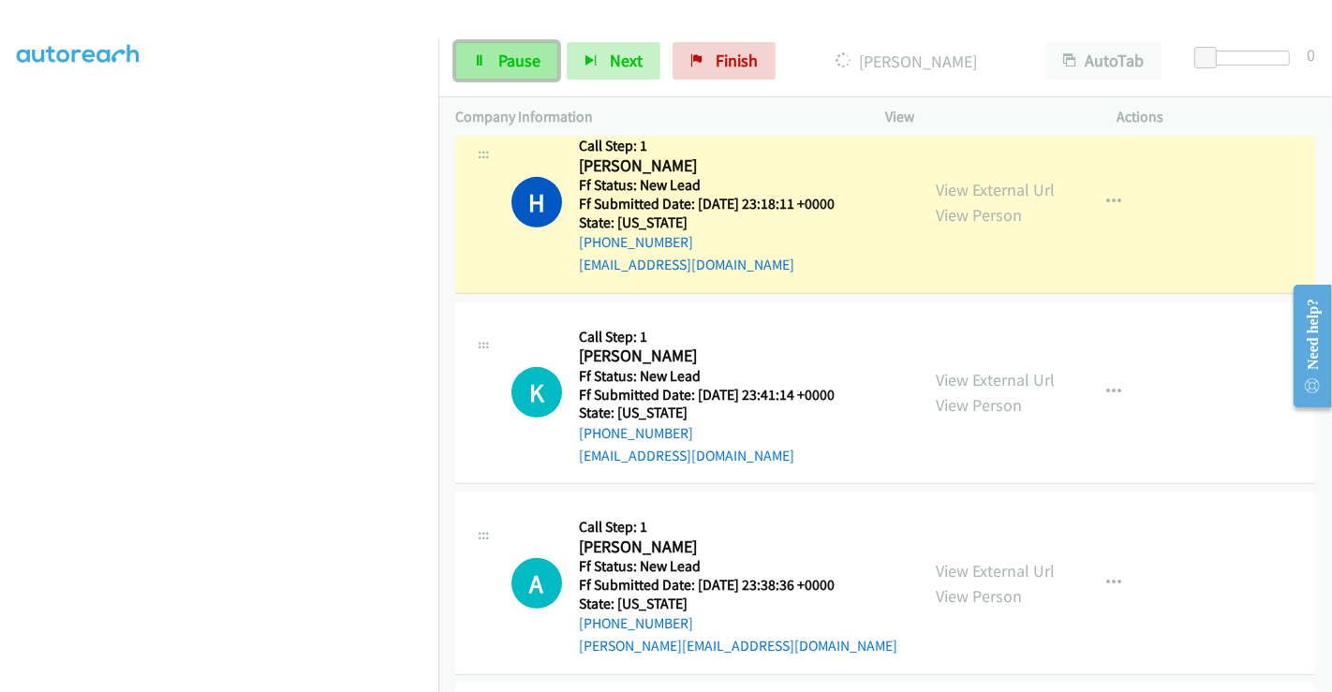
click at [493, 64] on link "Pause" at bounding box center [506, 60] width 103 height 37
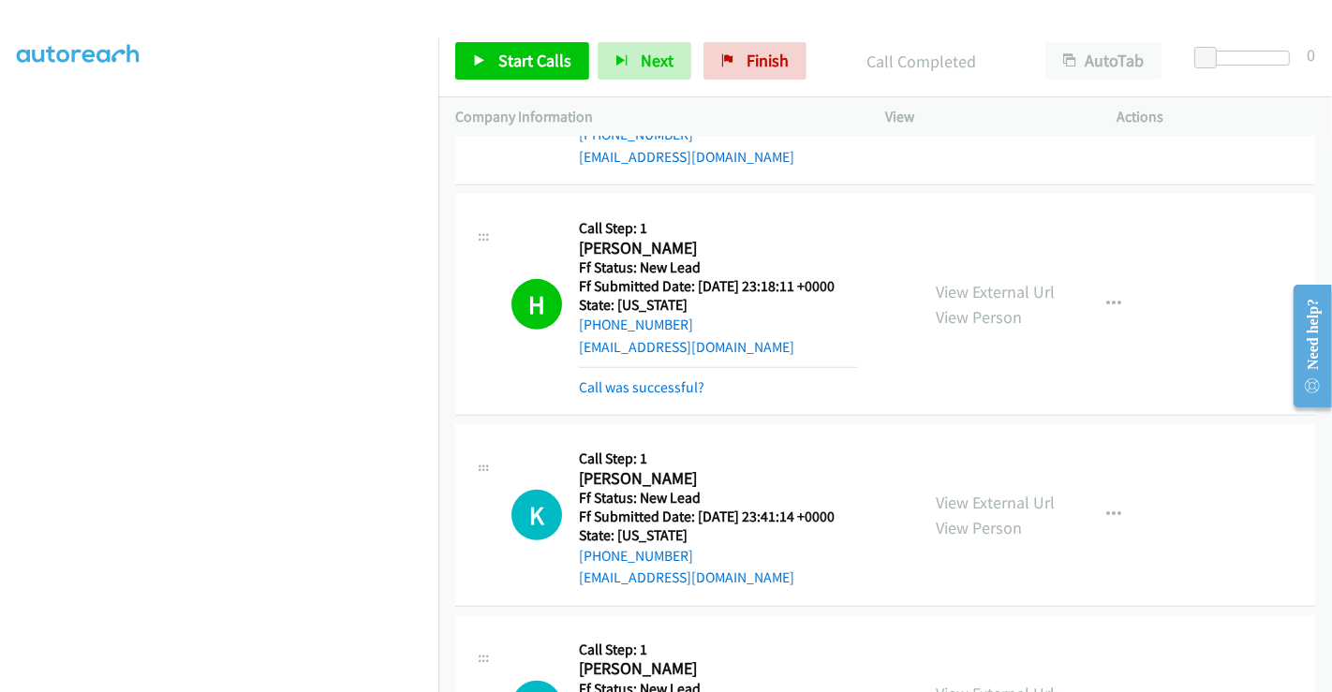
scroll to position [937, 0]
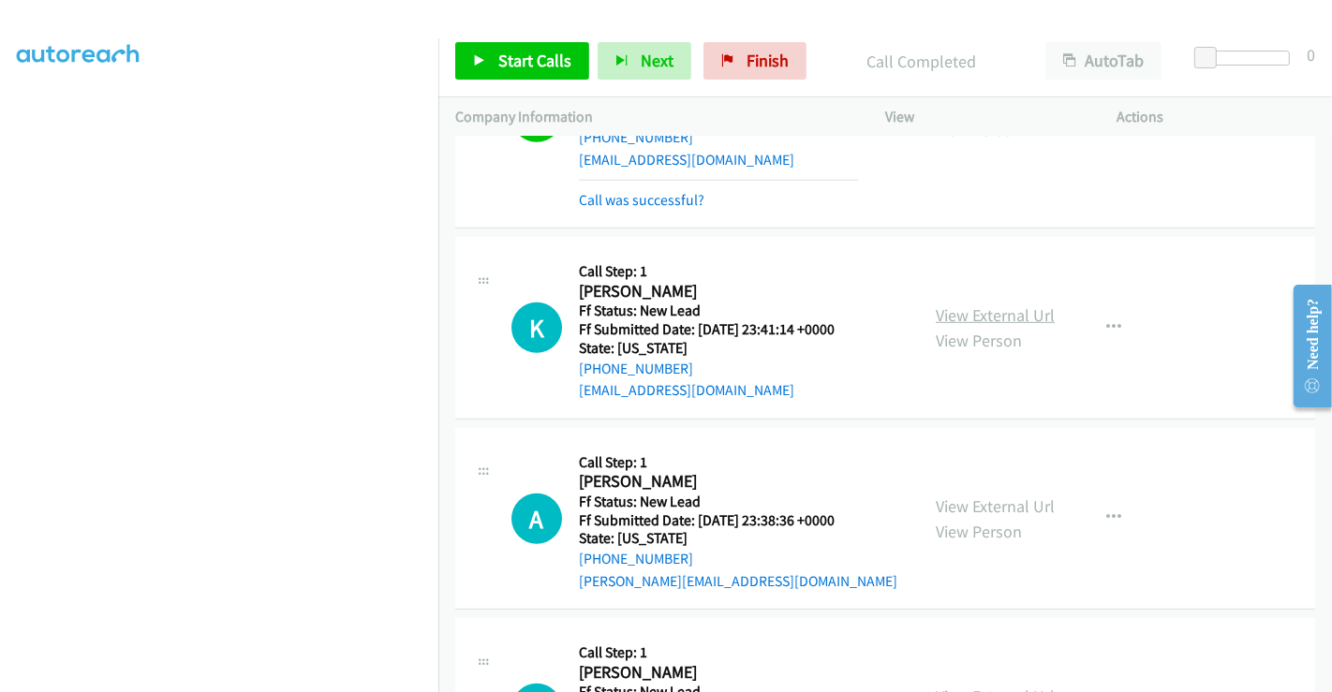
click at [978, 311] on link "View External Url" at bounding box center [995, 315] width 119 height 22
click at [992, 509] on link "View External Url" at bounding box center [995, 507] width 119 height 22
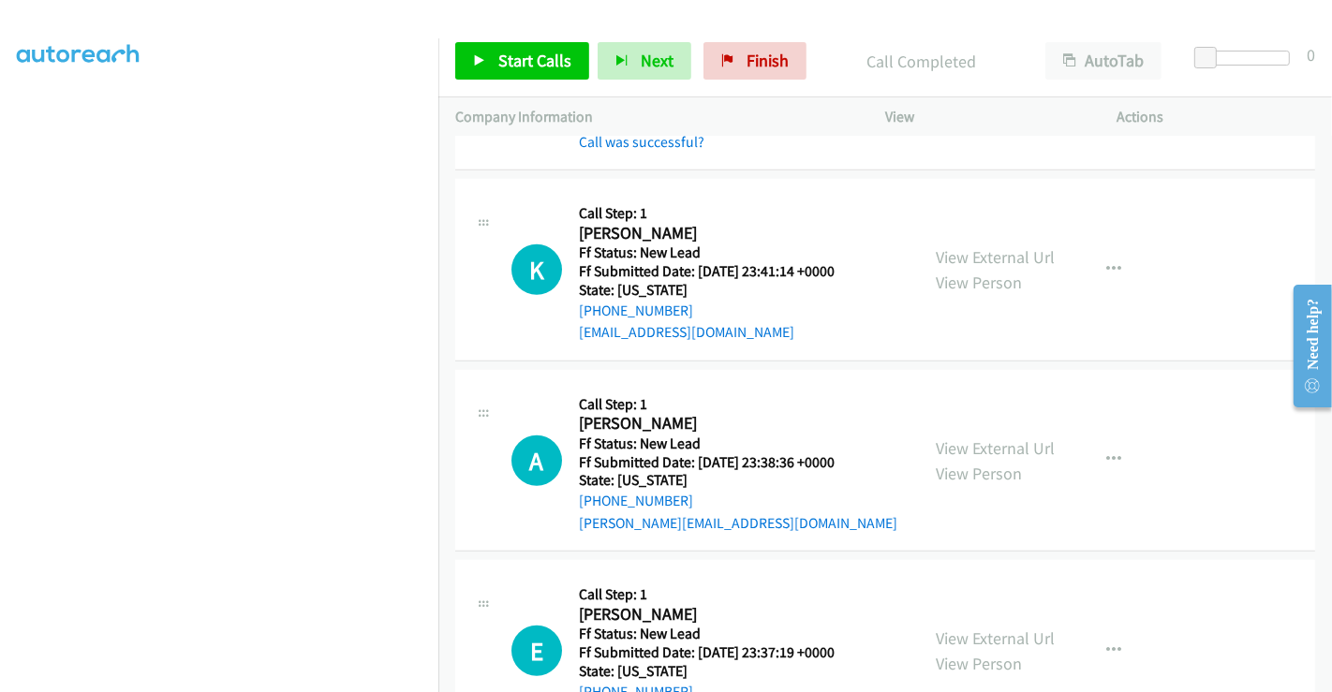
scroll to position [1071, 0]
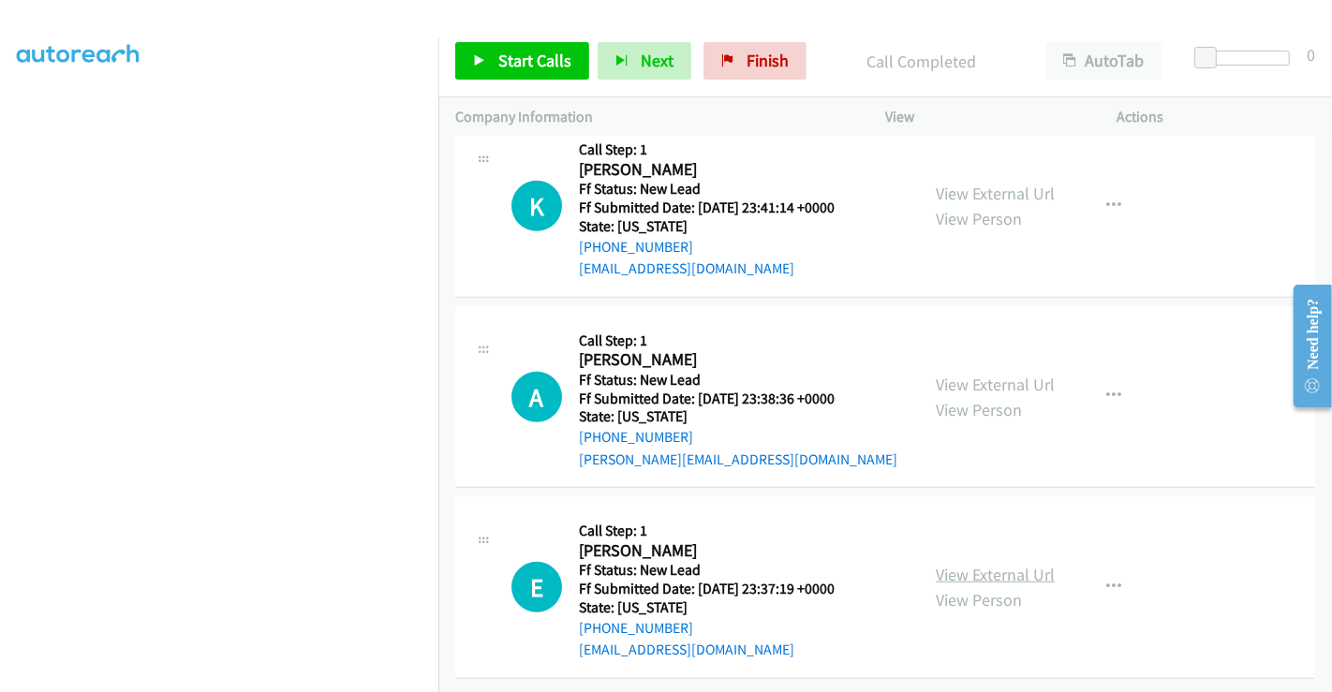
click at [955, 564] on link "View External Url" at bounding box center [995, 575] width 119 height 22
click at [530, 60] on span "Start Calls" at bounding box center [534, 61] width 73 height 22
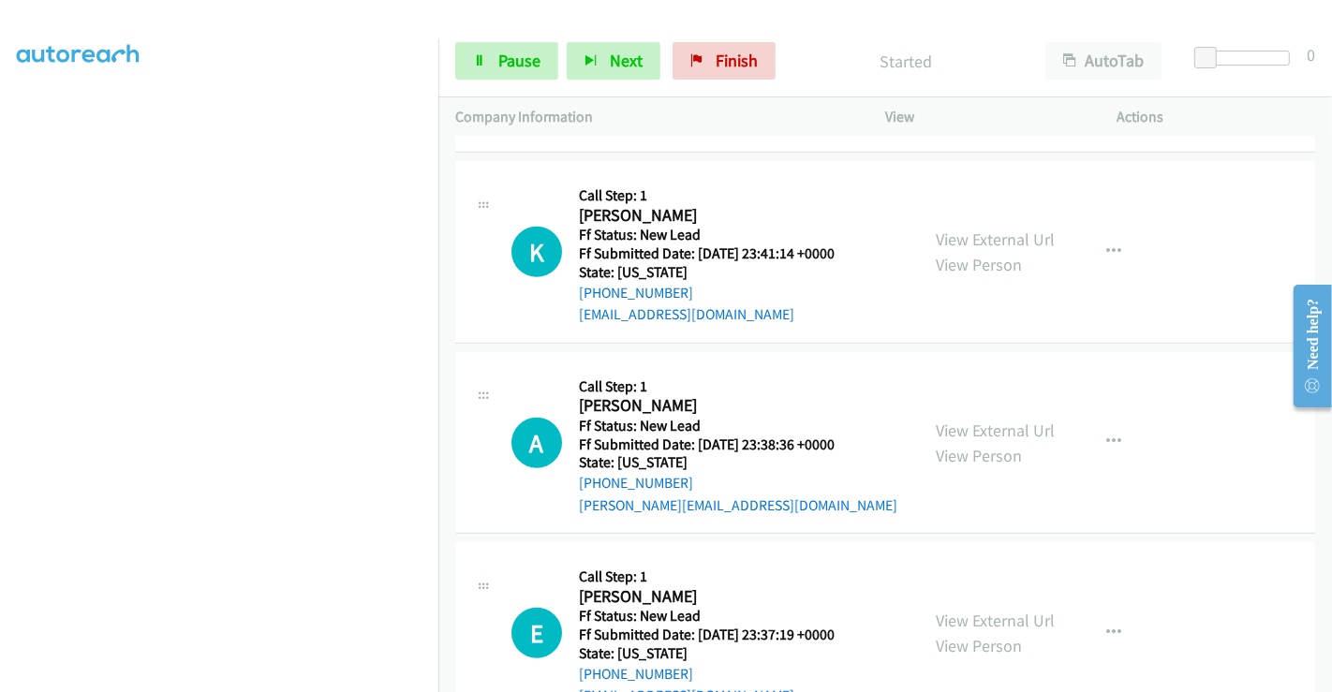
scroll to position [967, 0]
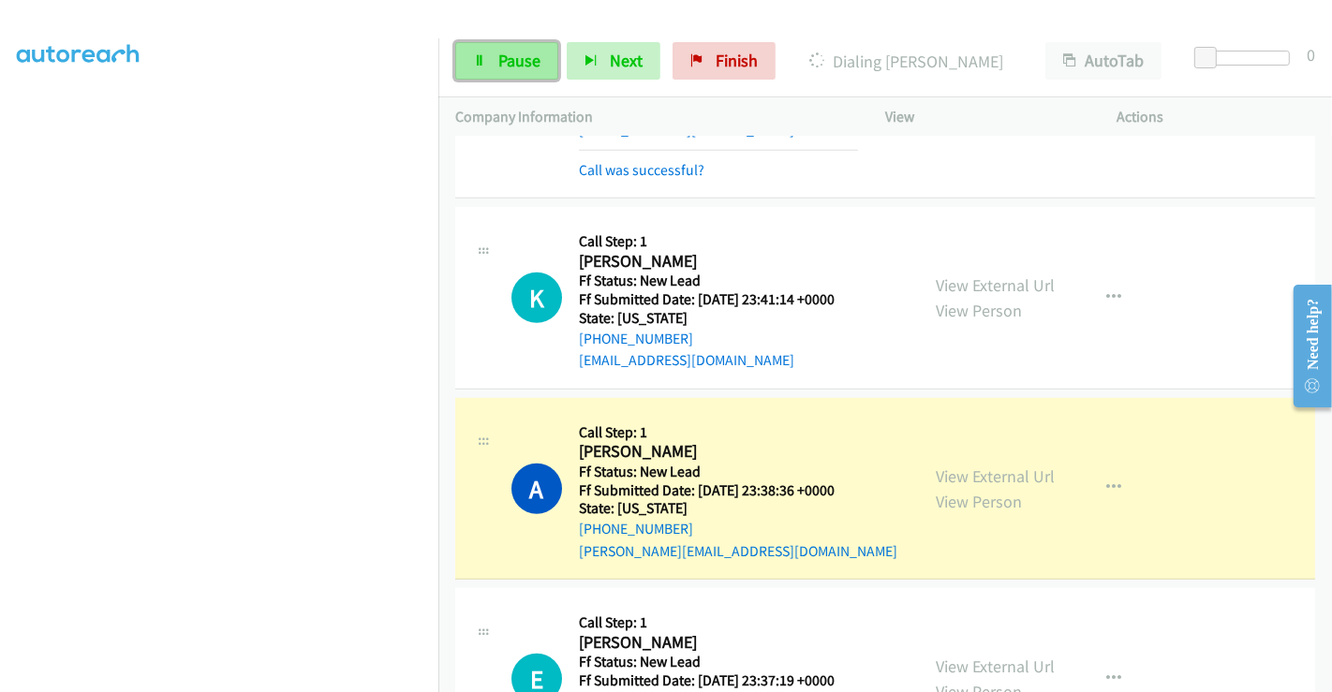
click at [502, 43] on link "Pause" at bounding box center [506, 60] width 103 height 37
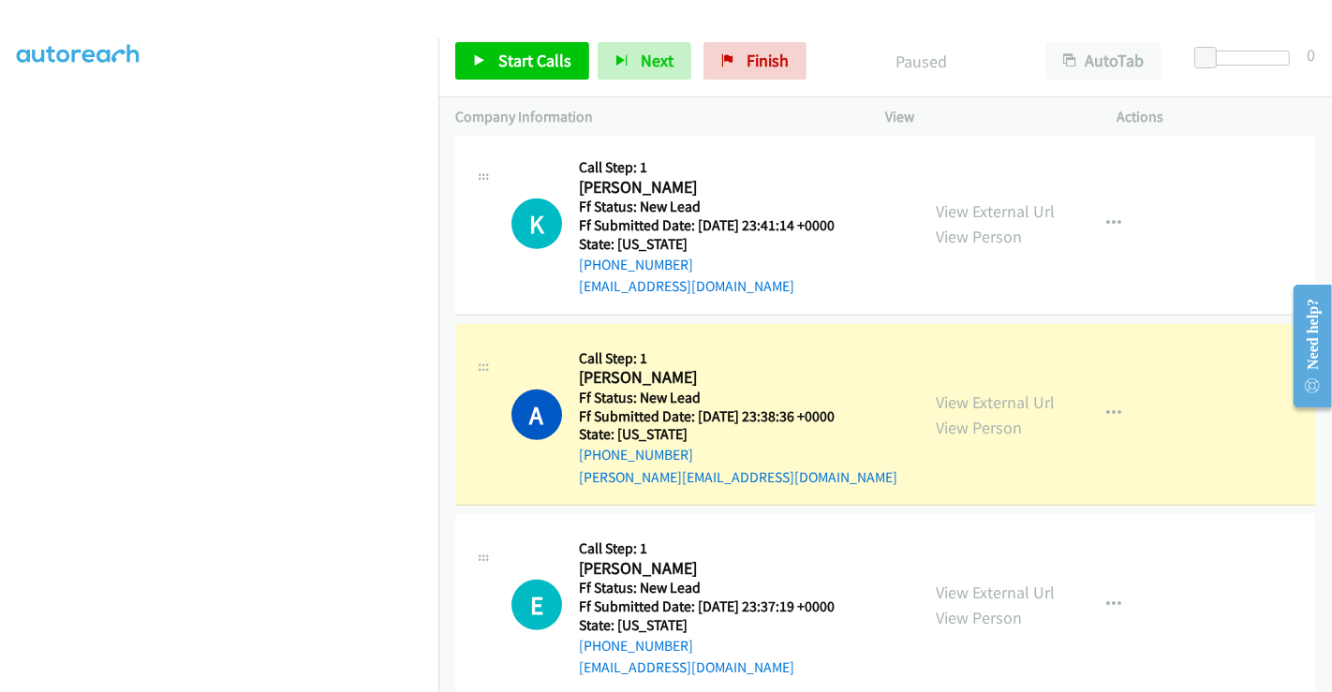
scroll to position [1071, 0]
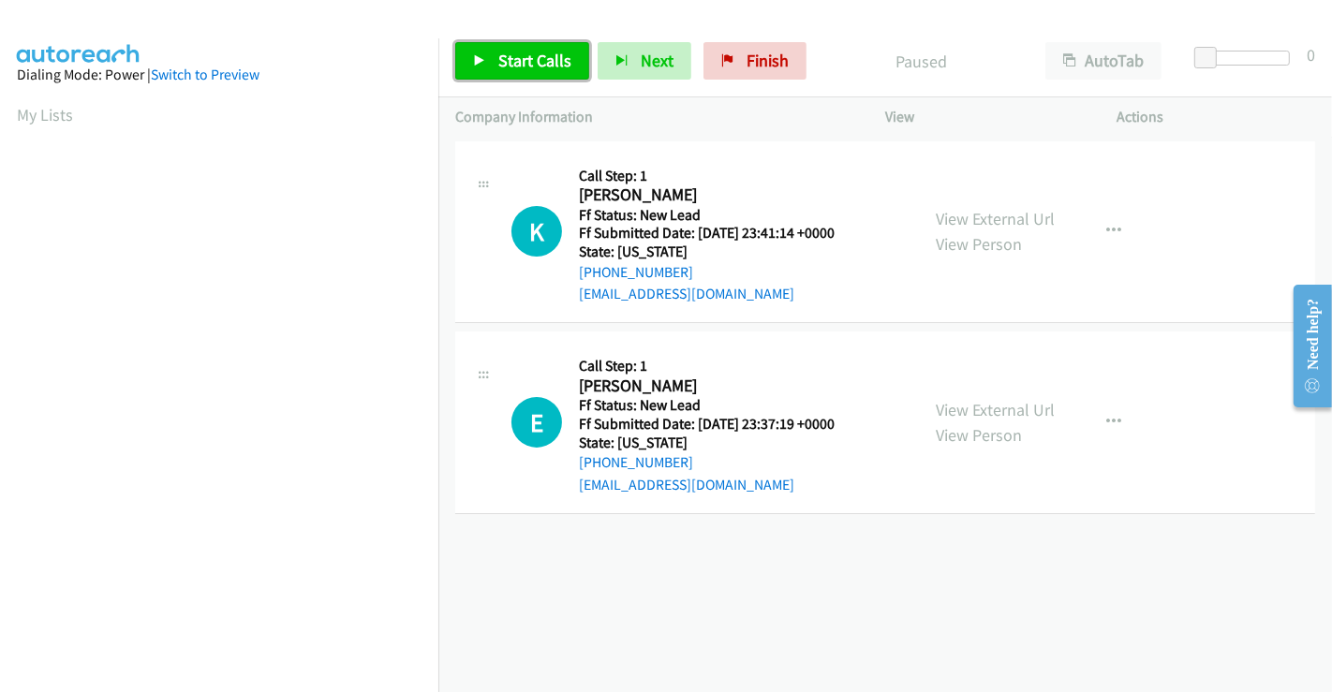
click at [545, 50] on span "Start Calls" at bounding box center [534, 61] width 73 height 22
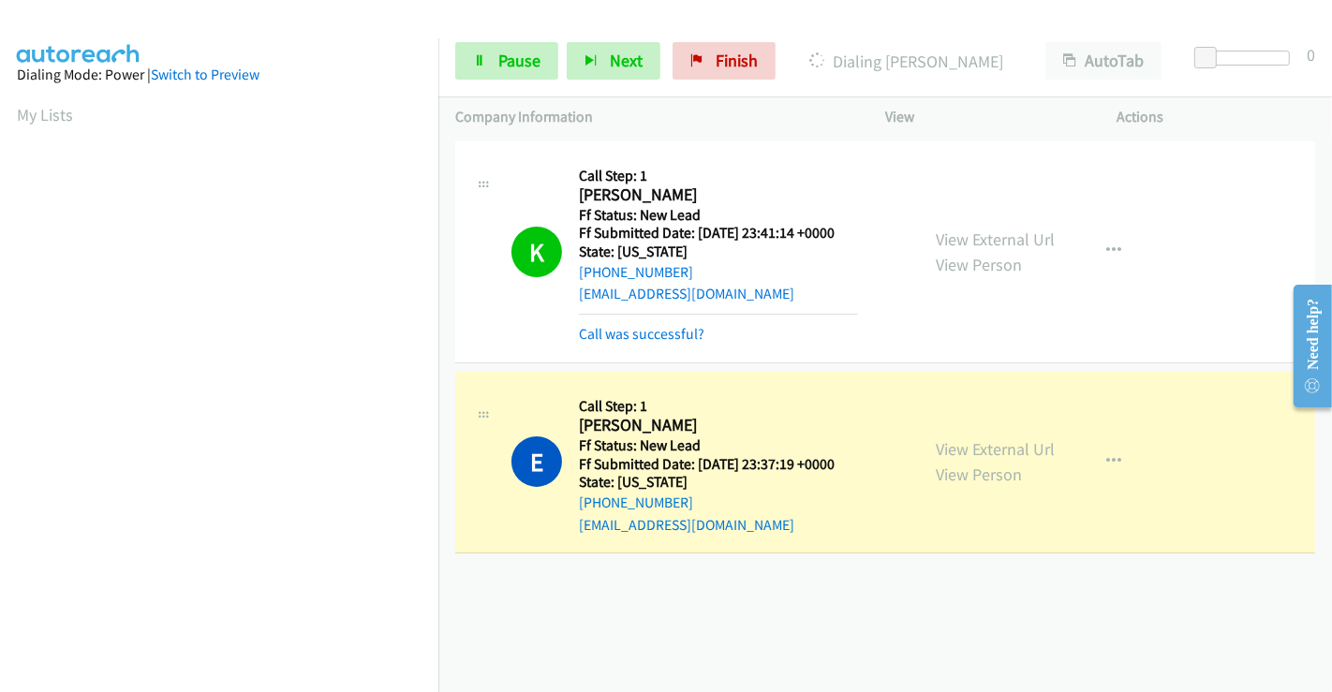
scroll to position [361, 0]
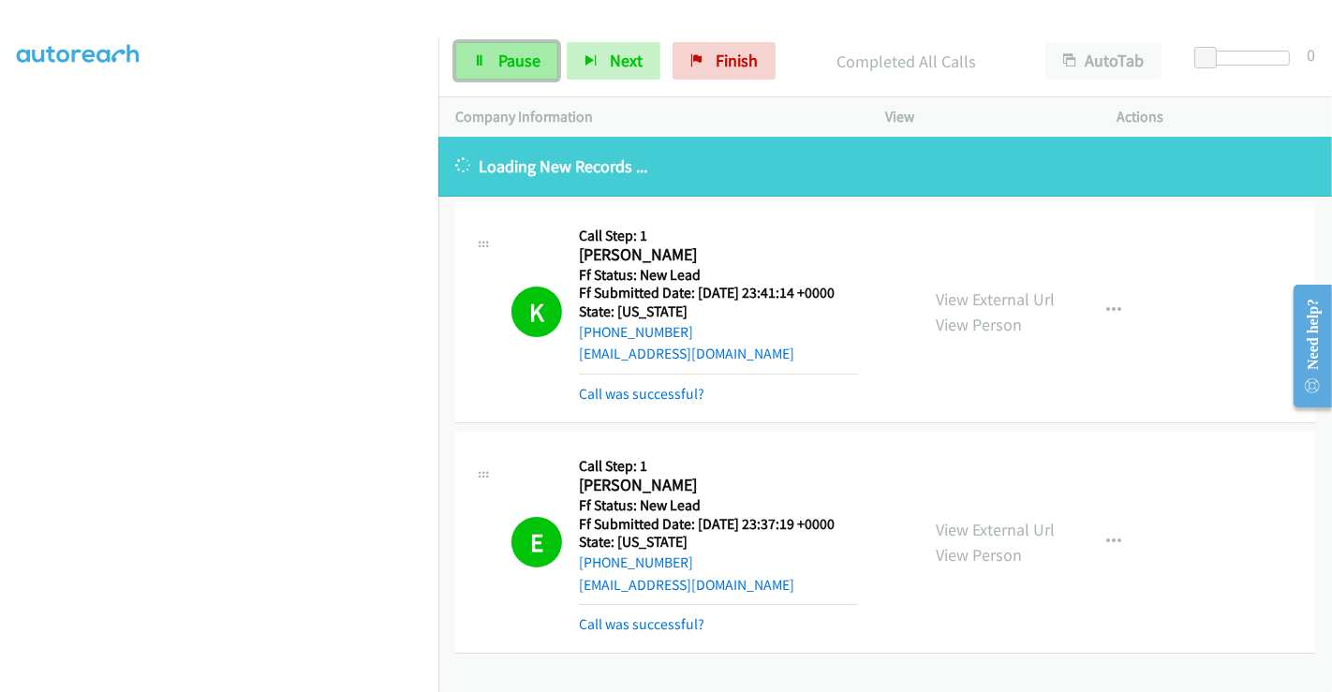
click at [516, 66] on span "Pause" at bounding box center [519, 61] width 42 height 22
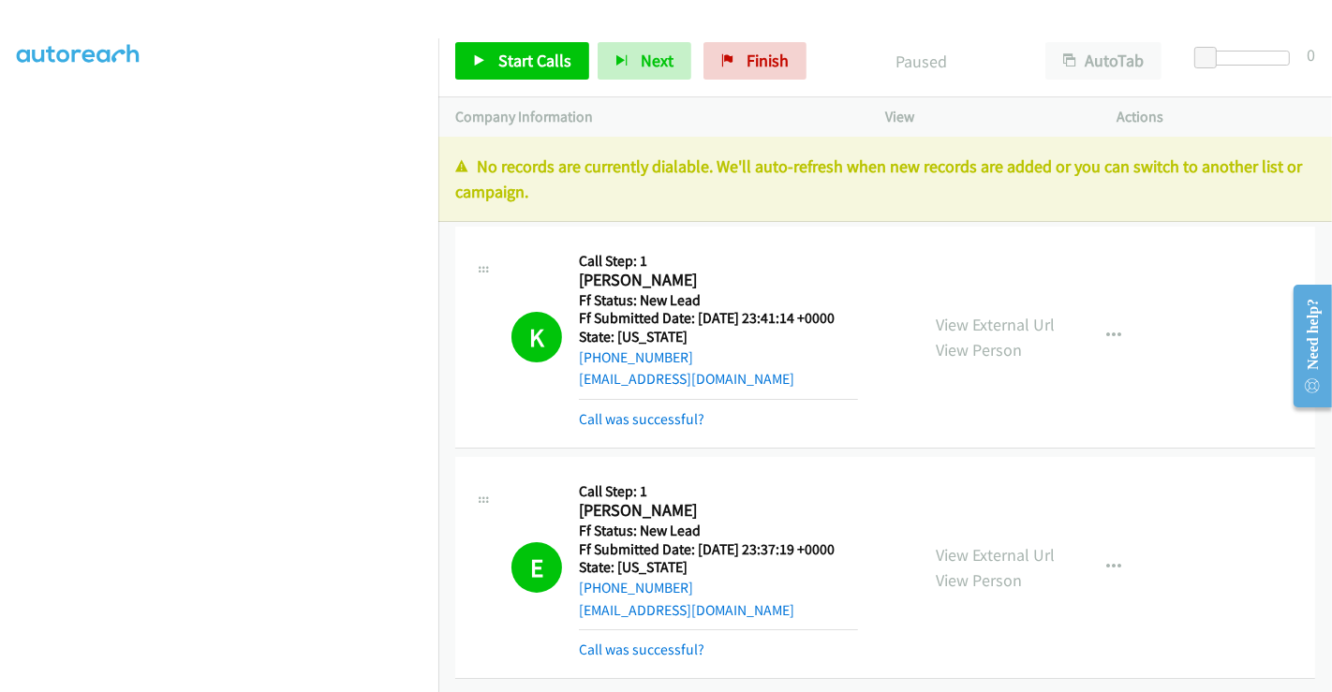
scroll to position [14, 0]
click at [751, 50] on span "Finish" at bounding box center [768, 61] width 42 height 22
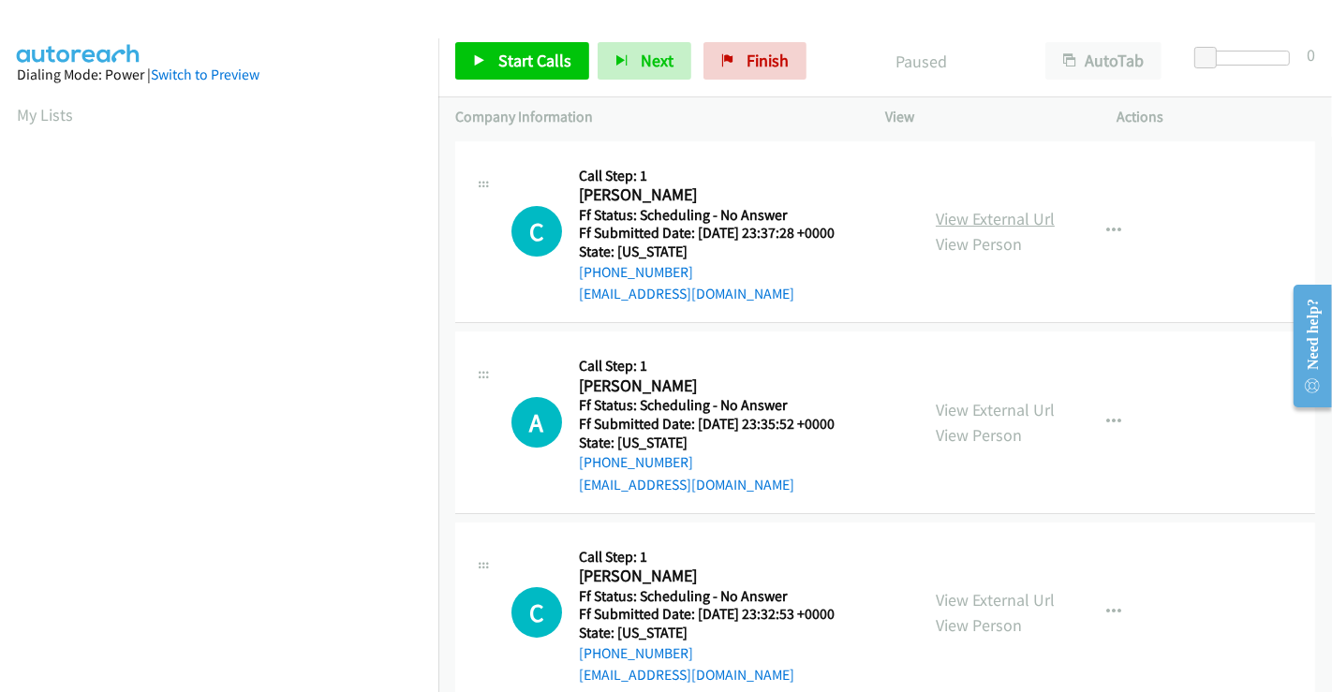
click at [984, 215] on link "View External Url" at bounding box center [995, 219] width 119 height 22
click at [979, 411] on link "View External Url" at bounding box center [995, 410] width 119 height 22
click at [977, 609] on link "View External Url" at bounding box center [995, 600] width 119 height 22
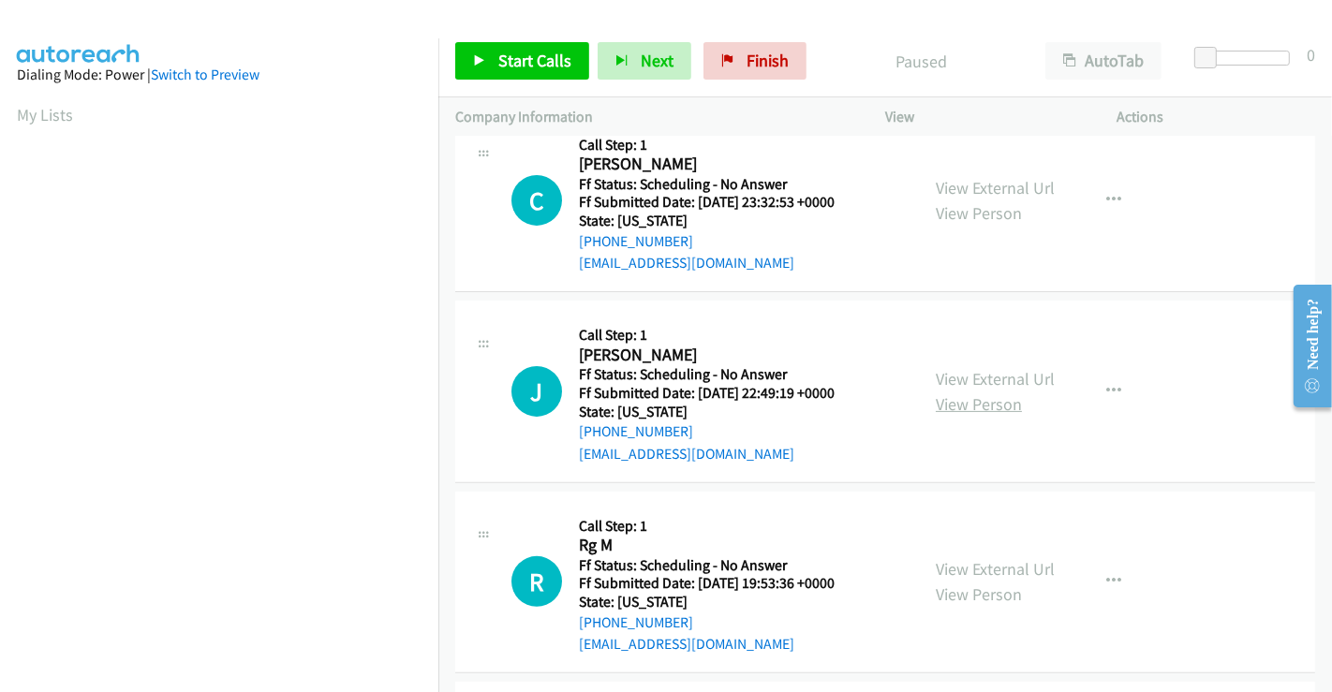
scroll to position [416, 0]
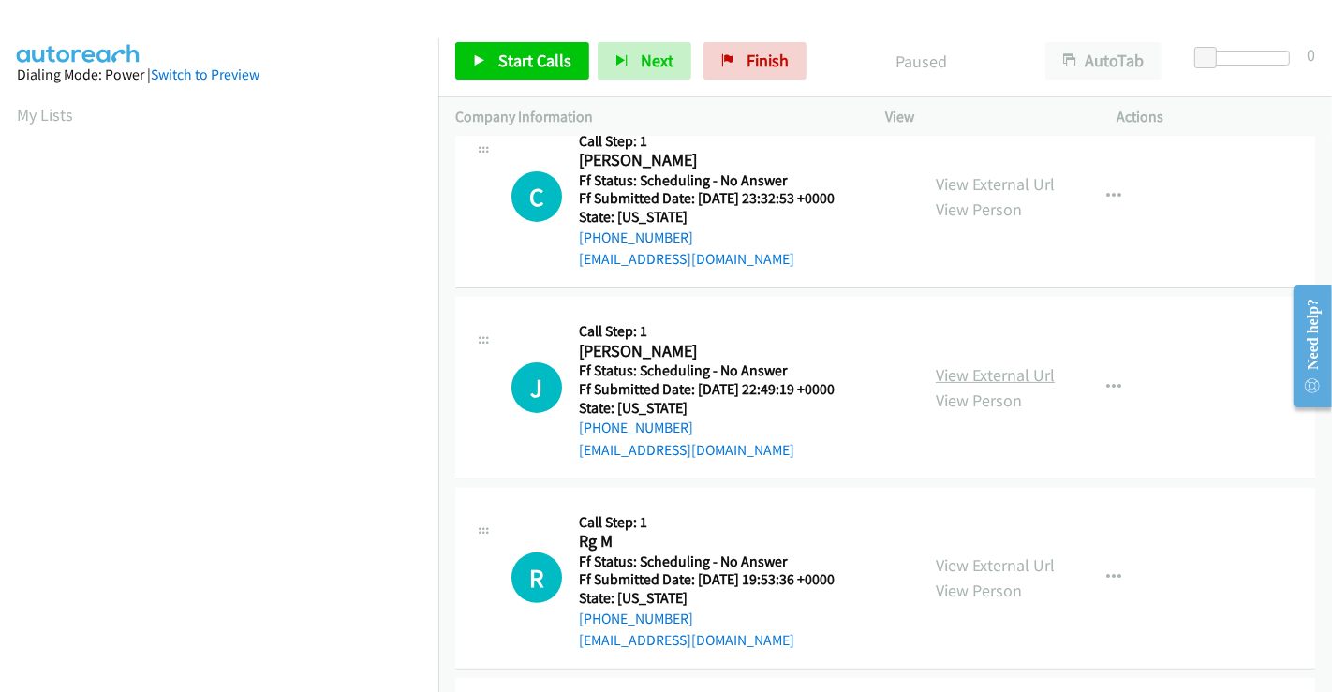
click at [981, 367] on link "View External Url" at bounding box center [995, 375] width 119 height 22
click at [971, 560] on link "View External Url" at bounding box center [995, 566] width 119 height 22
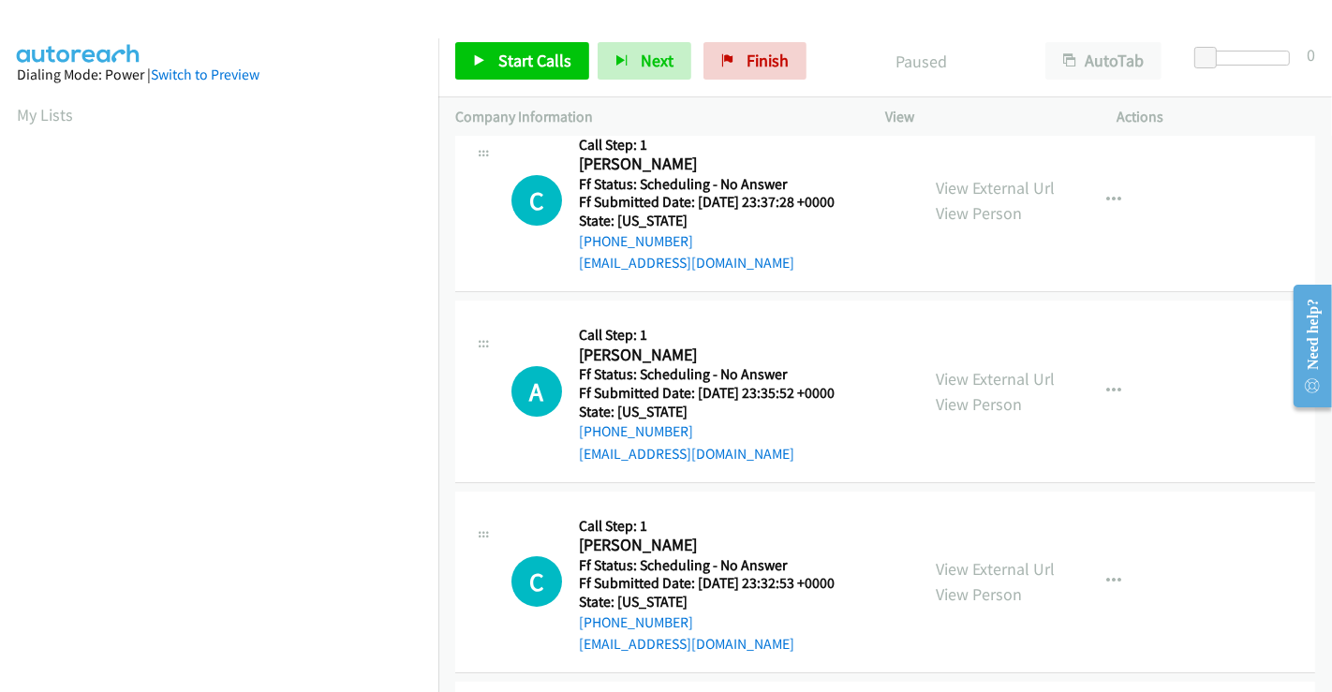
scroll to position [0, 0]
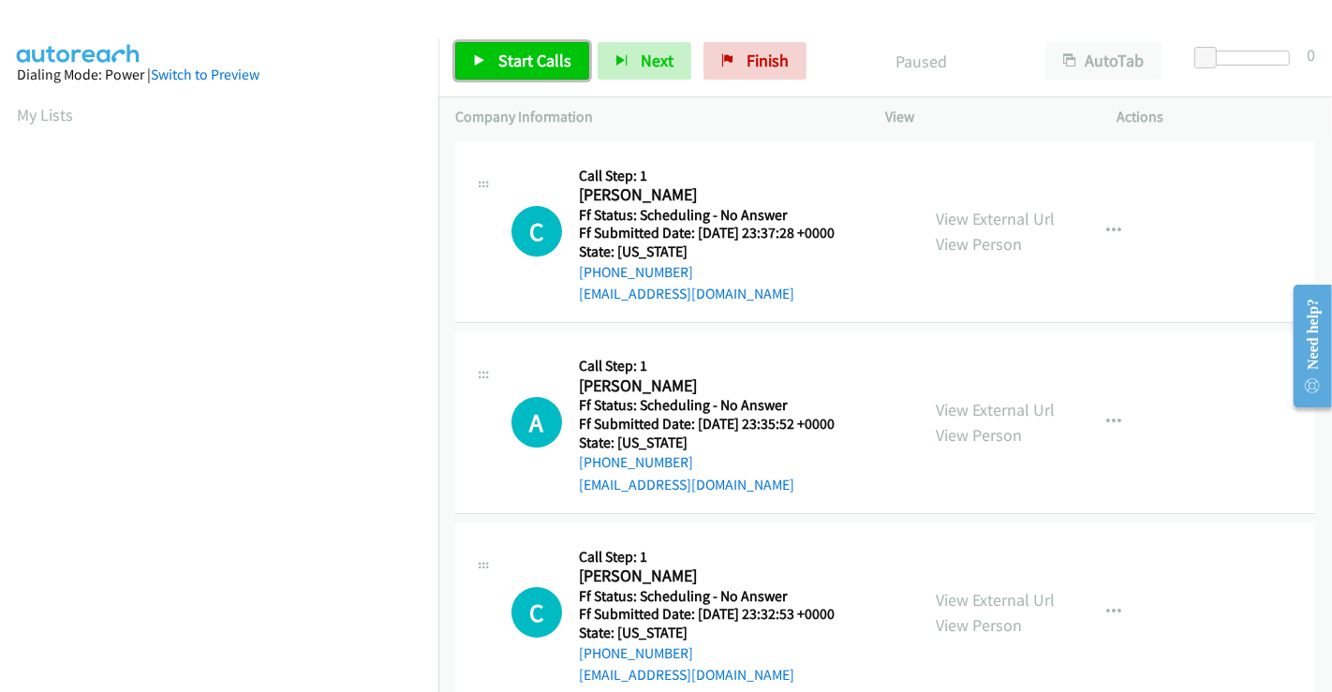
click at [490, 70] on link "Start Calls" at bounding box center [522, 60] width 134 height 37
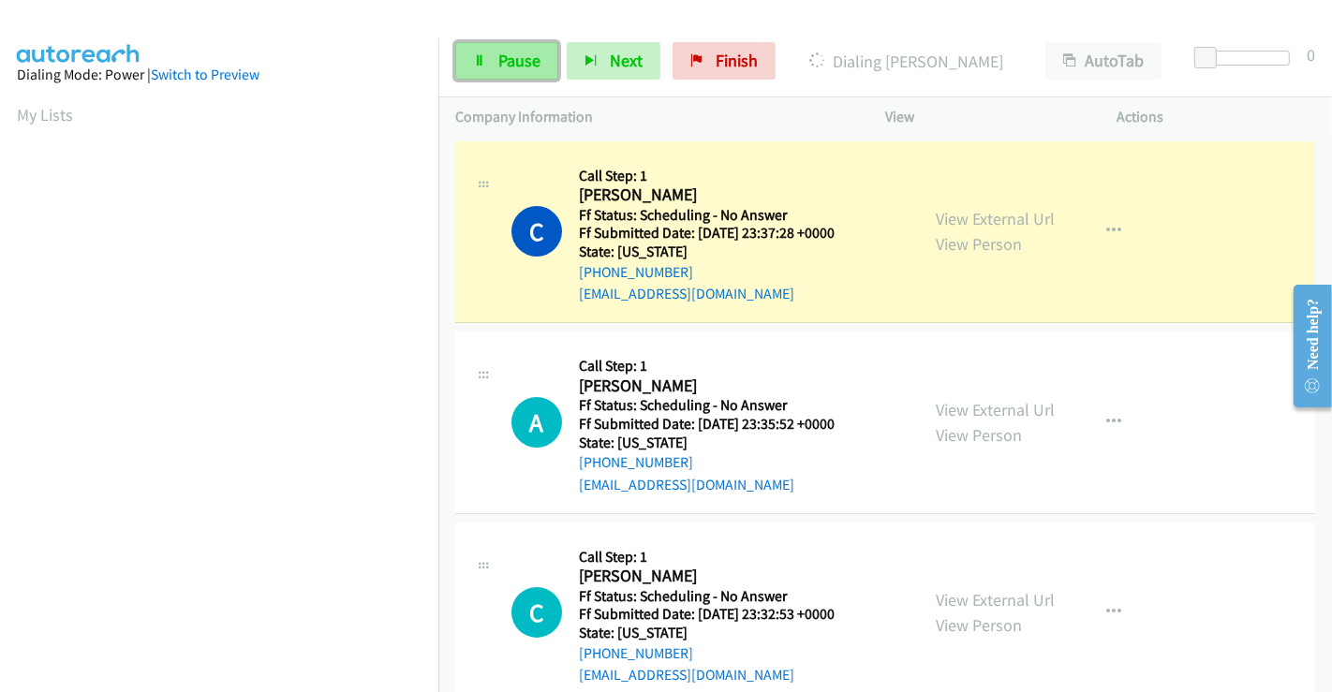
click at [516, 71] on link "Pause" at bounding box center [506, 60] width 103 height 37
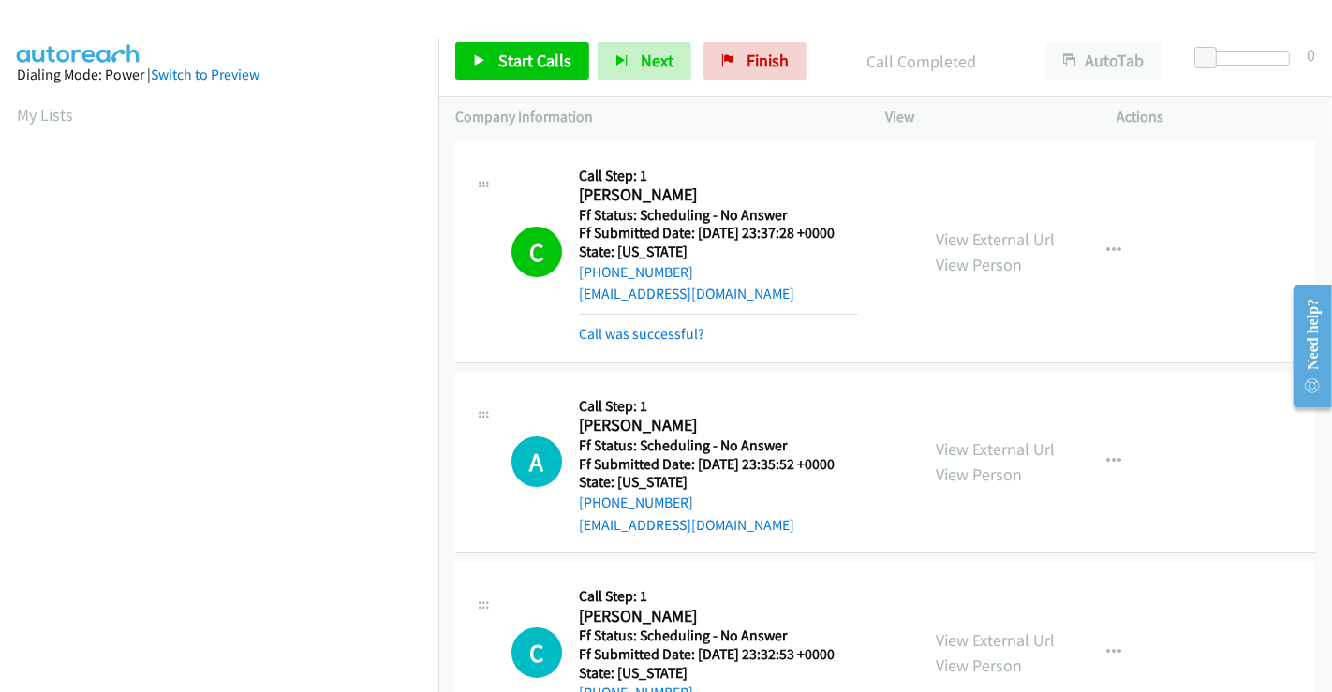
scroll to position [361, 0]
click at [1006, 238] on link "View External Url" at bounding box center [995, 240] width 119 height 22
click at [765, 67] on span "Finish" at bounding box center [768, 61] width 42 height 22
